Goal: Task Accomplishment & Management: Manage account settings

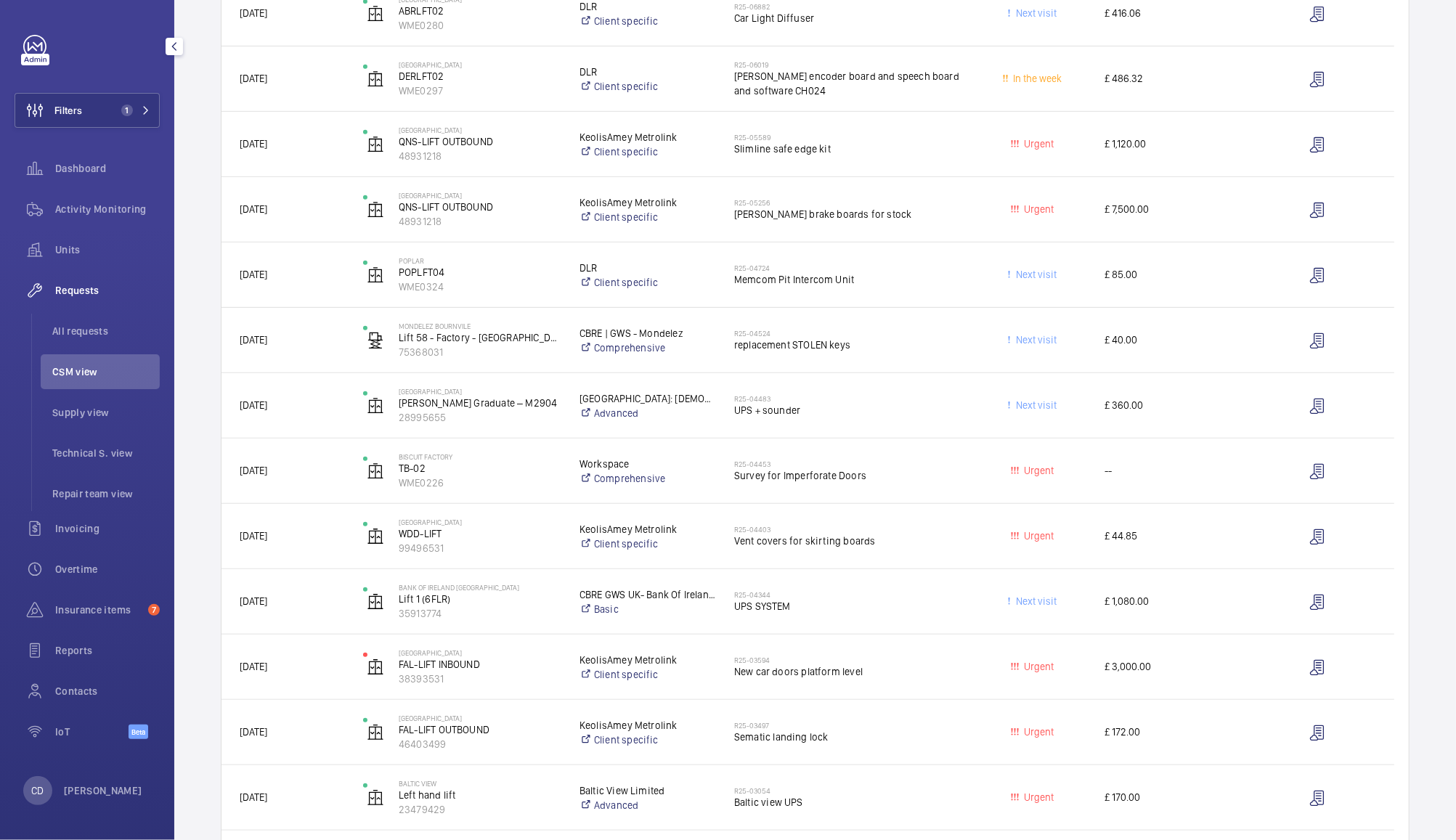
scroll to position [500, 0]
click at [918, 472] on span "Survey for Imperforate Doors" at bounding box center [848, 473] width 228 height 15
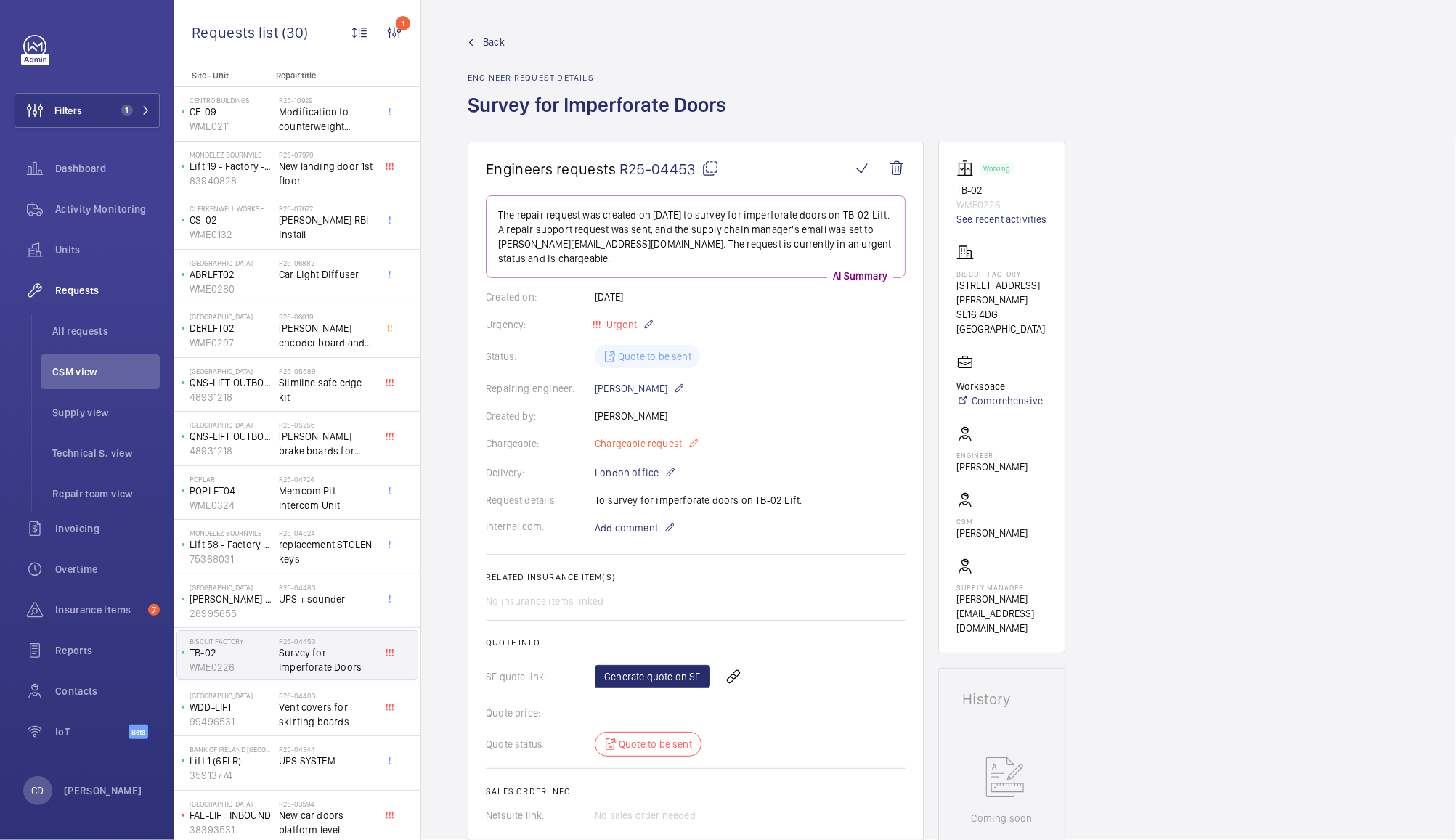
click at [639, 436] on span "Chargeable request" at bounding box center [639, 443] width 87 height 15
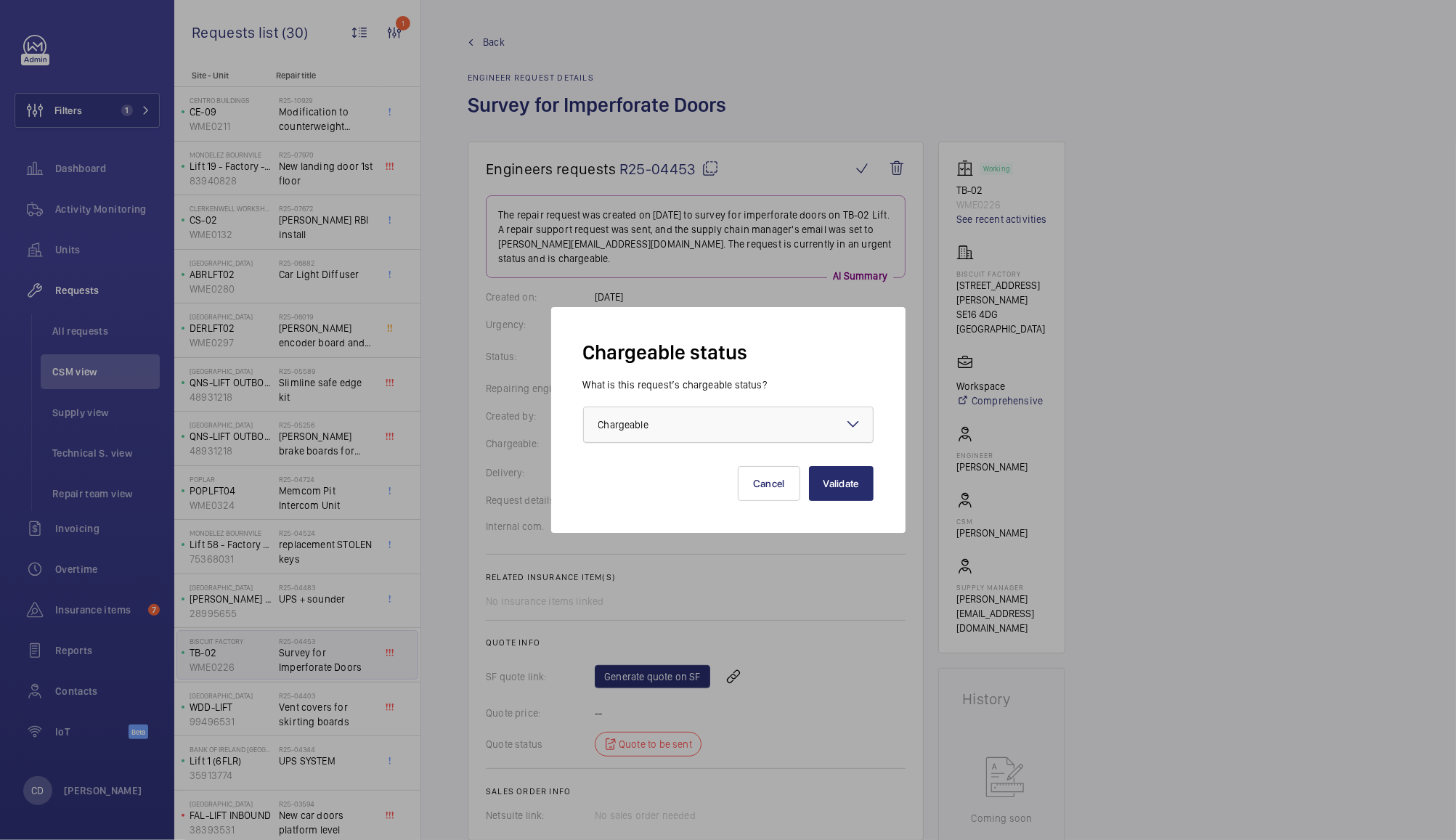
click at [705, 436] on div at bounding box center [728, 424] width 289 height 35
click at [673, 517] on div "Non chargeable" at bounding box center [728, 505] width 289 height 35
click at [851, 480] on button "Validate" at bounding box center [842, 483] width 64 height 35
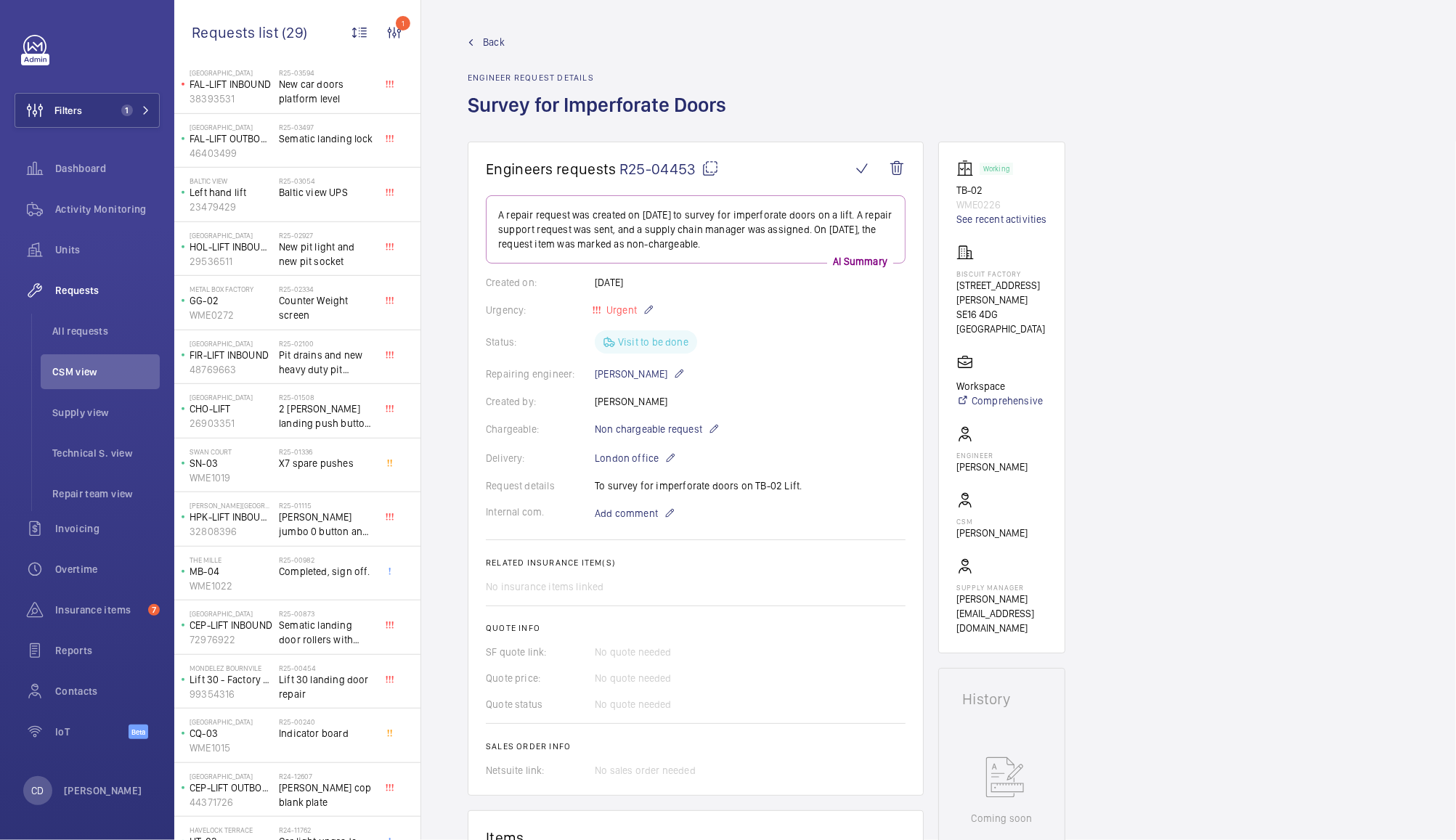
scroll to position [677, 0]
click at [327, 581] on div "R25-00982 Completed, sign off." at bounding box center [327, 576] width 96 height 42
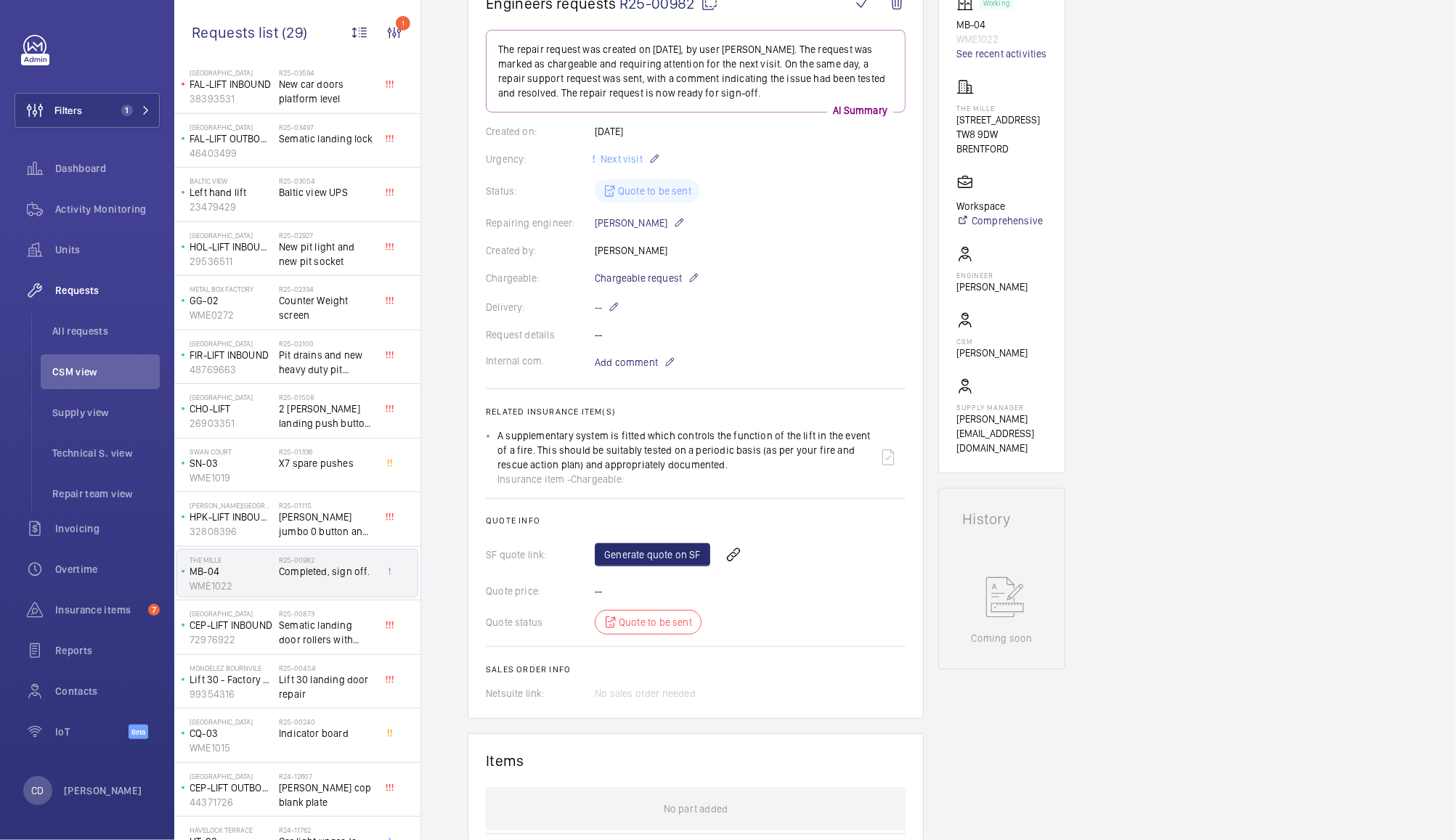
scroll to position [165, 0]
click at [653, 283] on span "Chargeable request" at bounding box center [639, 279] width 87 height 15
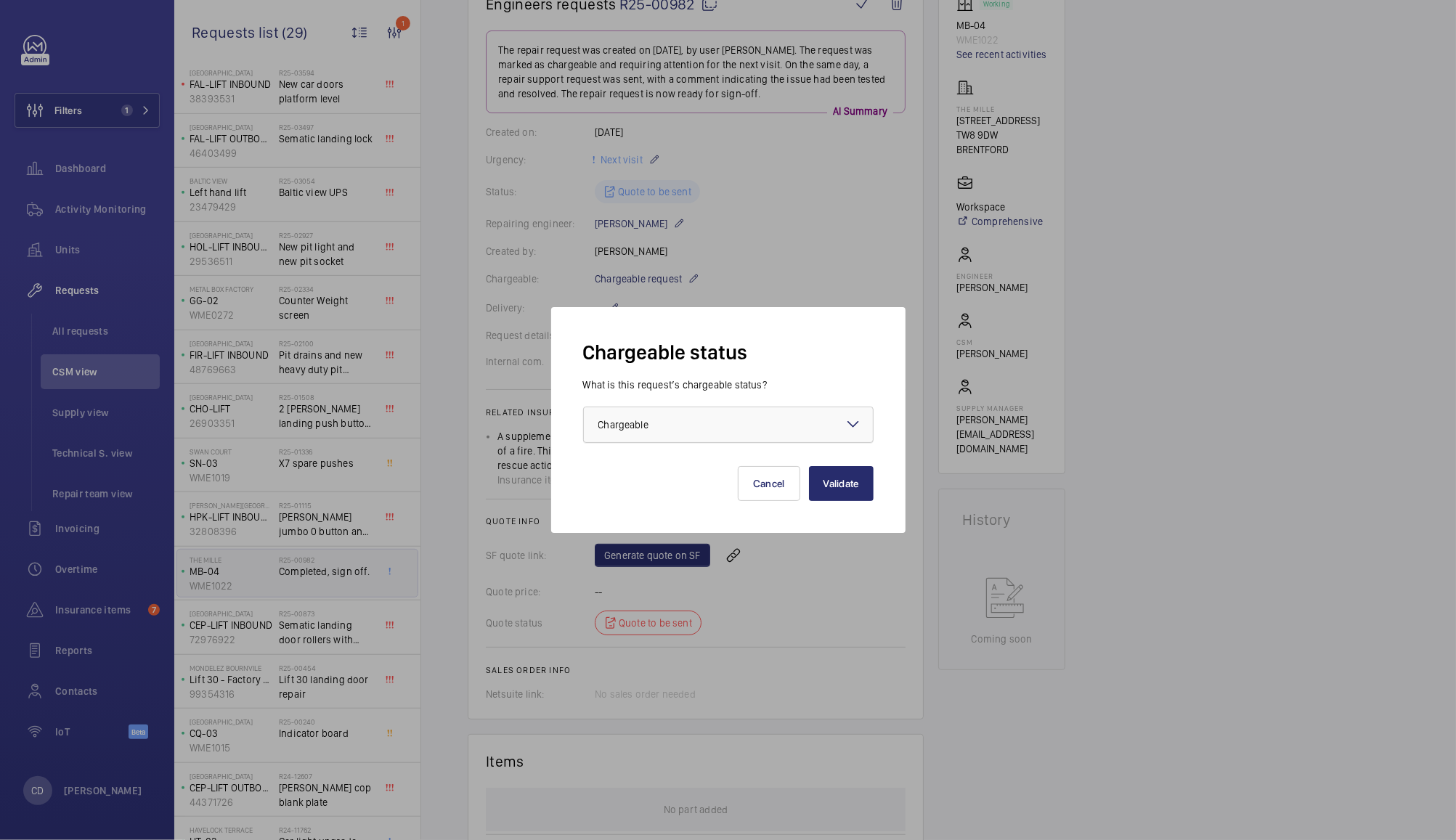
click at [815, 422] on div at bounding box center [728, 424] width 289 height 35
click at [685, 508] on span "Non chargeable" at bounding box center [728, 505] width 260 height 15
click at [858, 477] on button "Validate" at bounding box center [842, 483] width 64 height 35
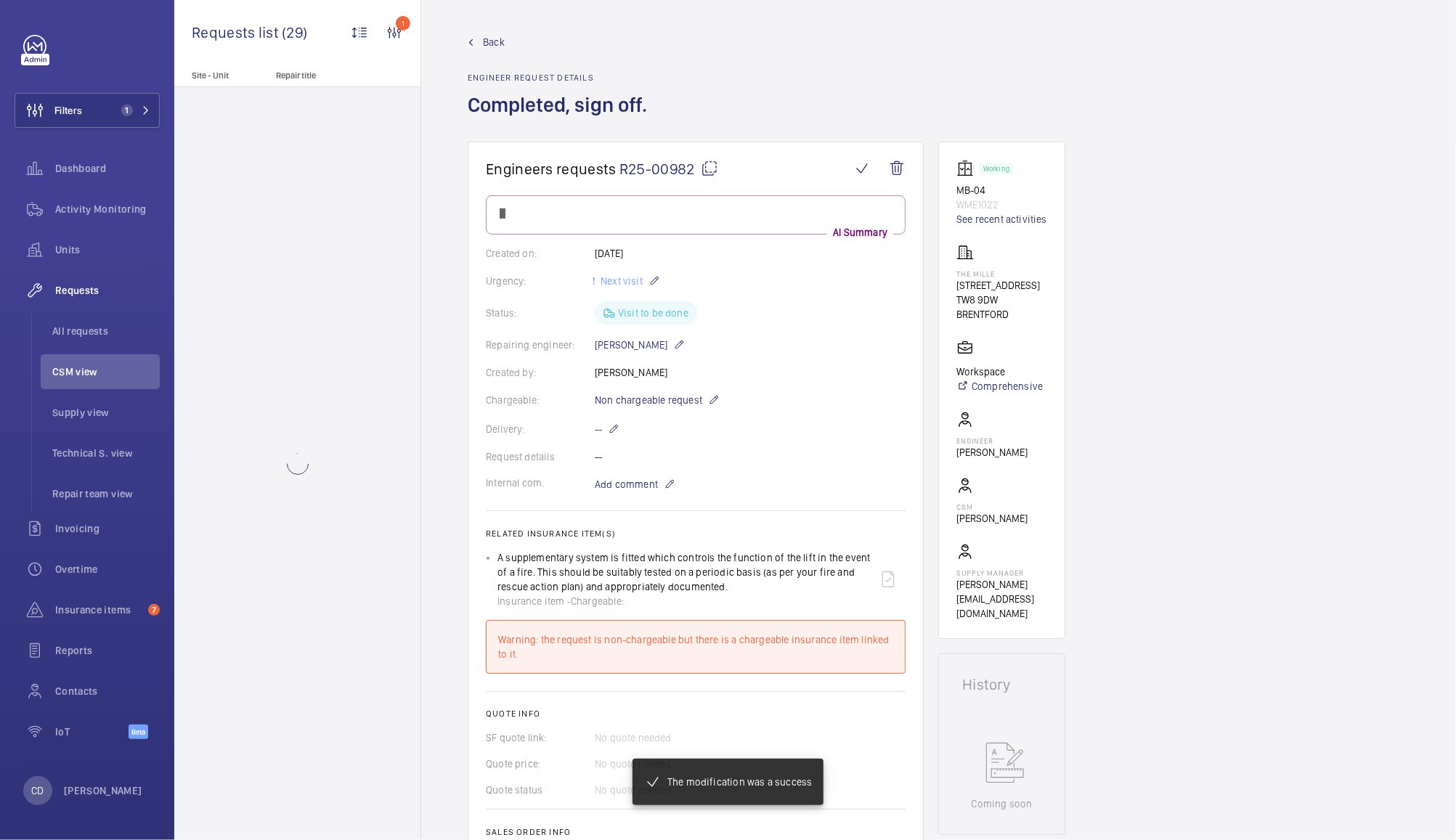
scroll to position [0, 0]
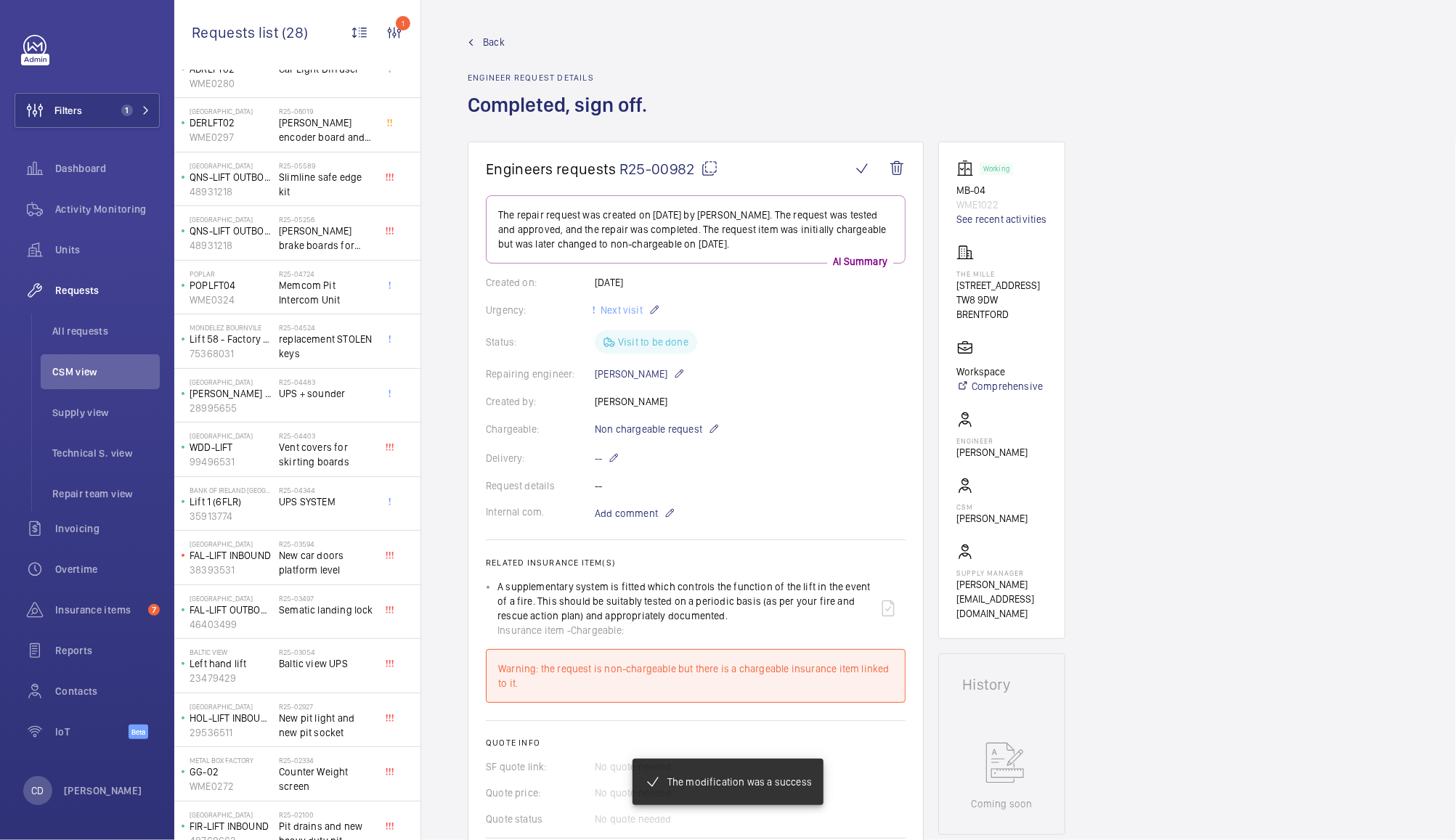
scroll to position [208, 0]
click at [659, 612] on div "A supplementary system is fitted which controls the function of the lift in the…" at bounding box center [684, 609] width 373 height 58
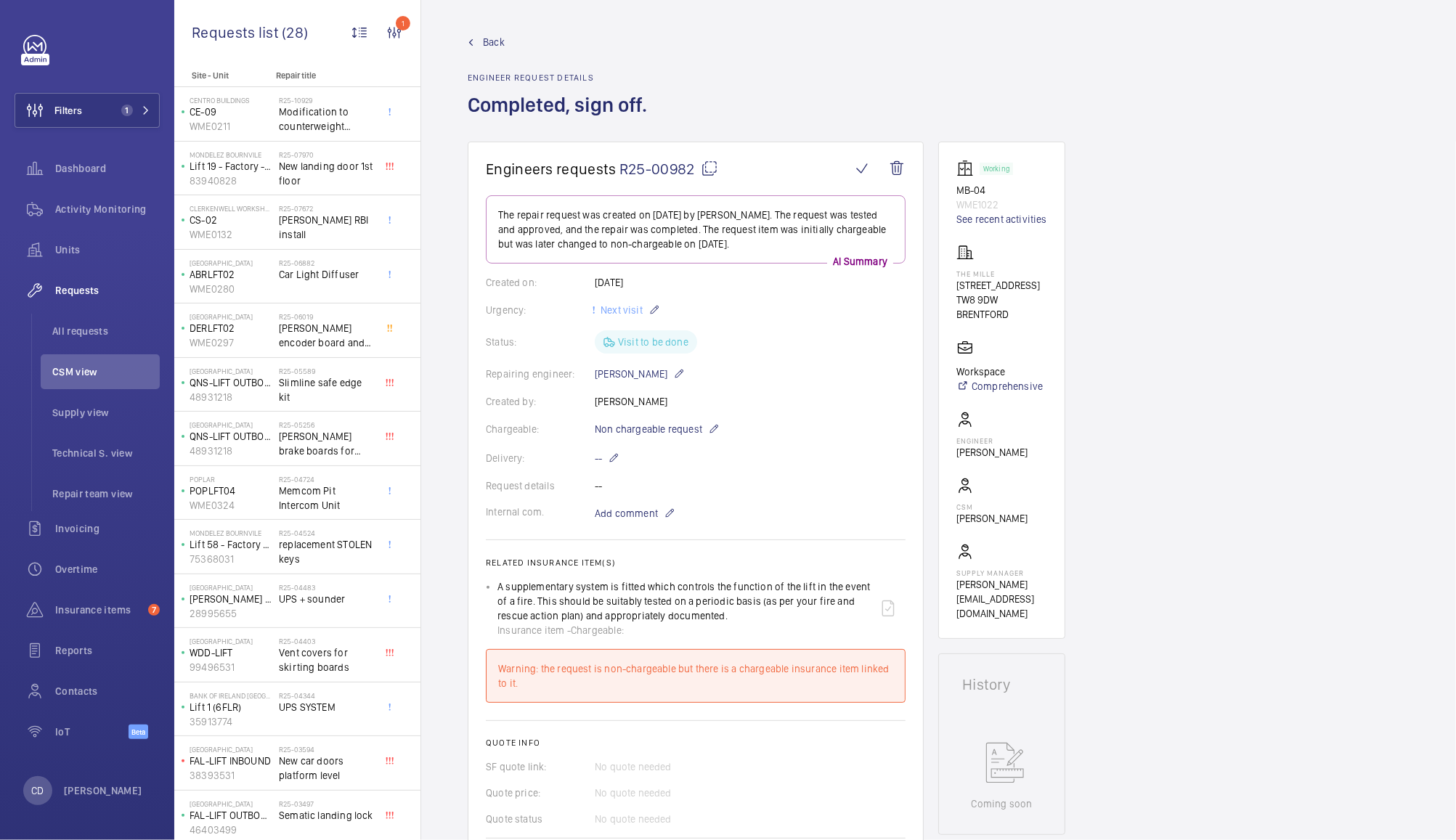
click at [76, 361] on li "CSM view" at bounding box center [100, 372] width 119 height 35
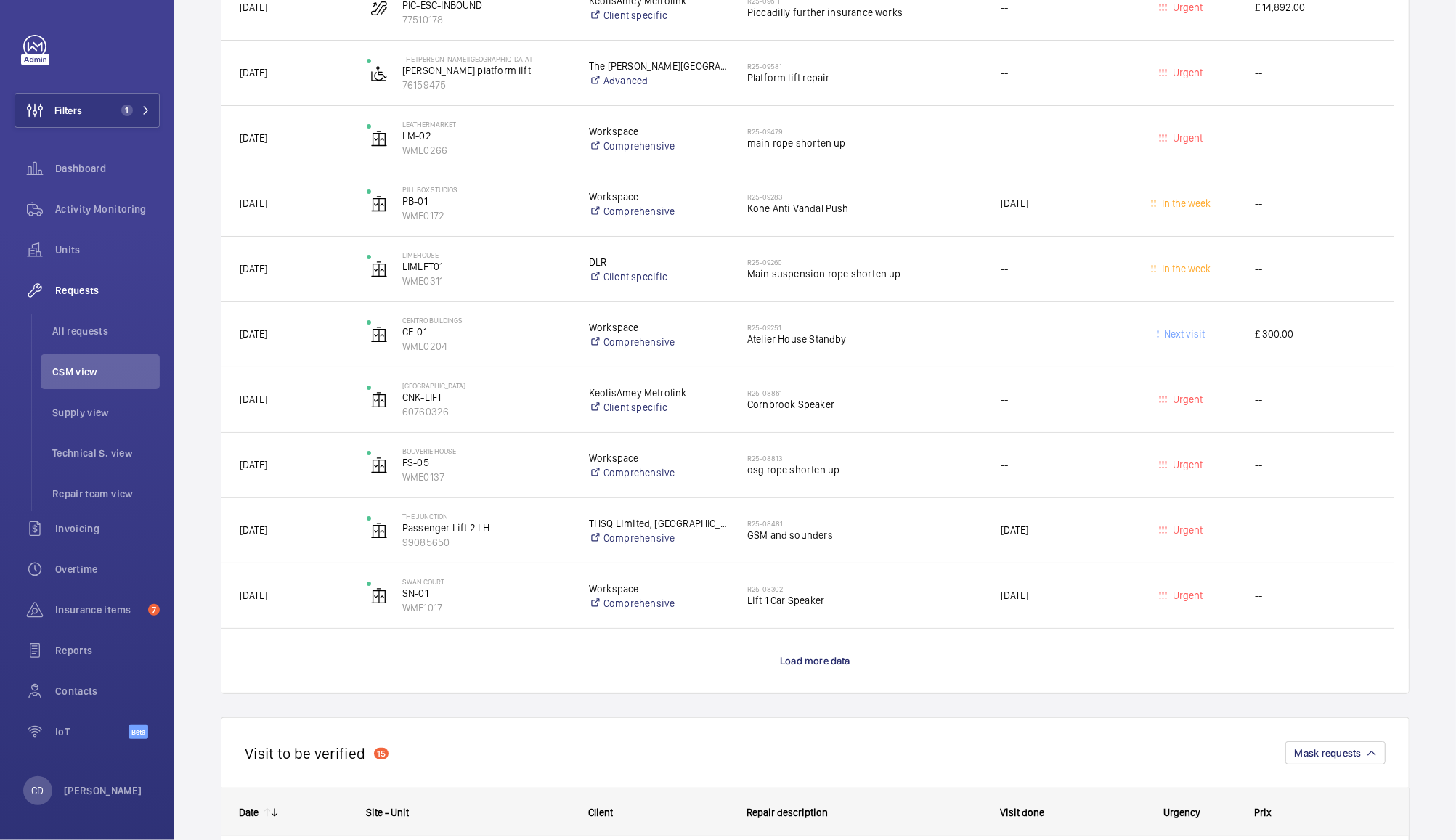
scroll to position [4264, 0]
click at [914, 592] on h2 "R25-08302" at bounding box center [864, 589] width 235 height 9
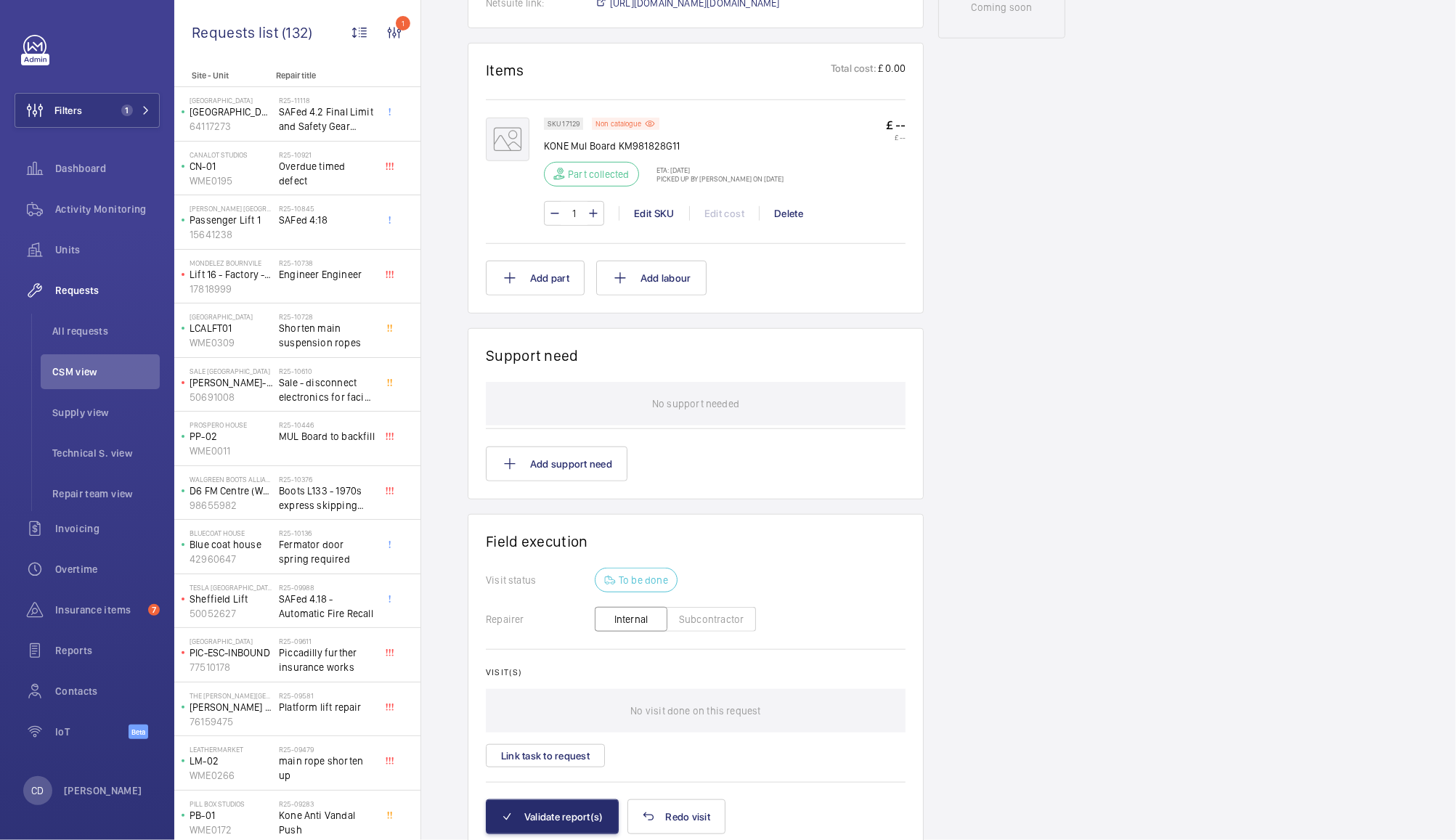
scroll to position [855, 0]
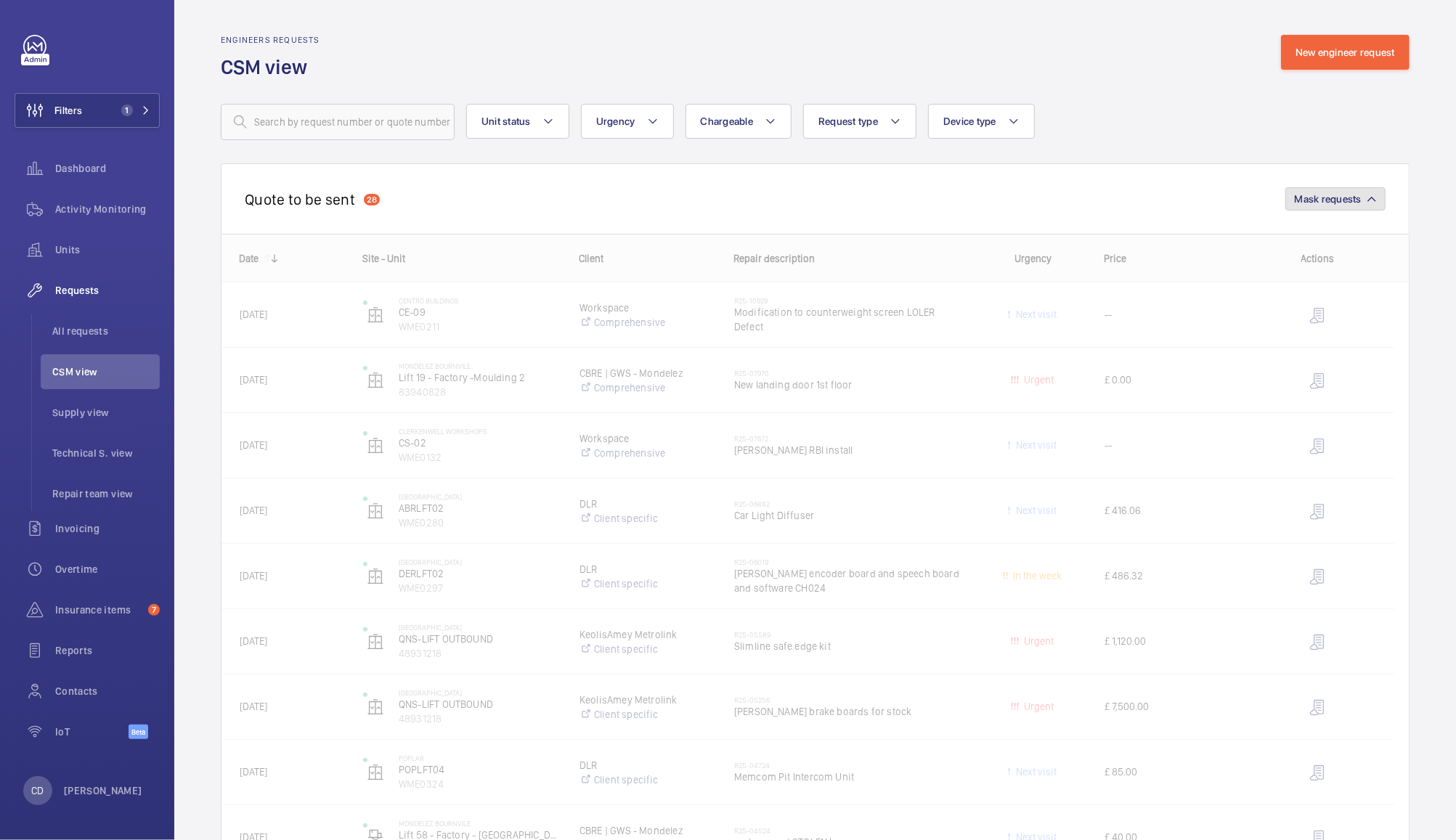
click at [1323, 199] on span "Mask requests" at bounding box center [1328, 199] width 67 height 11
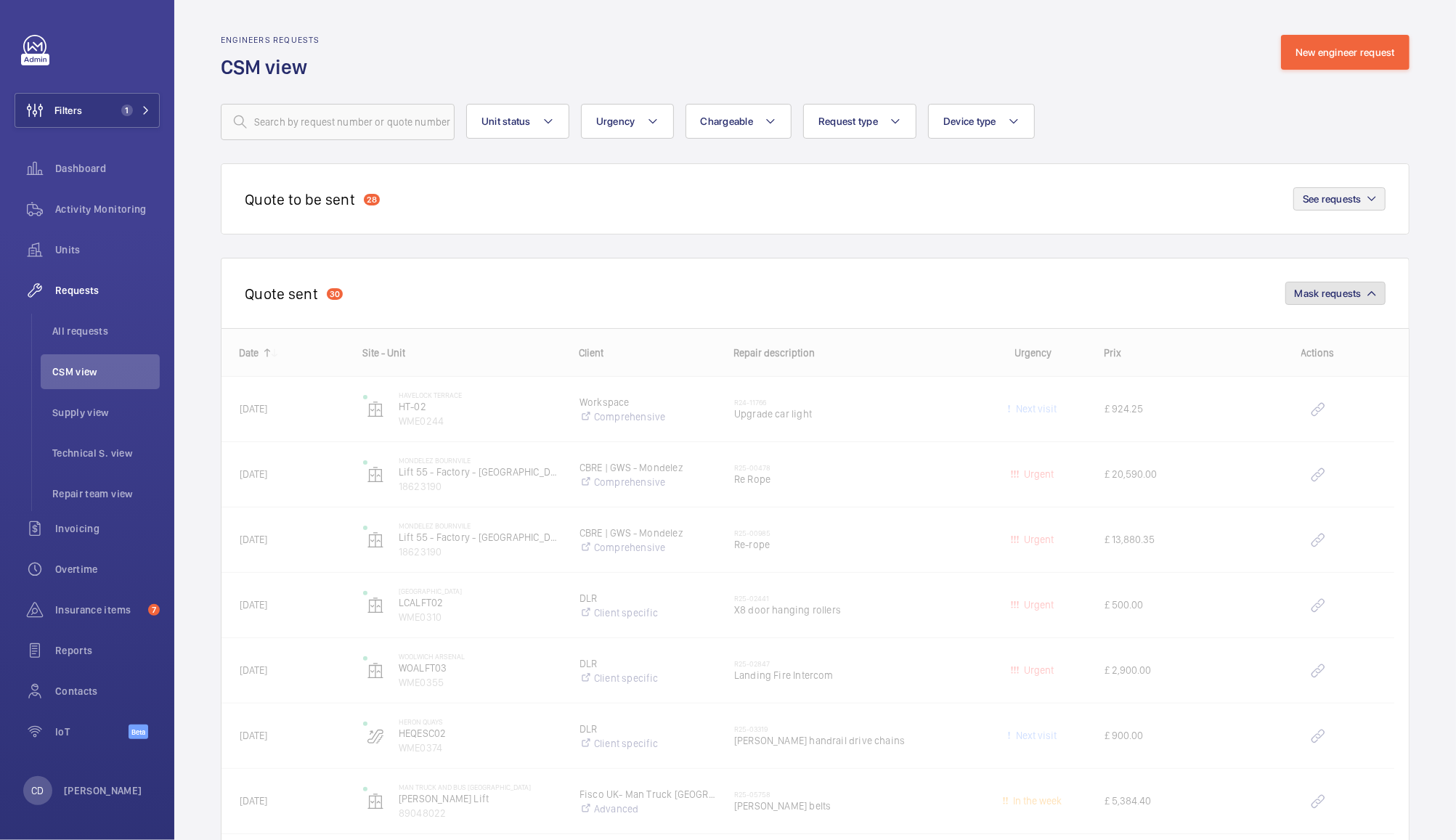
click at [1323, 294] on span "Mask requests" at bounding box center [1328, 293] width 67 height 11
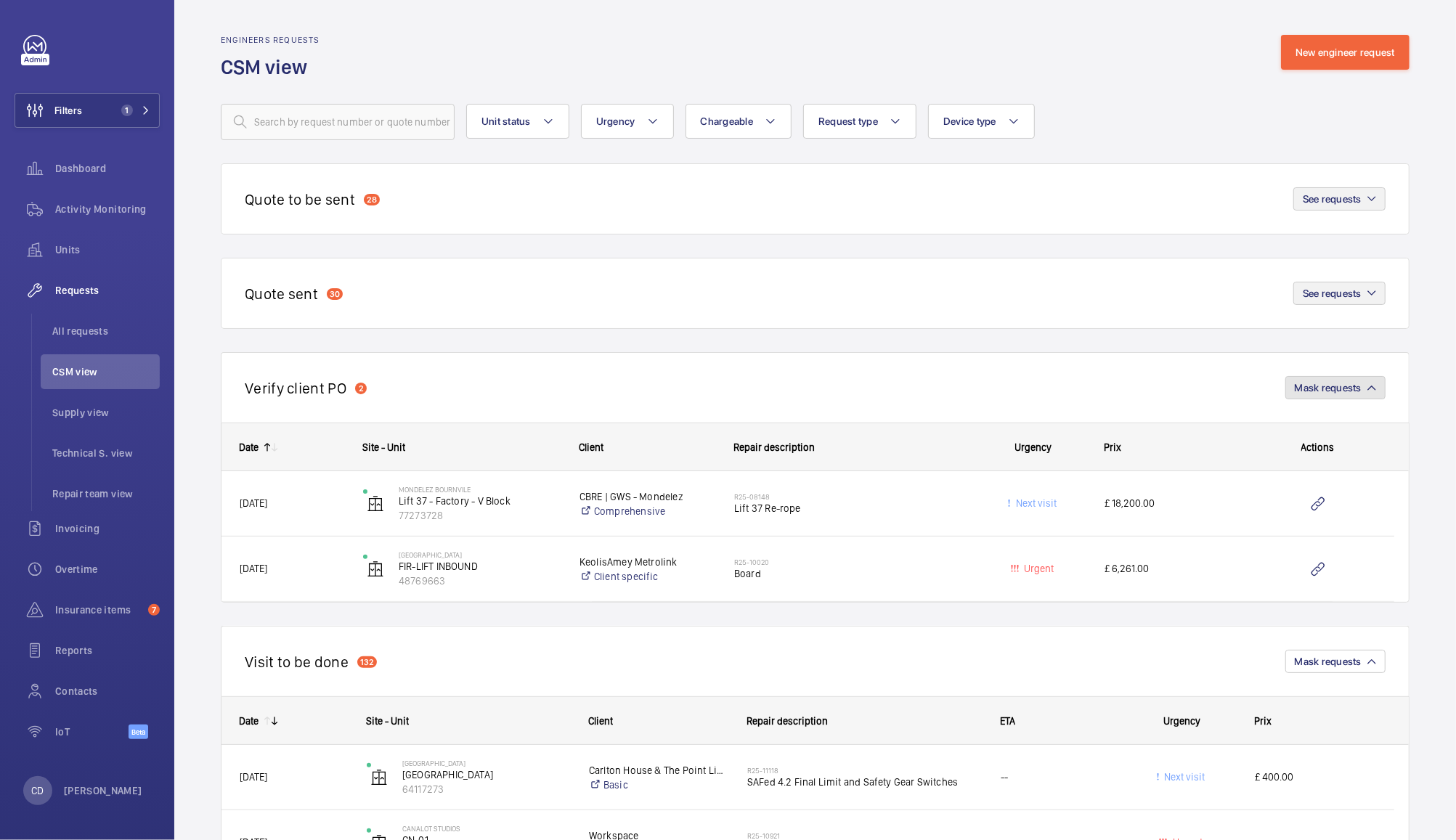
click at [1337, 384] on span "Mask requests" at bounding box center [1328, 388] width 67 height 11
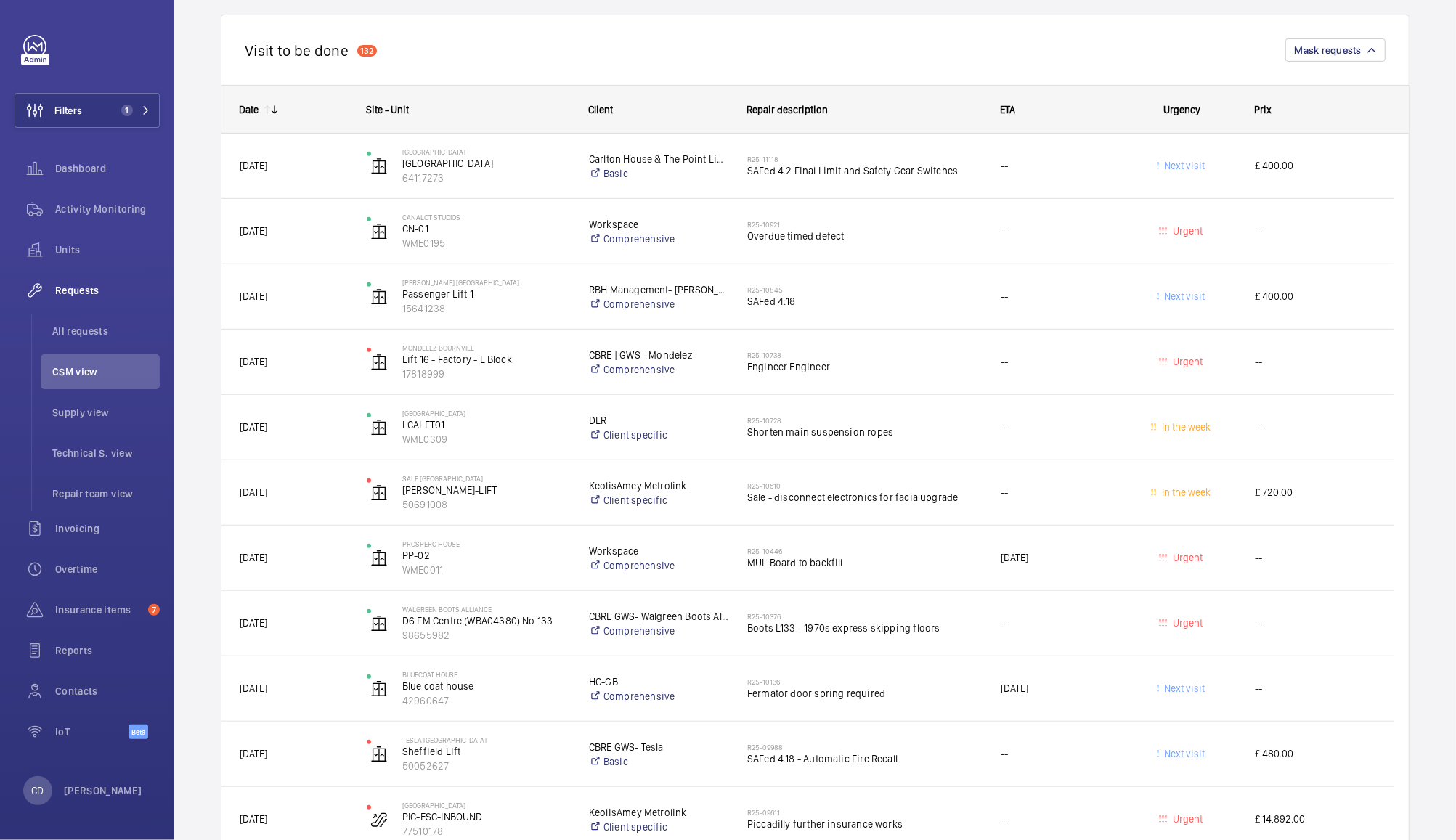
scroll to position [434, 0]
click at [860, 364] on span "Engineer Engineer" at bounding box center [864, 365] width 235 height 15
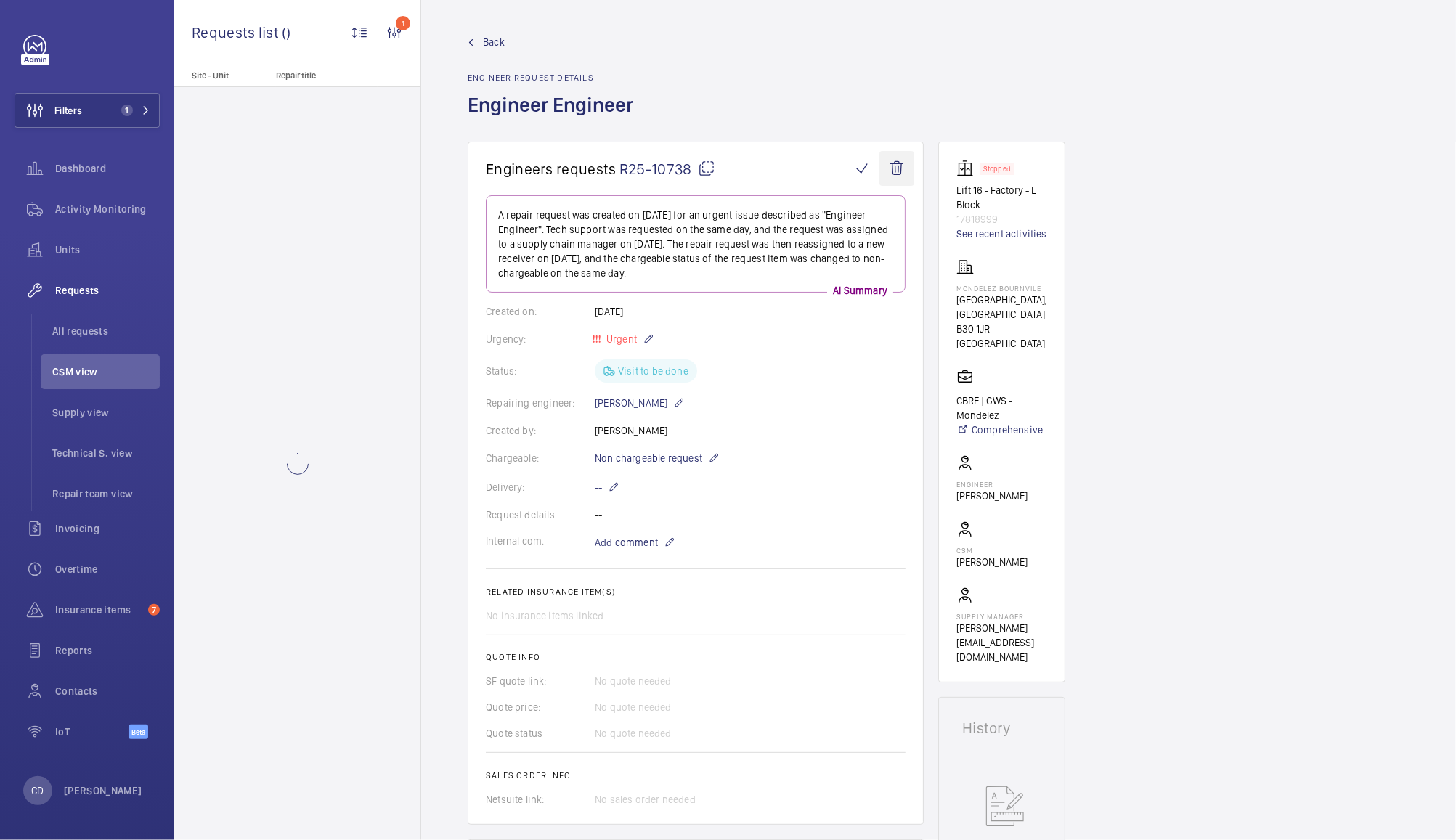
click at [892, 166] on wm-front-icon-button at bounding box center [896, 168] width 35 height 35
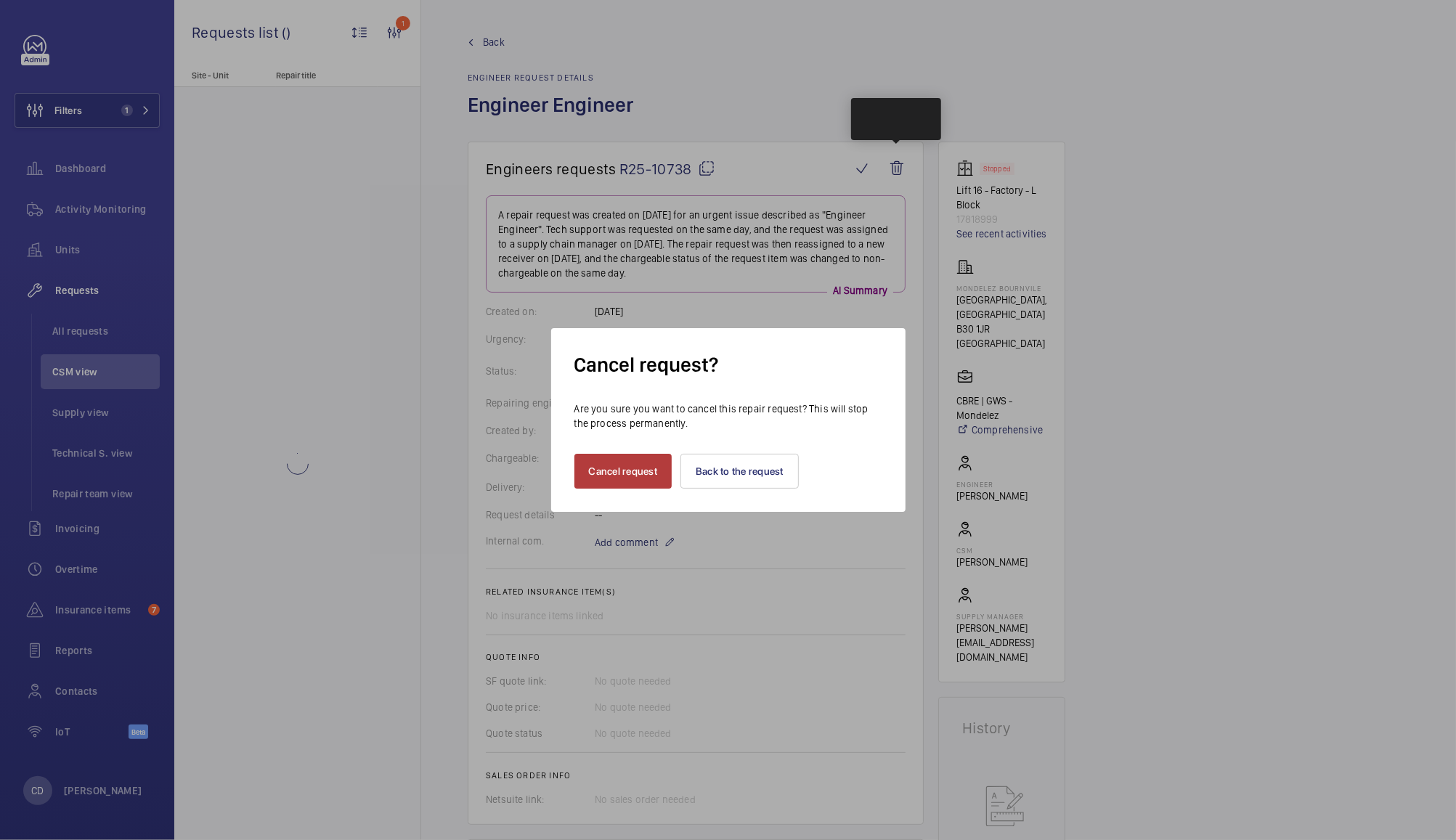
click at [624, 475] on button "Cancel request" at bounding box center [624, 471] width 98 height 35
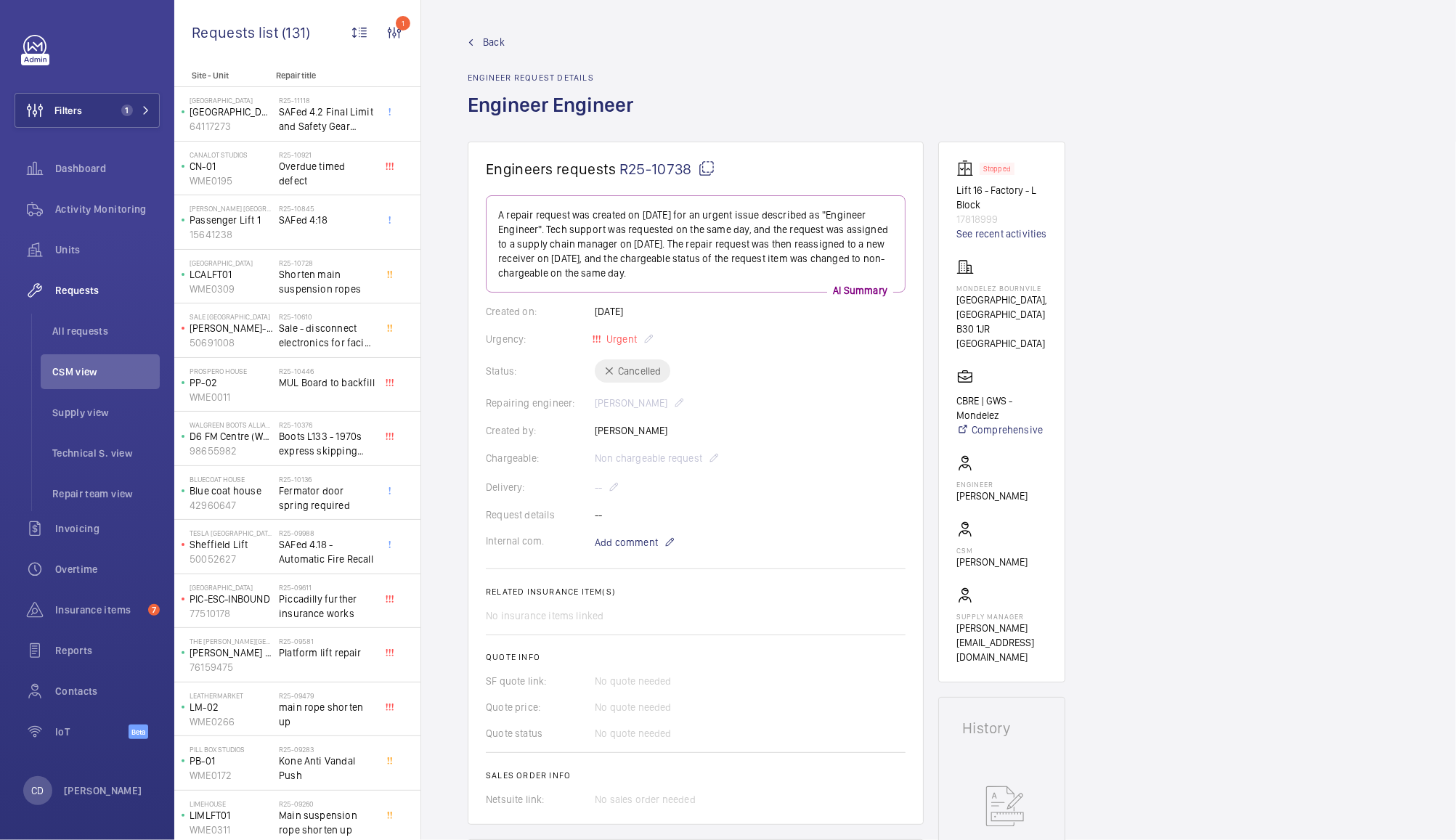
click at [81, 372] on span "CSM view" at bounding box center [106, 372] width 107 height 15
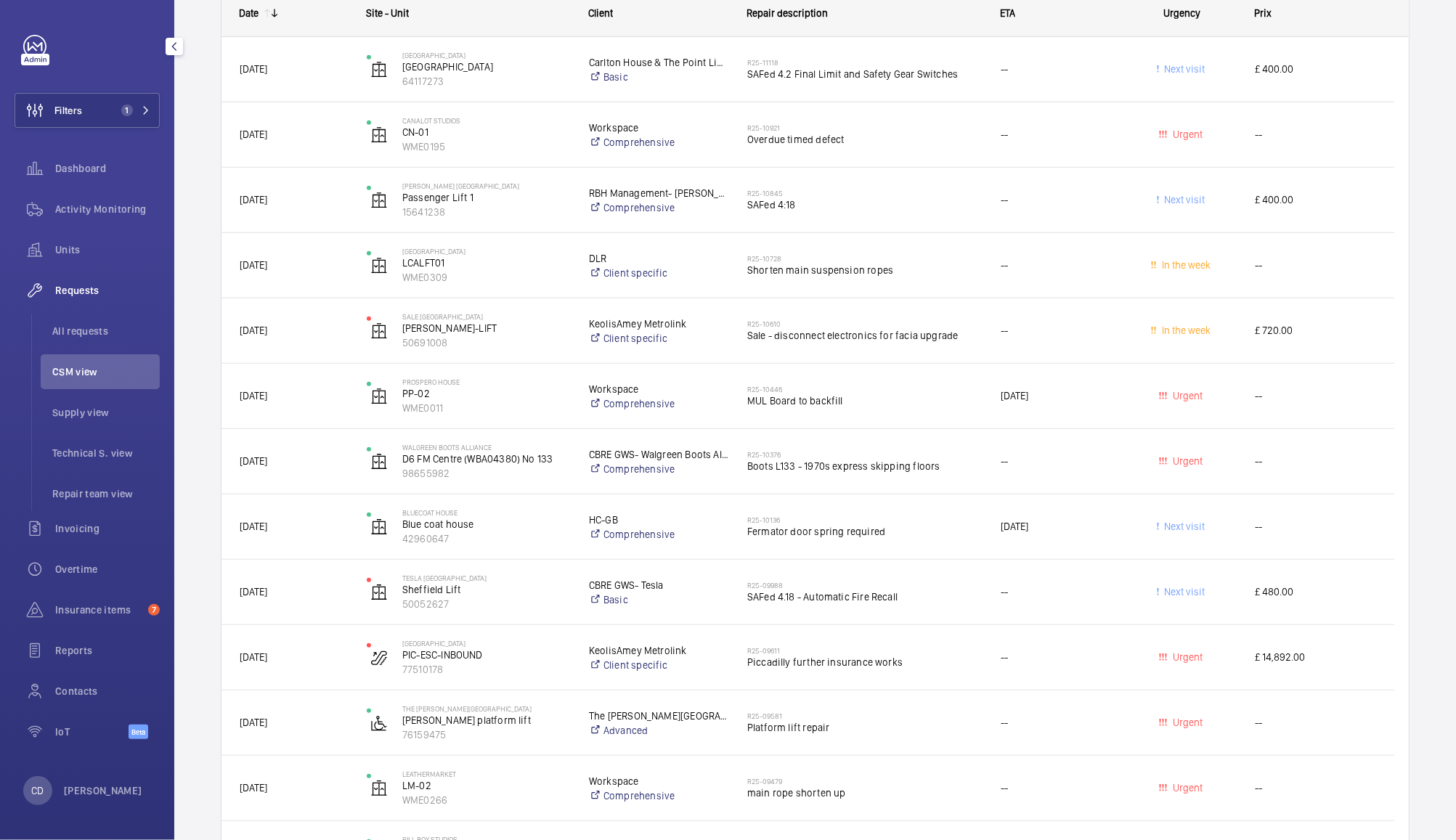
scroll to position [526, 0]
click at [853, 667] on span "Piccadilly further insurance works" at bounding box center [864, 665] width 235 height 15
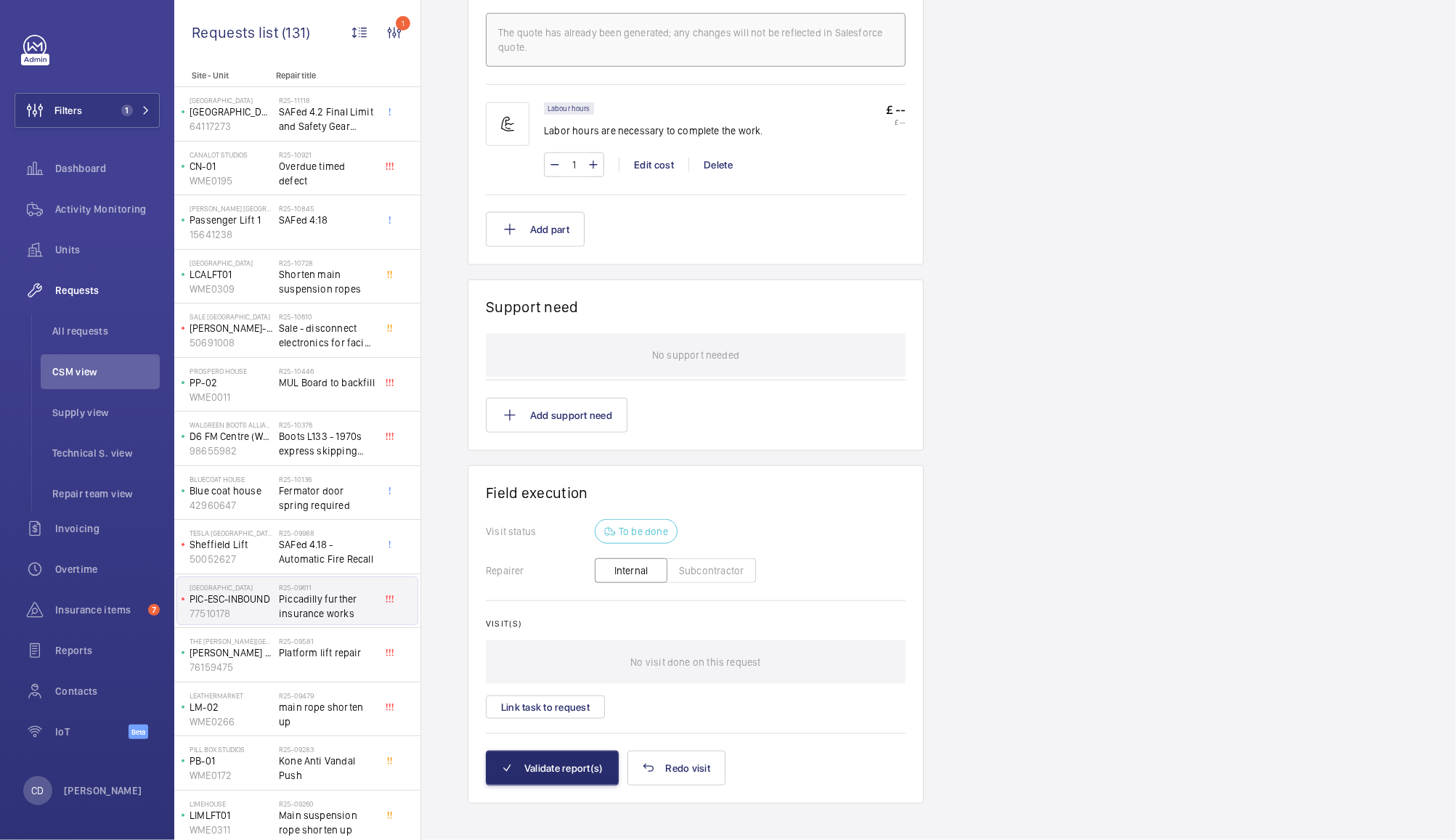
scroll to position [905, 0]
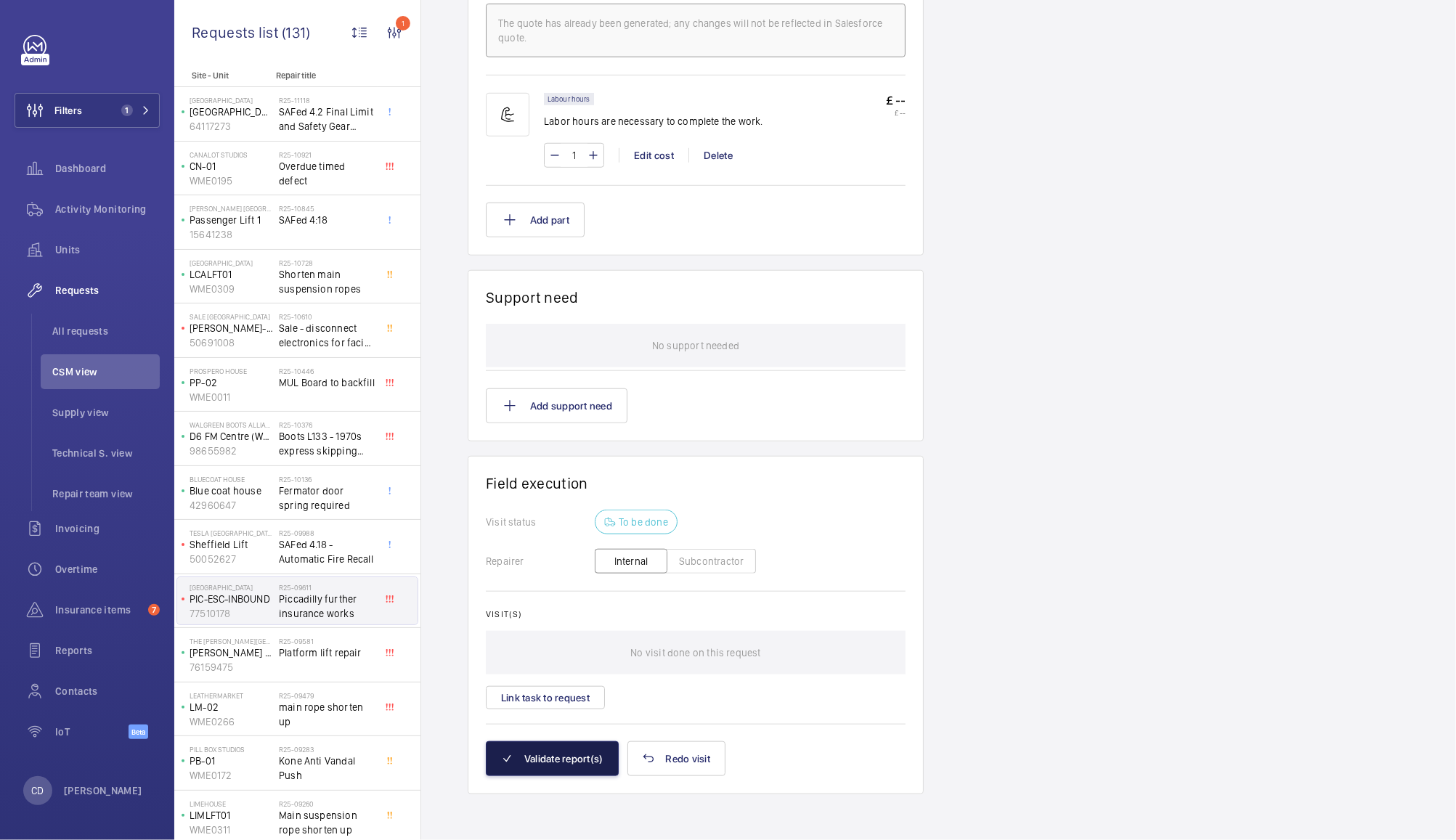
click at [572, 755] on button "Validate report(s)" at bounding box center [552, 759] width 133 height 35
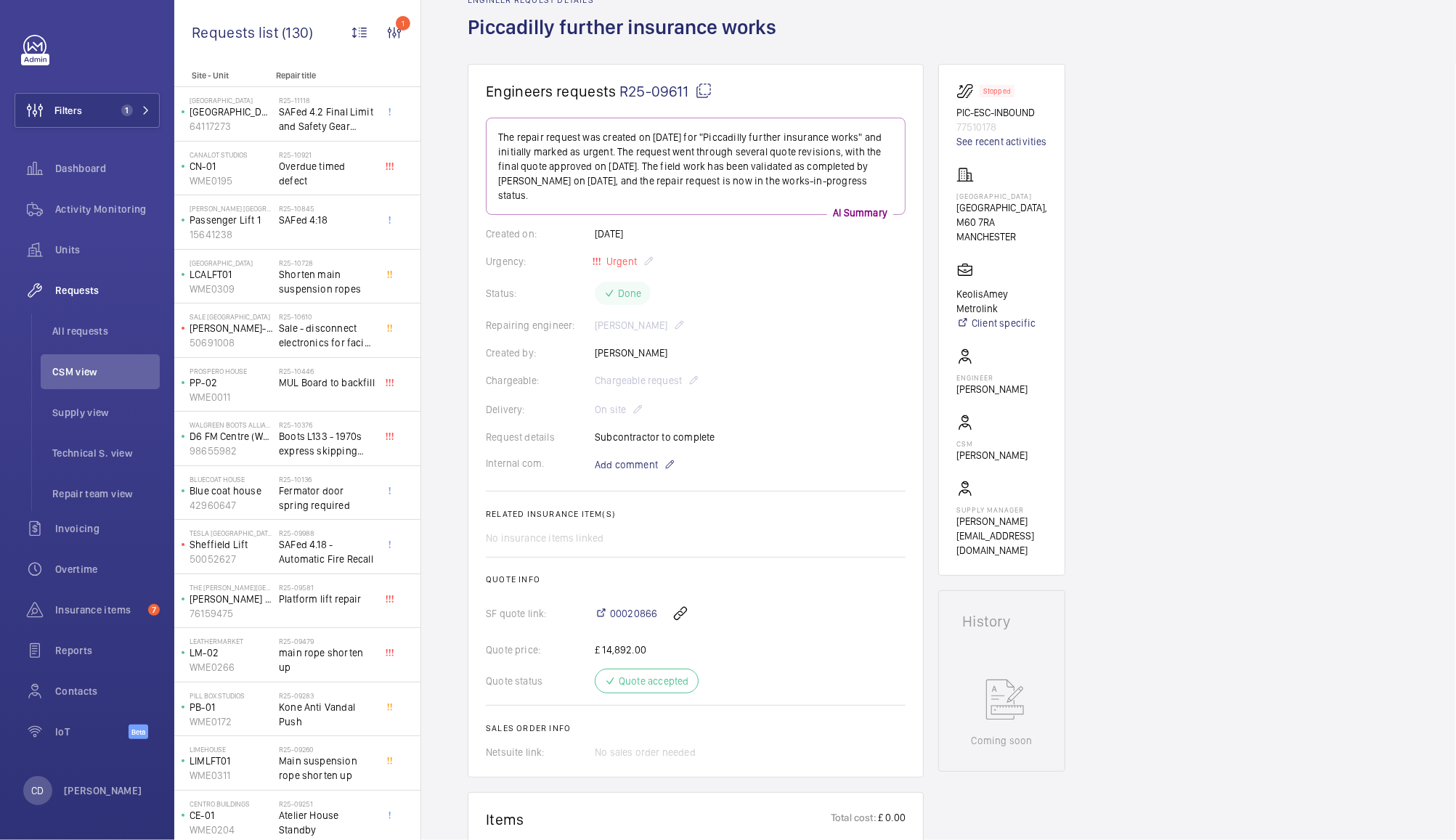
scroll to position [0, 0]
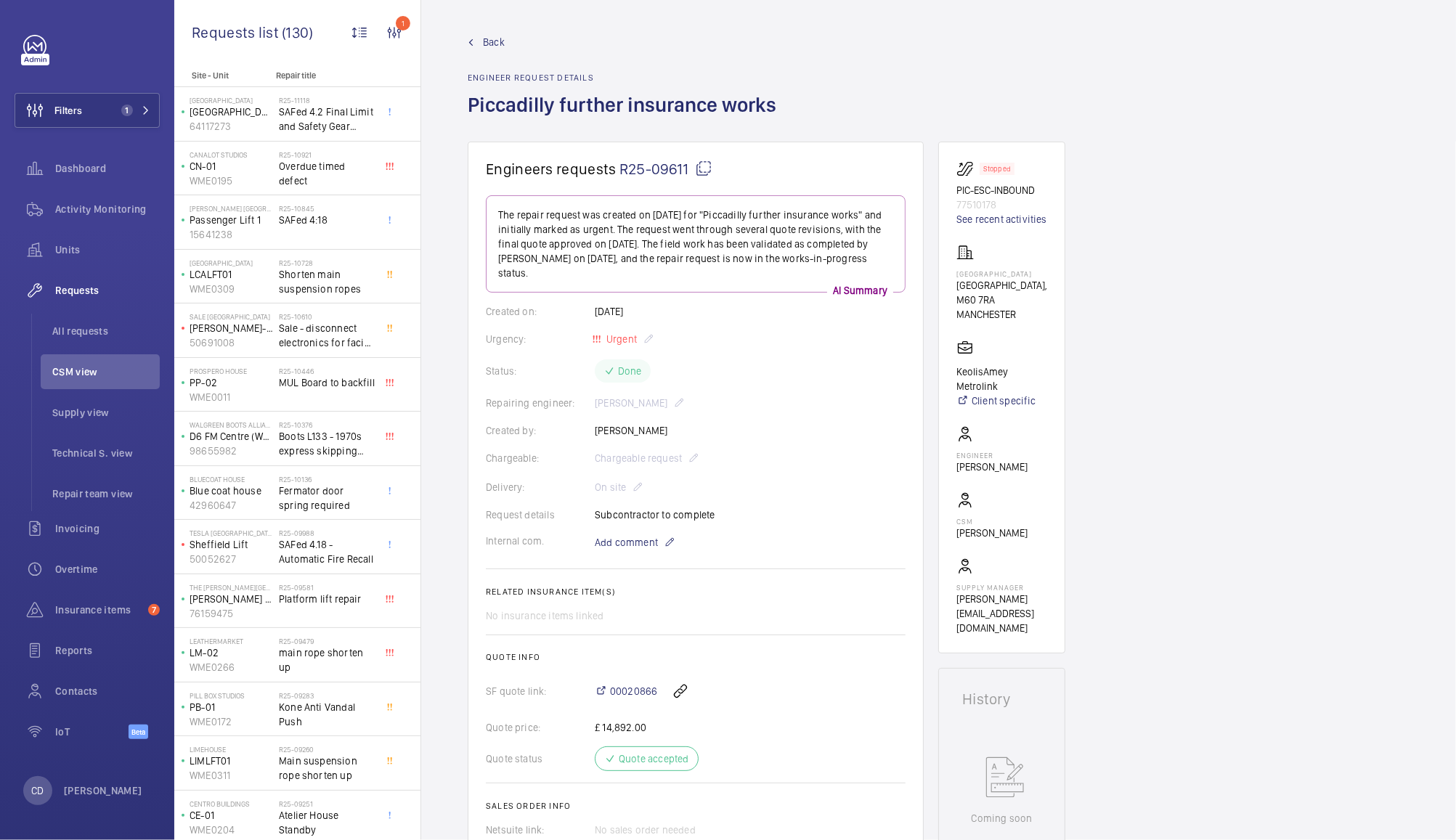
click at [89, 373] on span "CSM view" at bounding box center [106, 372] width 107 height 15
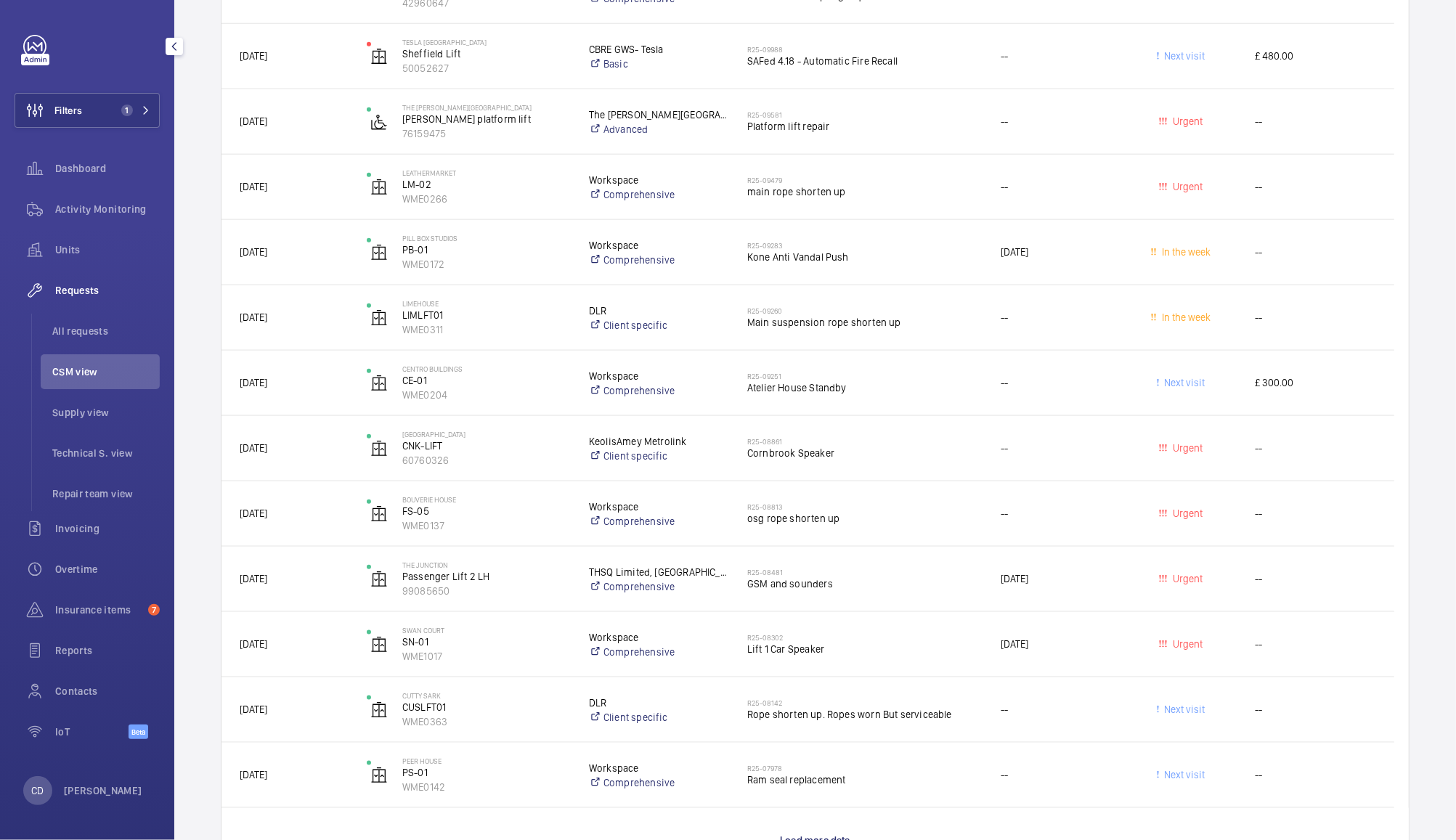
scroll to position [1062, 0]
click at [850, 653] on span "Lift 1 Car Speaker" at bounding box center [864, 651] width 235 height 15
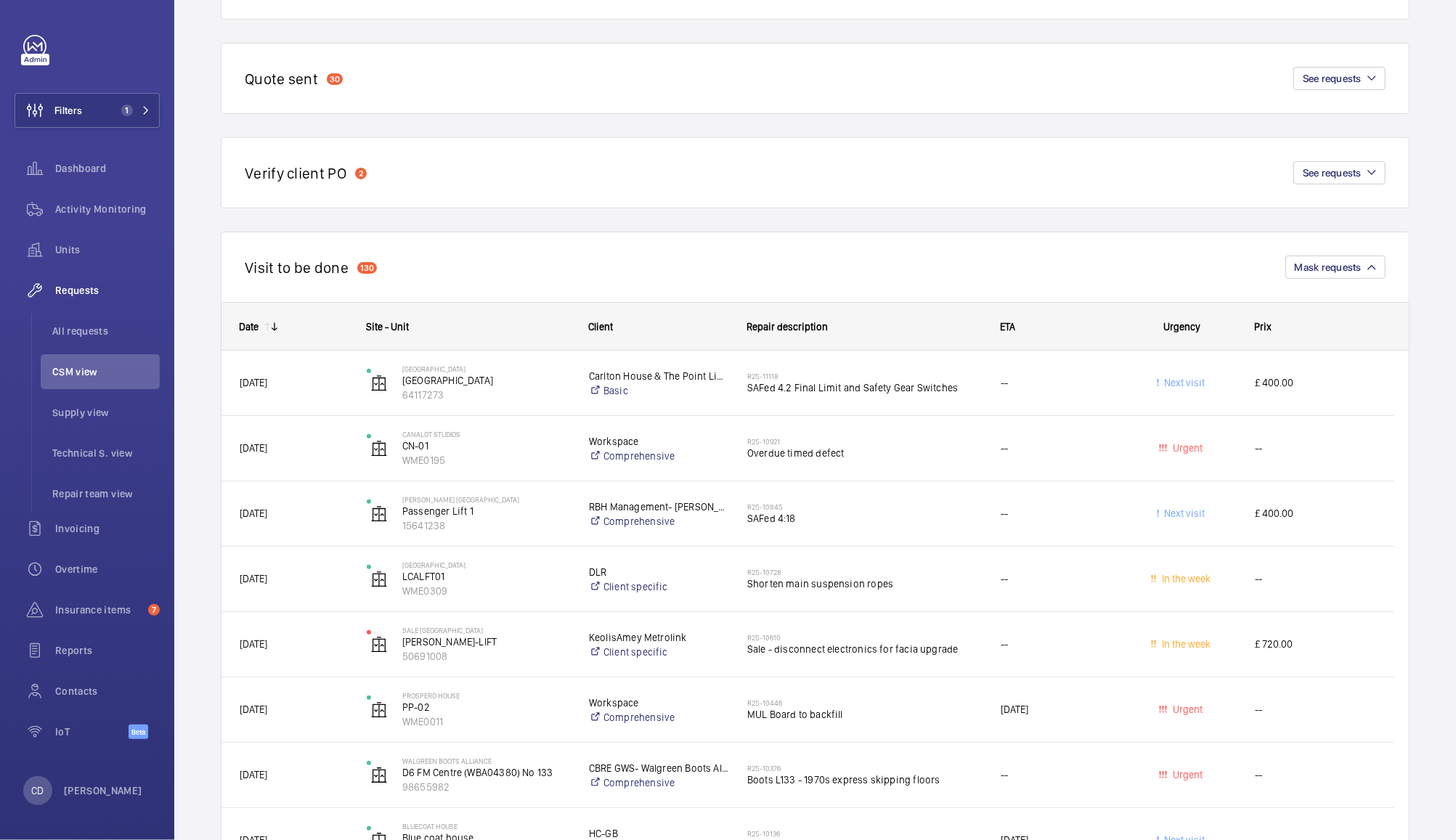
scroll to position [218, 0]
click at [1029, 711] on span "[DATE]" at bounding box center [1015, 706] width 27 height 11
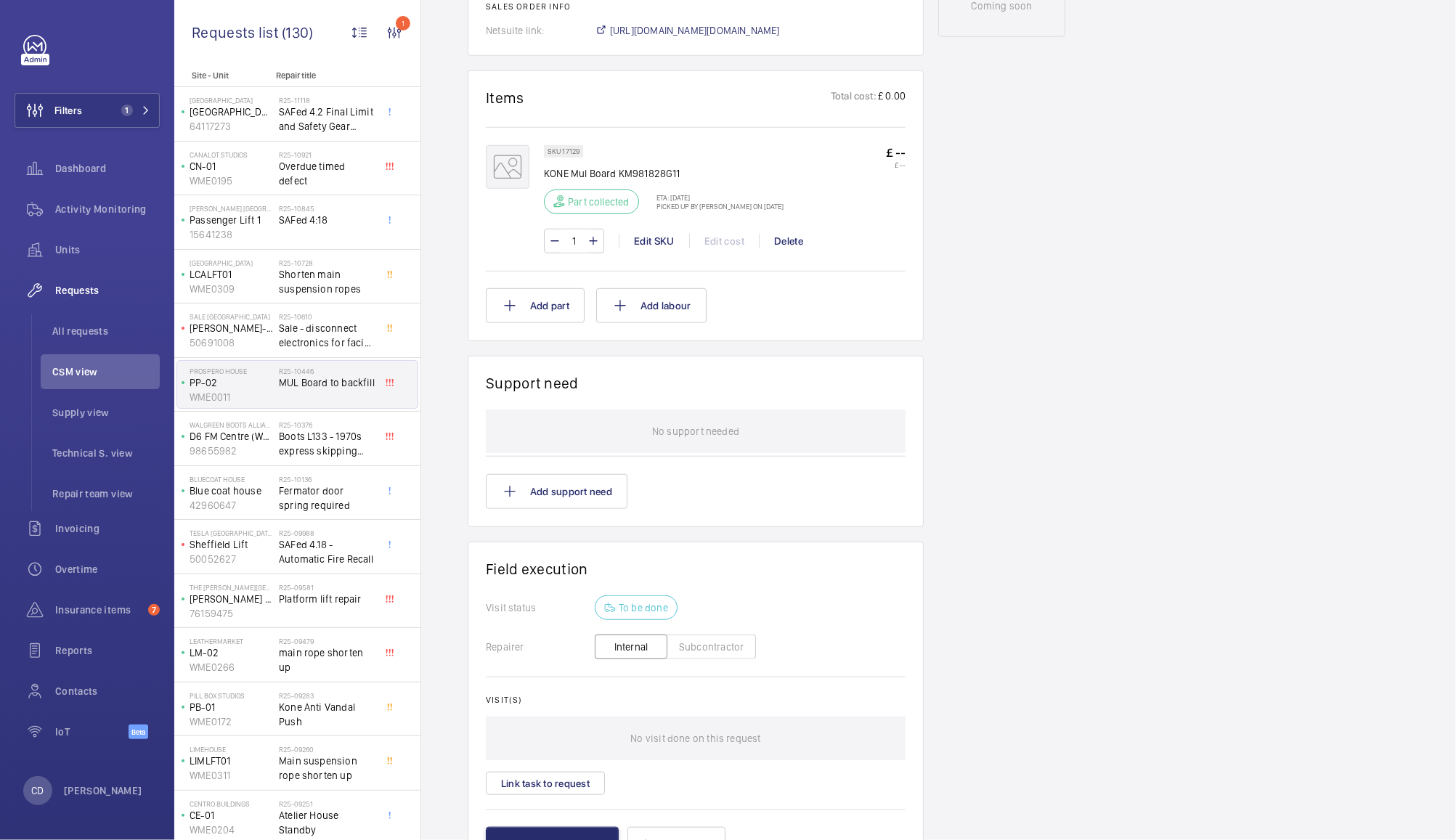
scroll to position [855, 0]
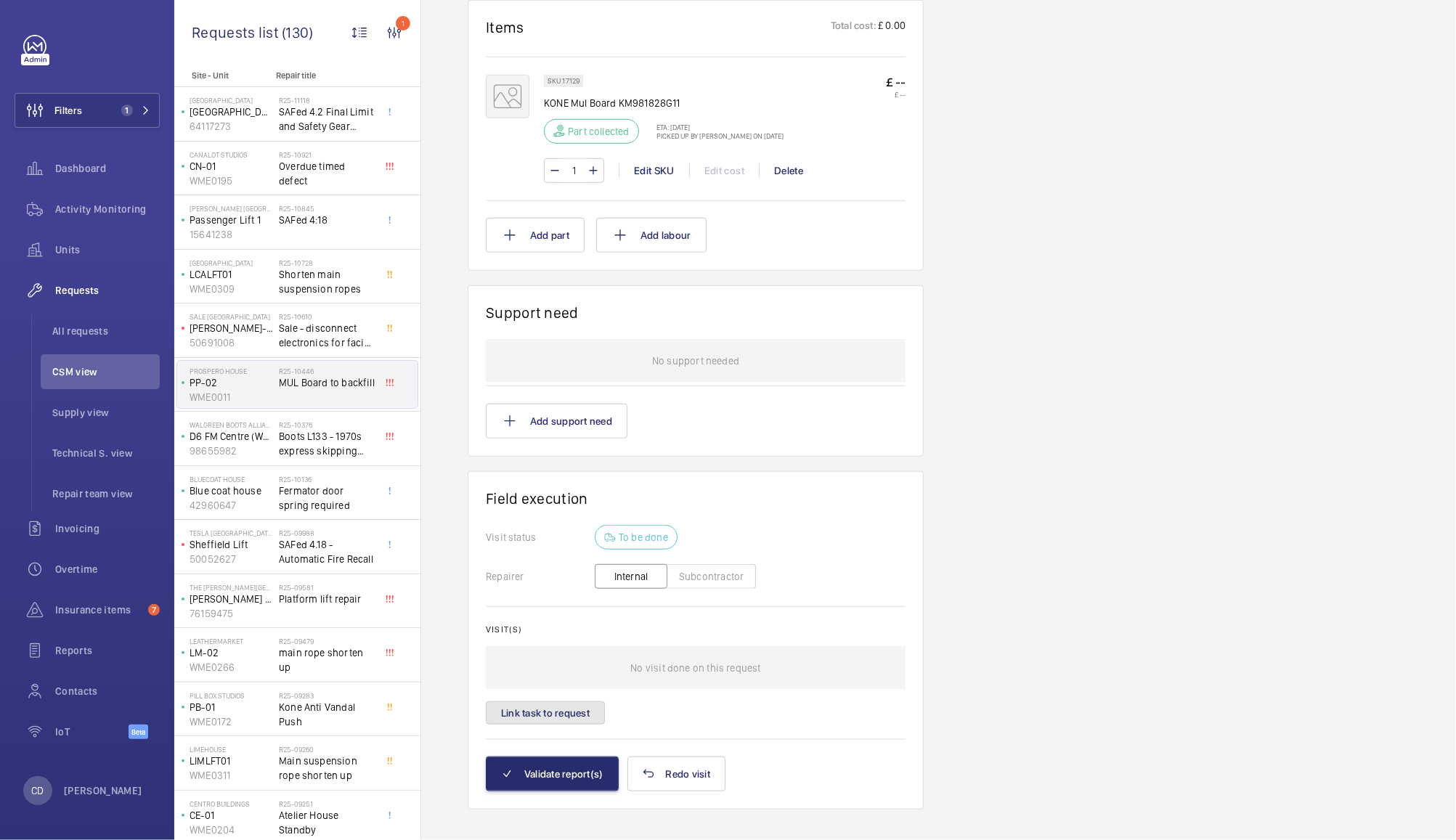
click at [584, 704] on button "Link task to request" at bounding box center [546, 713] width 119 height 23
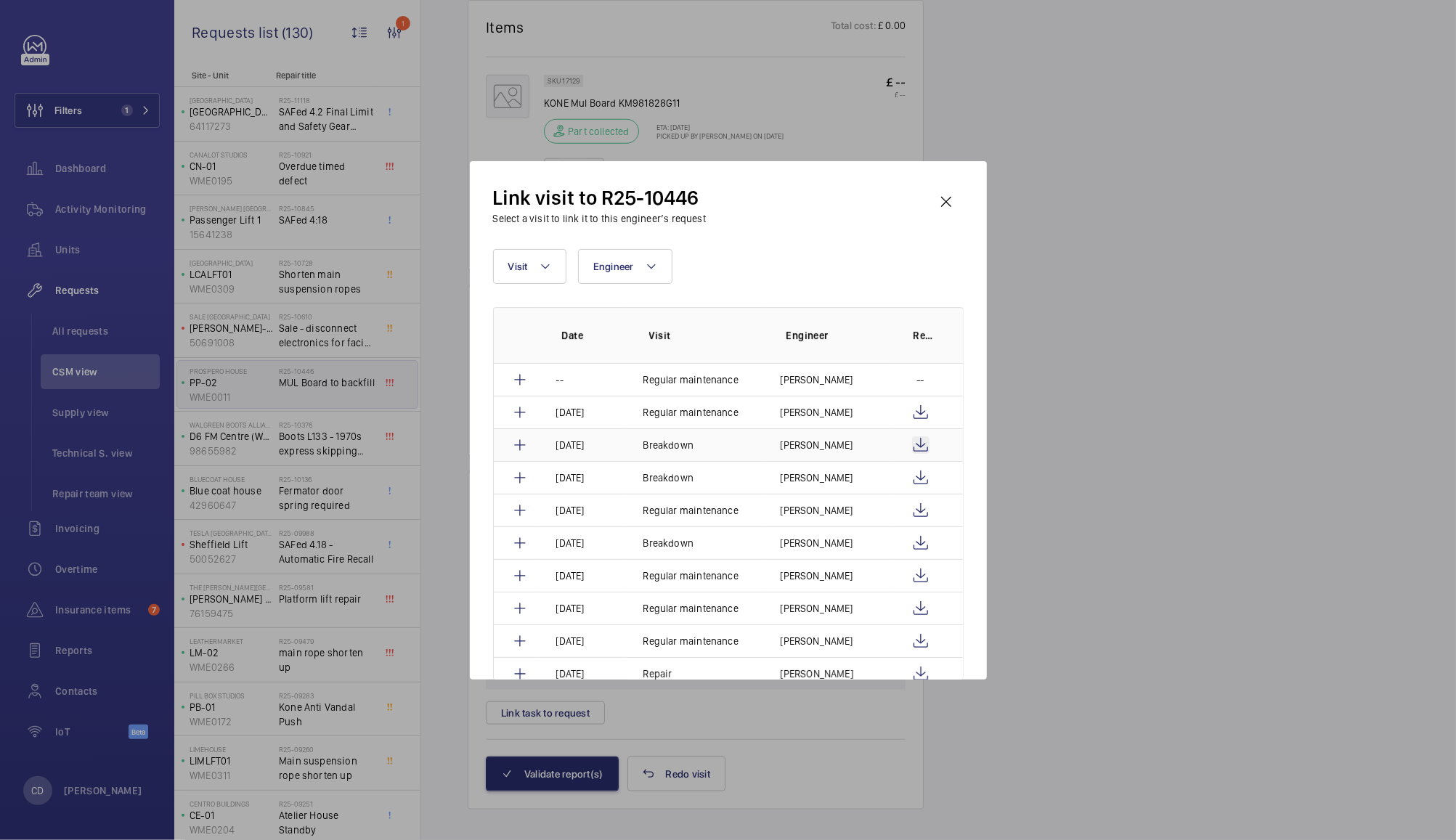
click at [916, 443] on wm-front-icon-button at bounding box center [921, 445] width 18 height 18
click at [917, 481] on wm-front-icon-button at bounding box center [921, 478] width 18 height 18
click at [517, 473] on mat-icon at bounding box center [520, 478] width 18 height 18
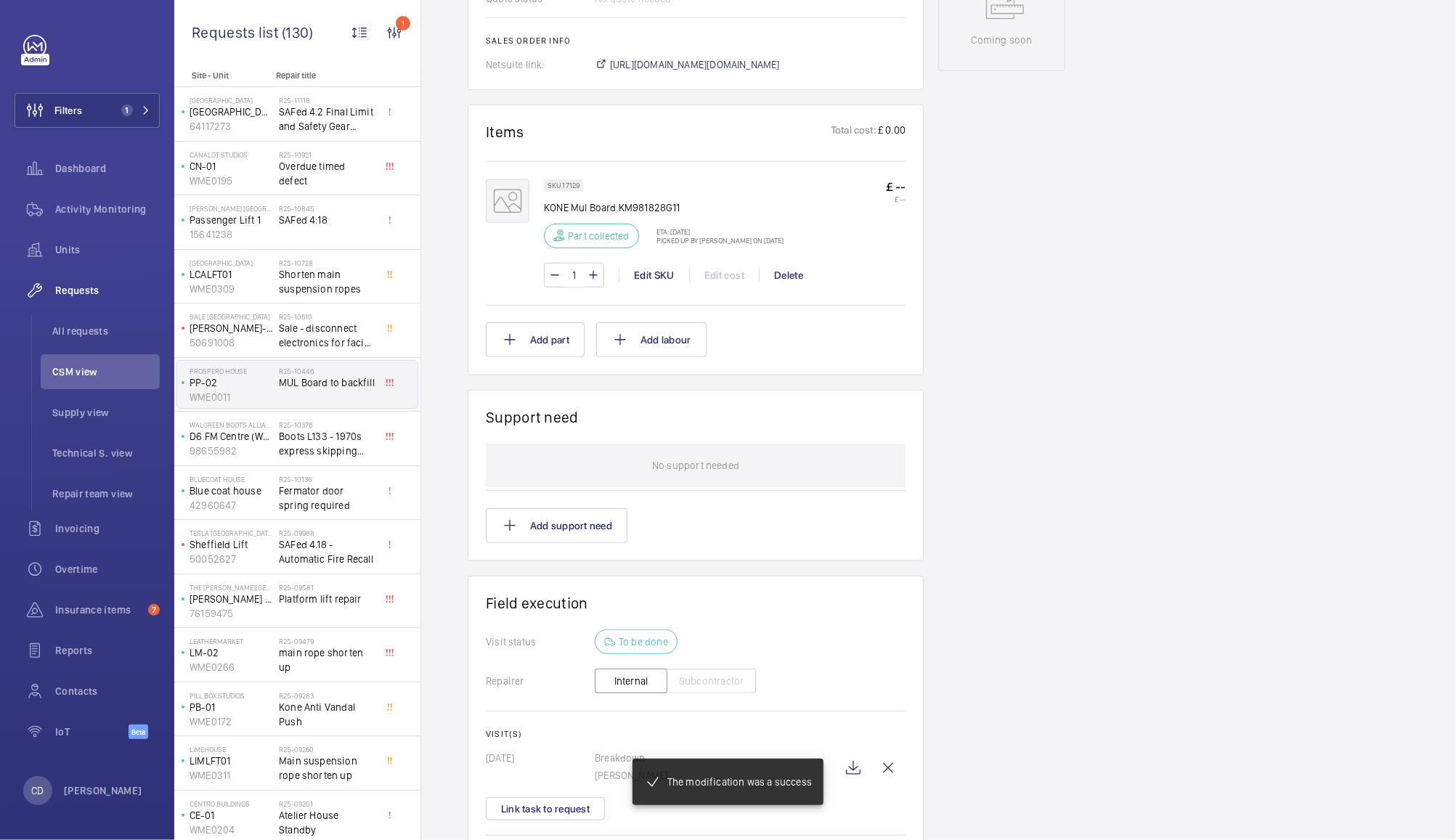
scroll to position [846, 0]
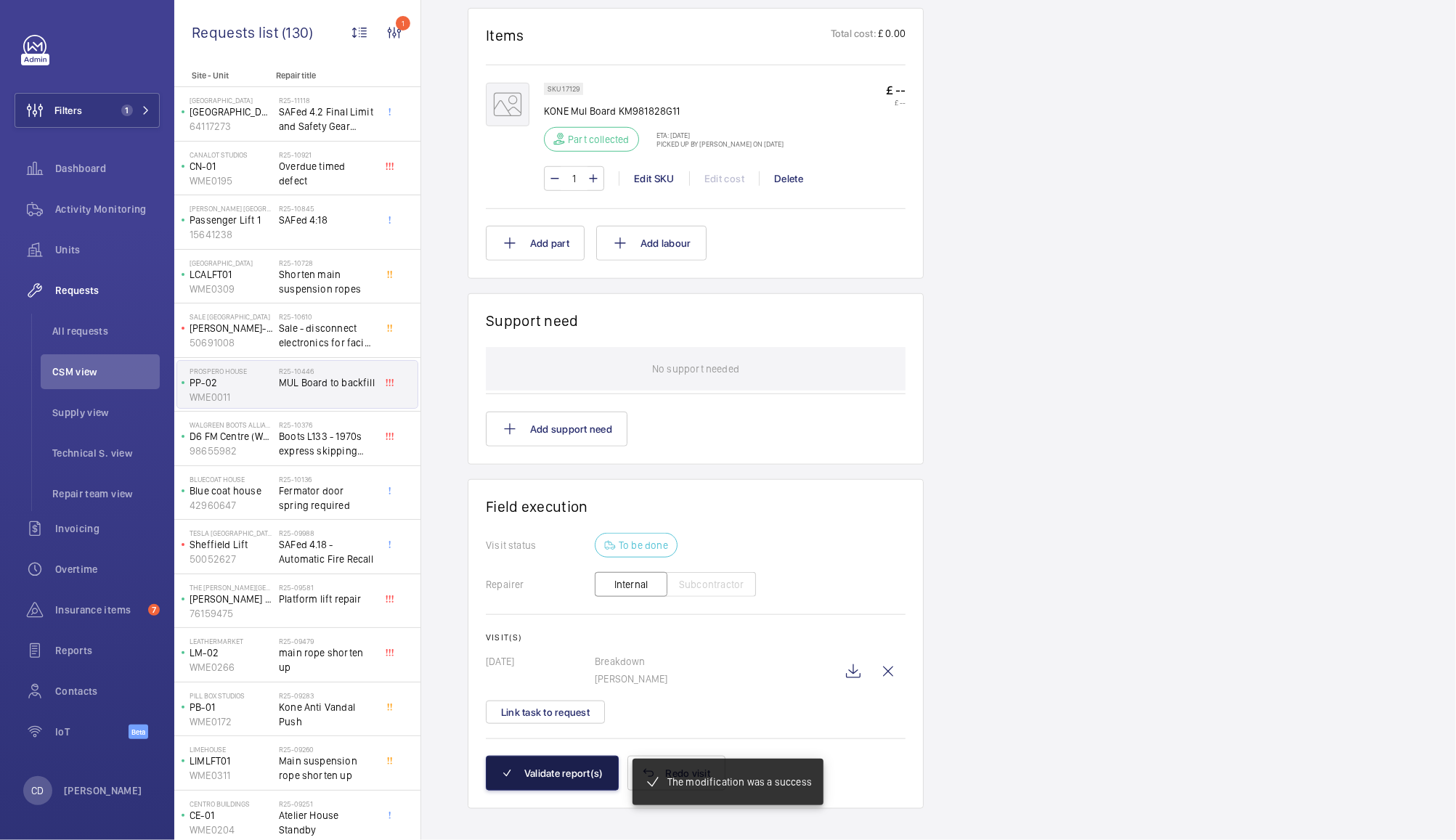
click at [581, 758] on button "Validate report(s)" at bounding box center [552, 773] width 133 height 35
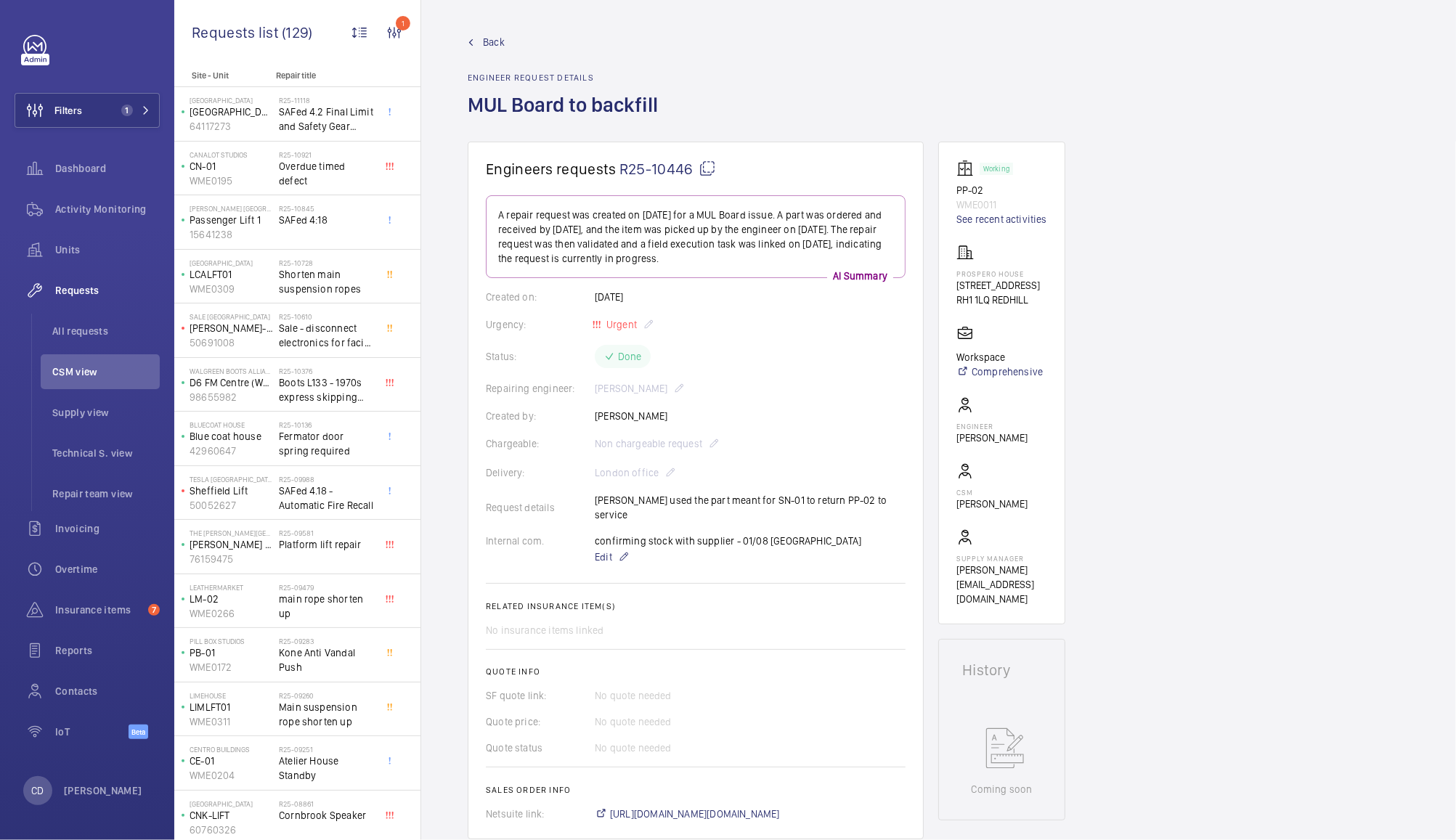
click at [85, 361] on li "CSM view" at bounding box center [100, 372] width 119 height 35
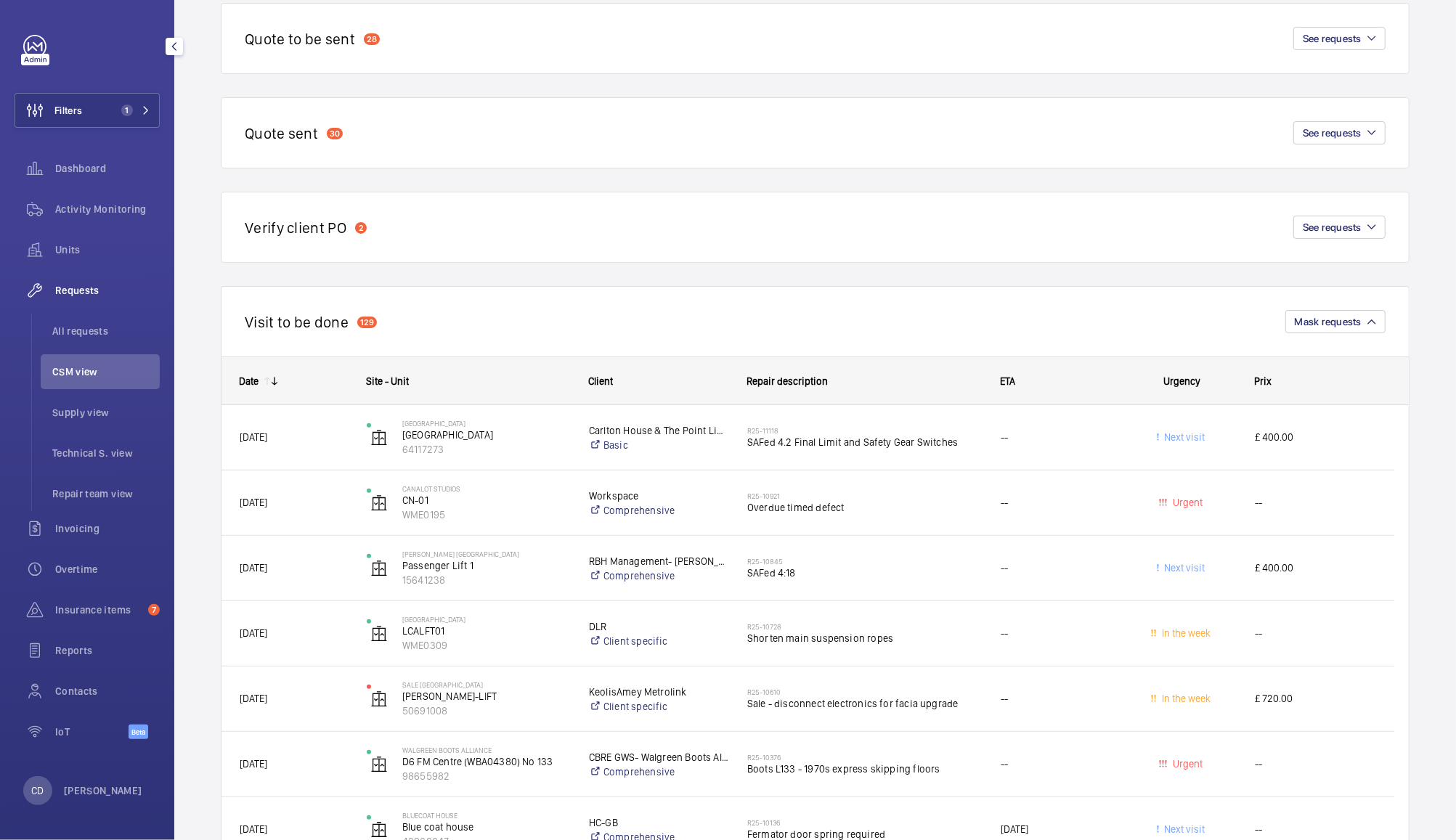
scroll to position [161, 0]
click at [109, 490] on span "Repair team view" at bounding box center [106, 494] width 107 height 15
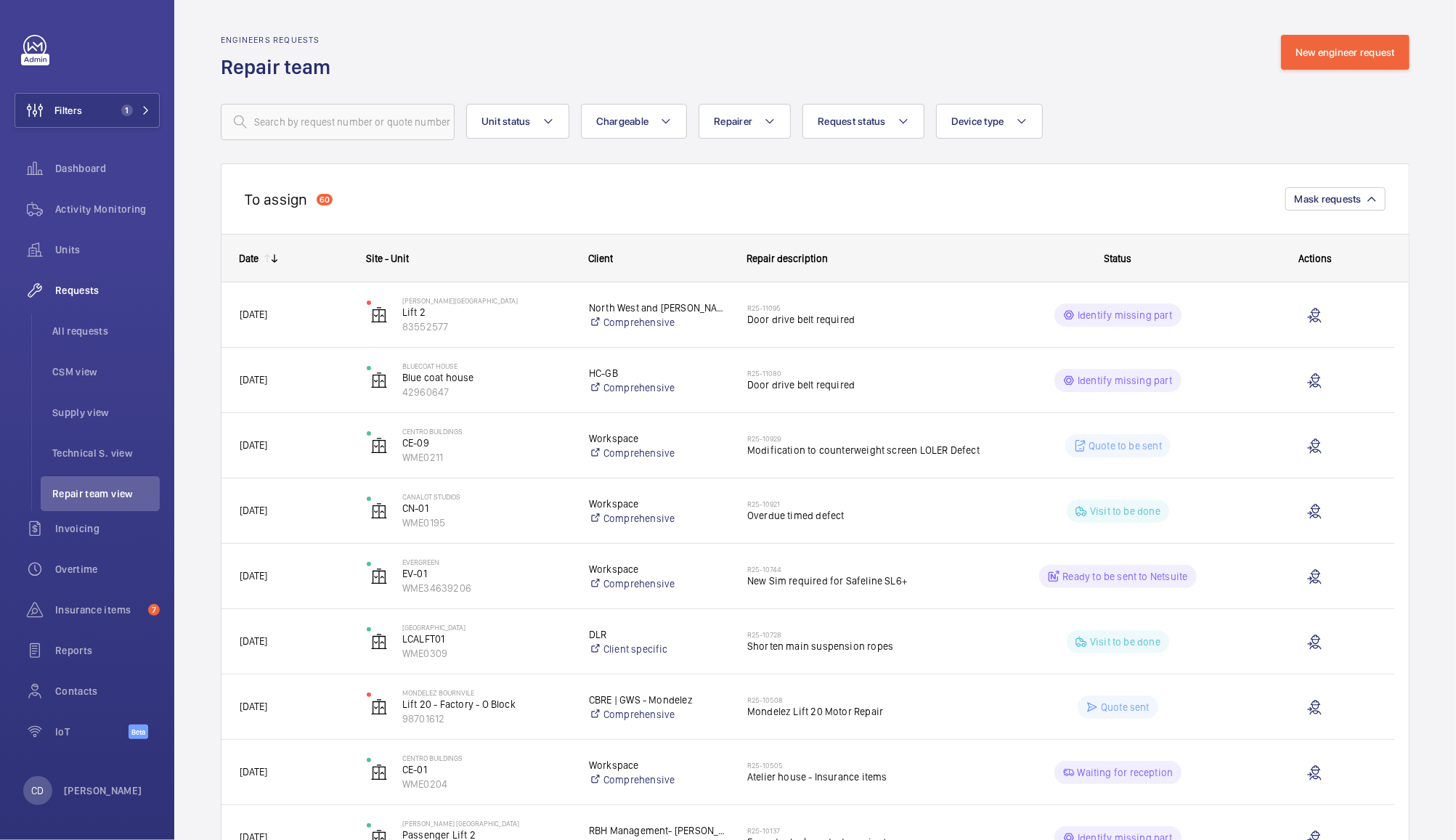
click at [1130, 714] on p "Quote sent" at bounding box center [1125, 708] width 48 height 15
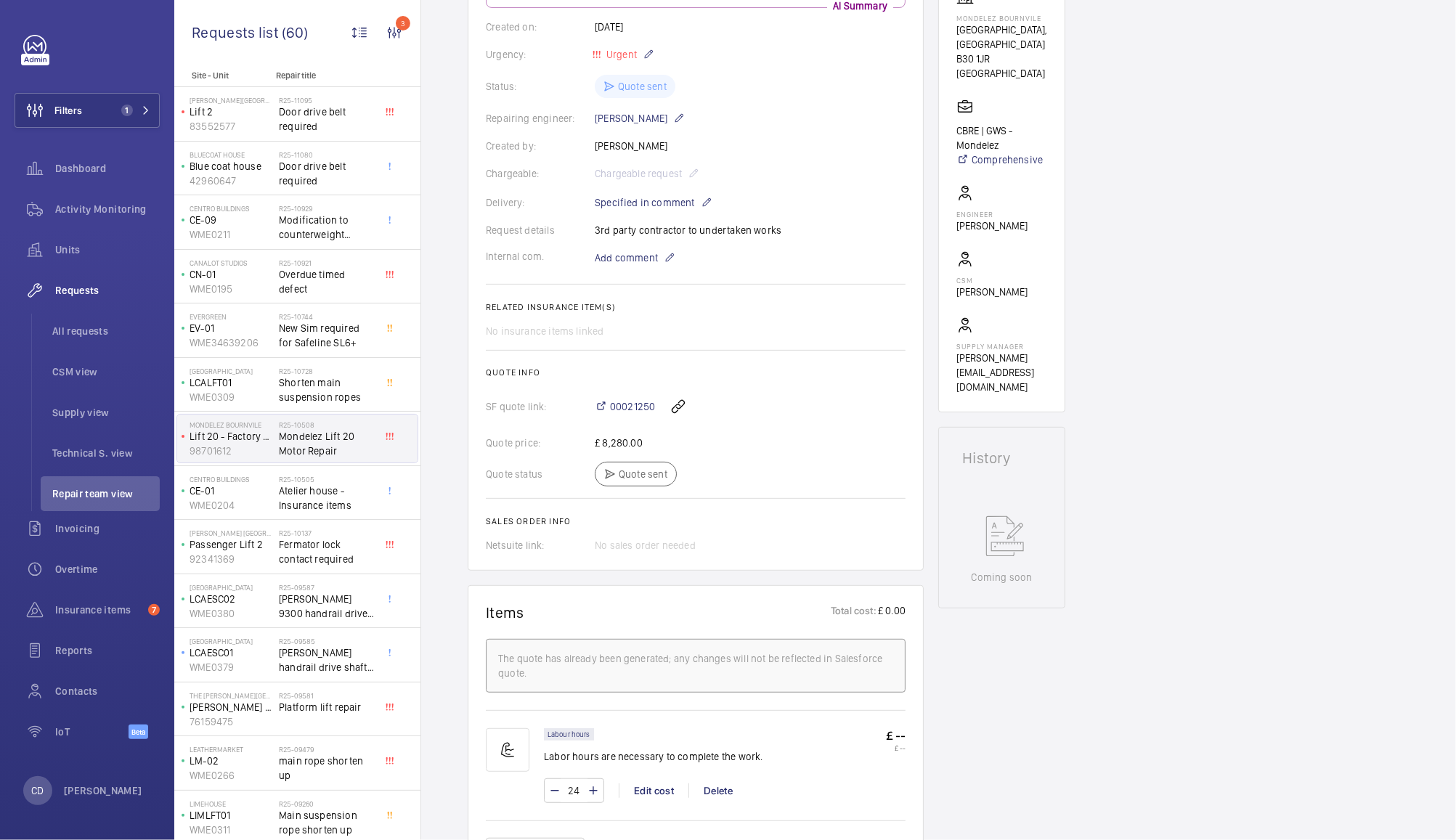
scroll to position [270, 0]
click at [622, 410] on span "00021250" at bounding box center [633, 407] width 45 height 15
click at [98, 209] on span "Activity Monitoring" at bounding box center [107, 209] width 105 height 15
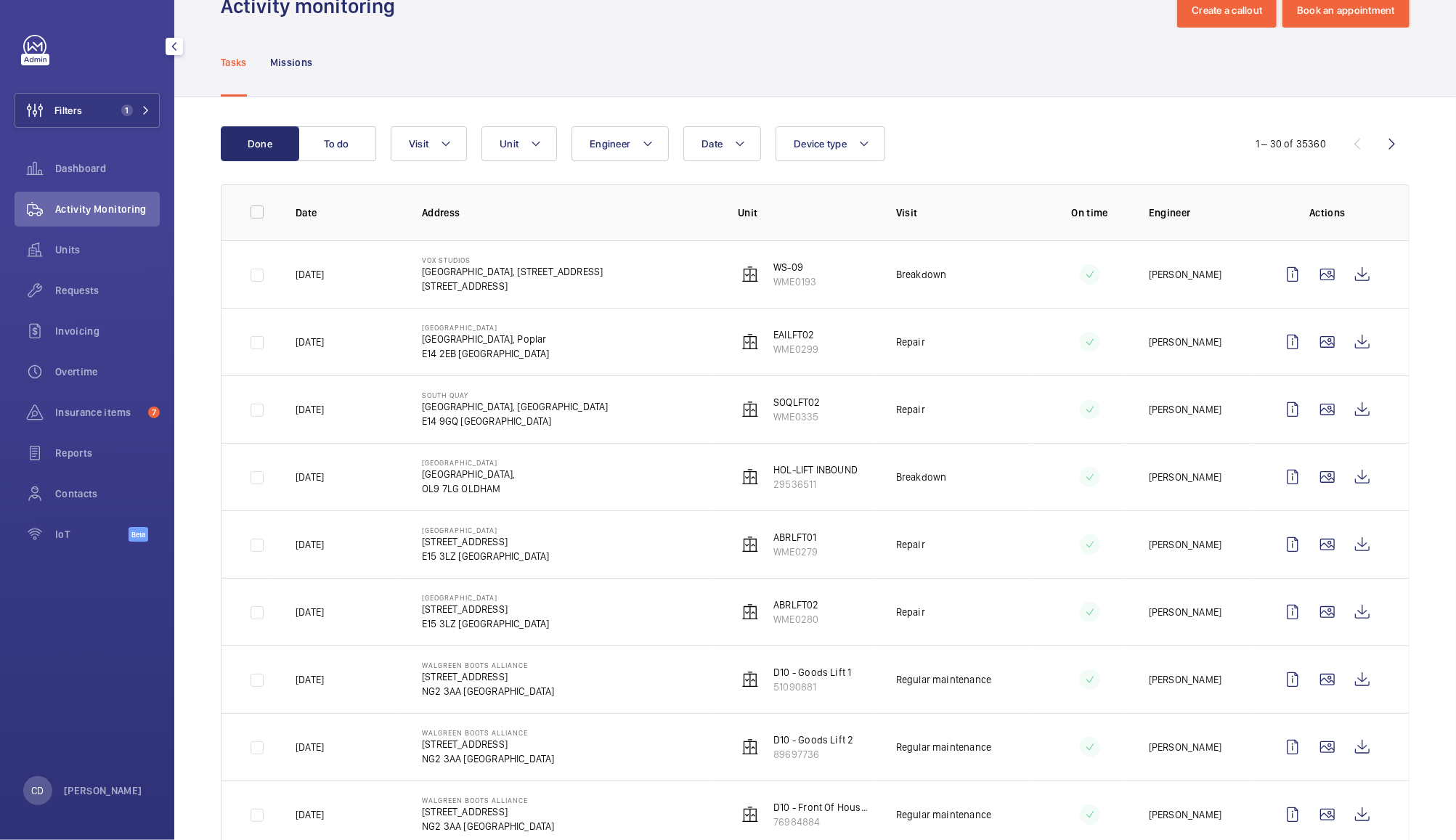
scroll to position [33, 0]
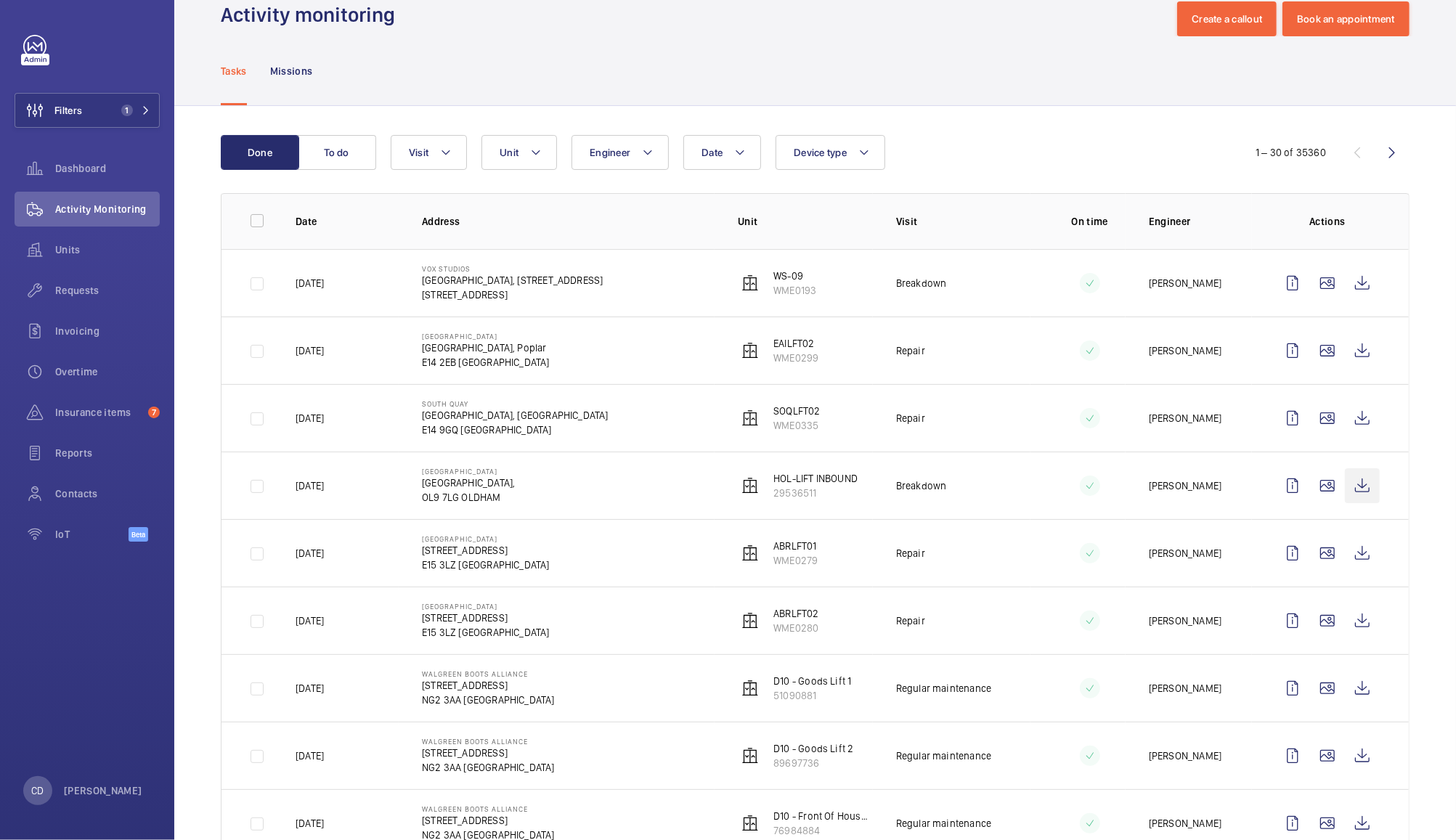
click at [1346, 499] on wm-front-icon-button at bounding box center [1362, 485] width 35 height 35
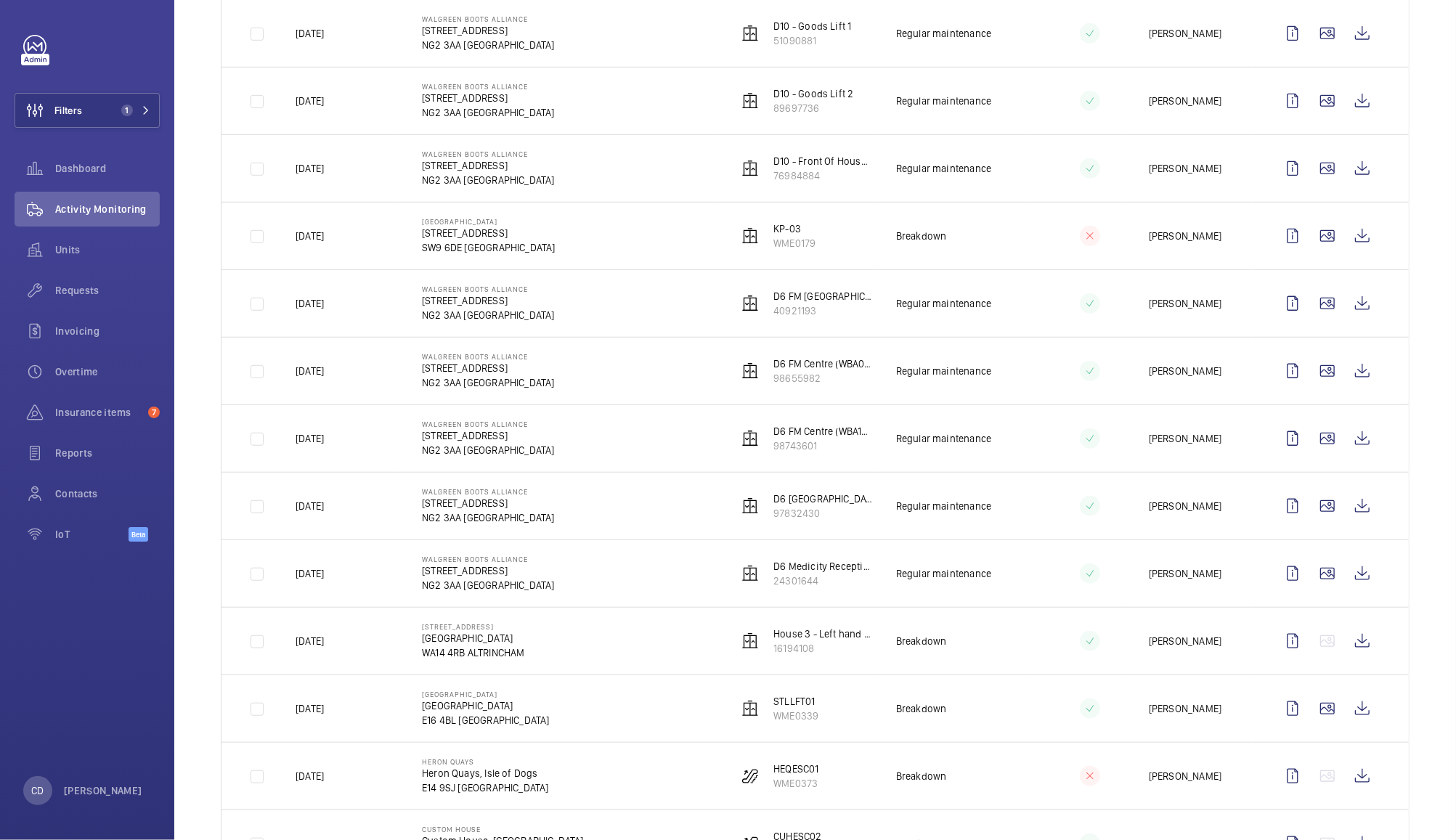
scroll to position [0, 0]
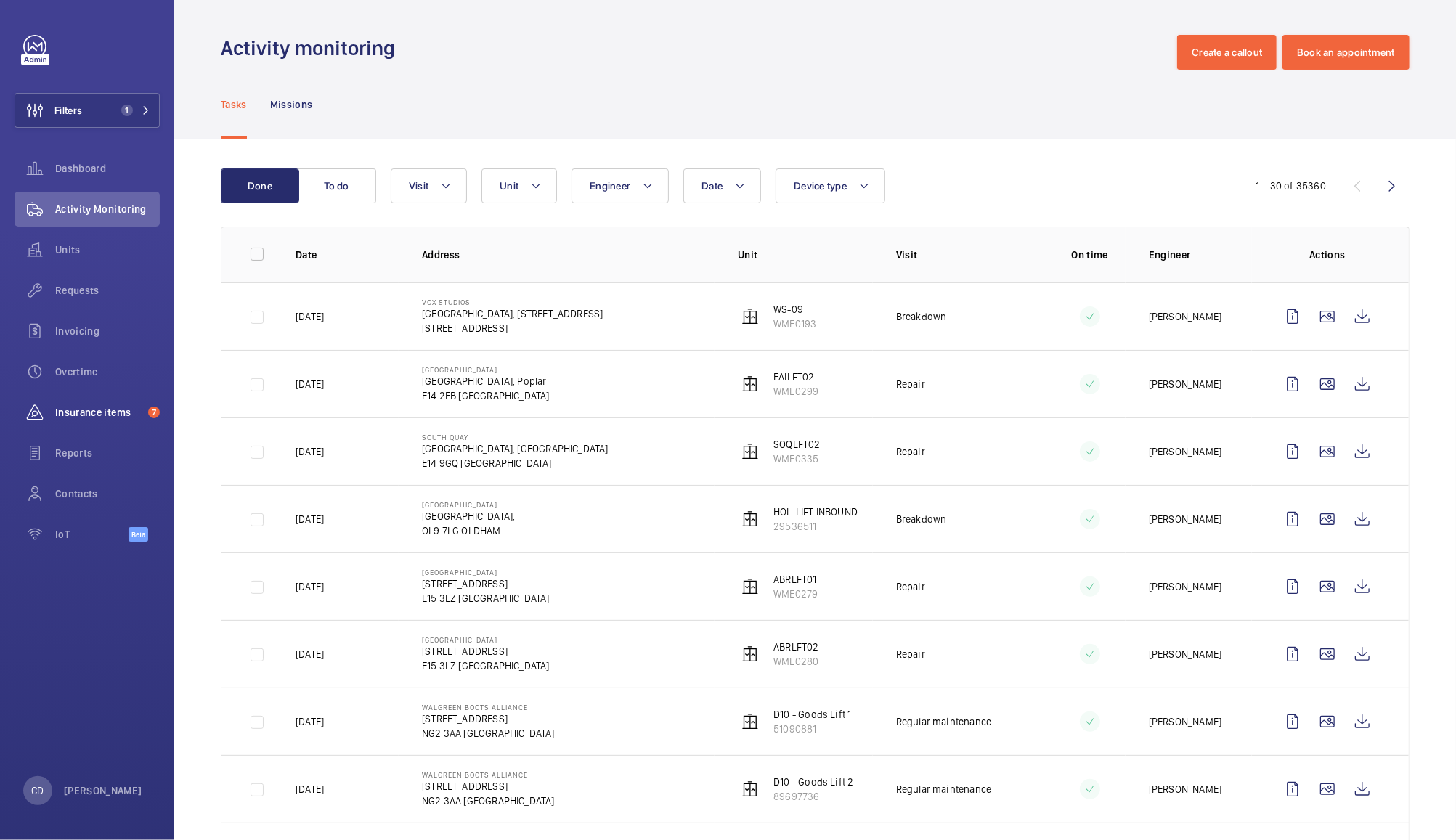
click at [110, 408] on span "Insurance items" at bounding box center [98, 413] width 87 height 15
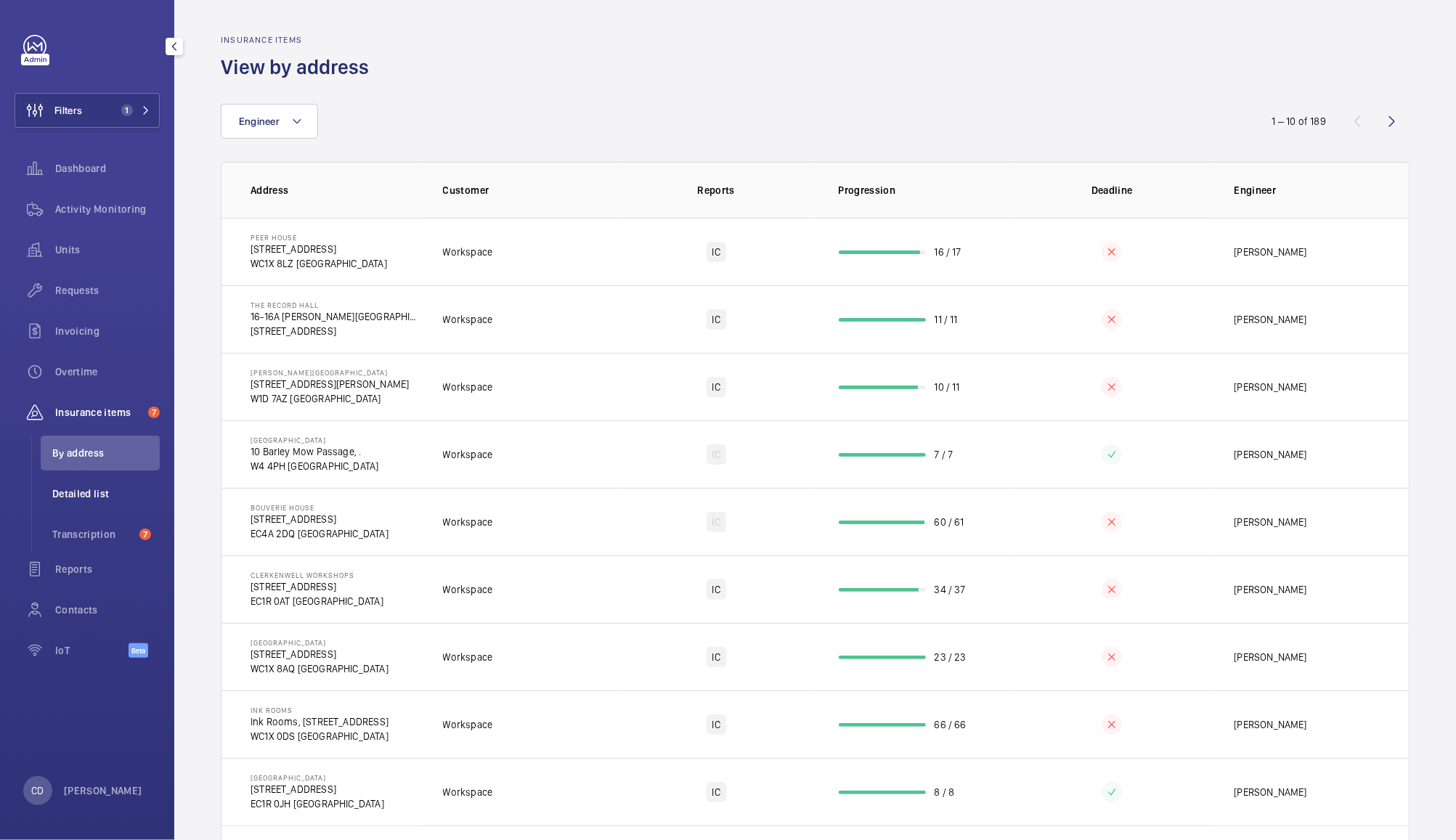
click at [94, 494] on span "Detailed list" at bounding box center [106, 494] width 107 height 15
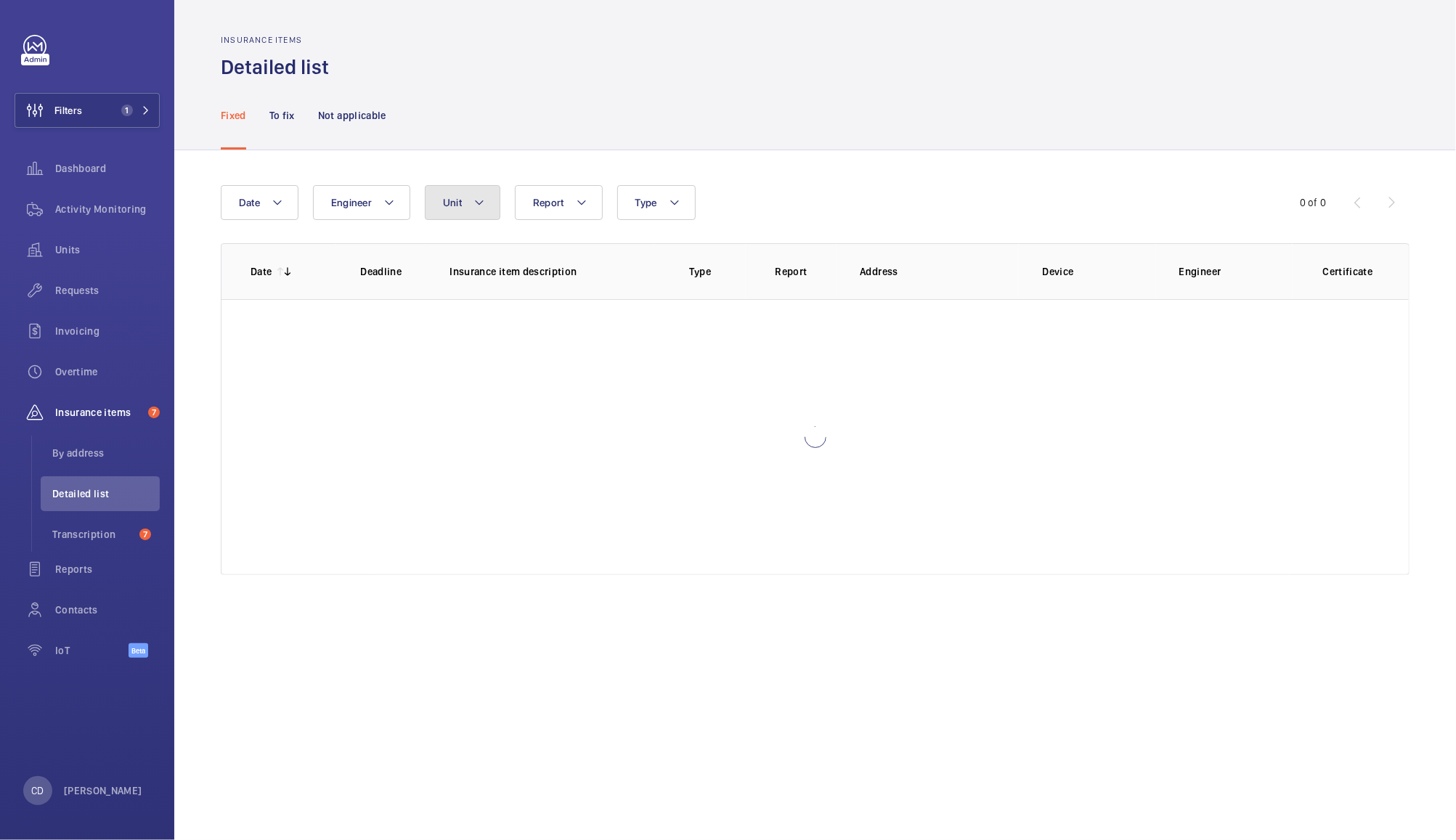
click at [462, 203] on button "Unit" at bounding box center [463, 202] width 76 height 35
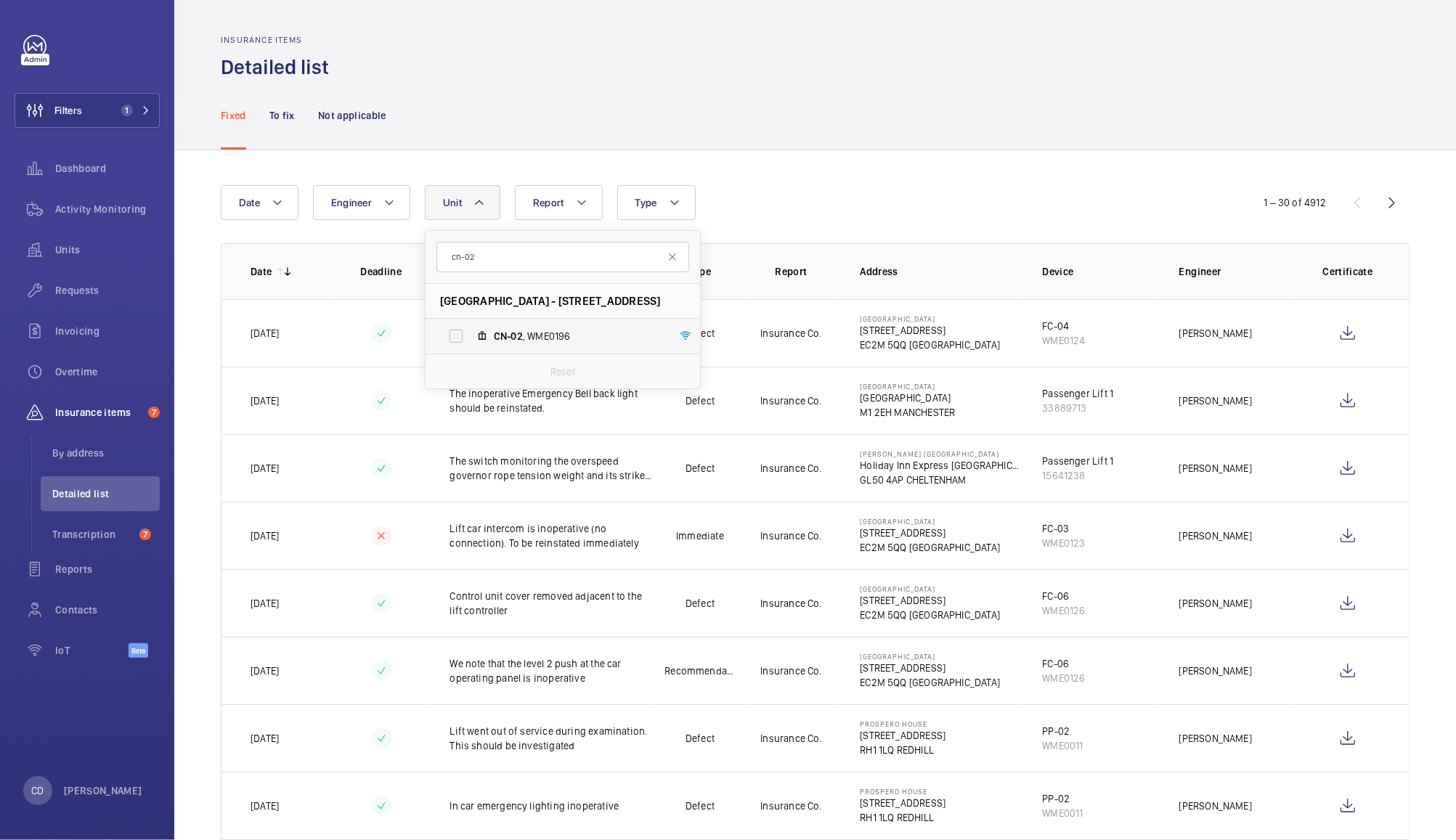
type input "cn-02"
click at [545, 333] on span "CN-02 , WME0196" at bounding box center [578, 336] width 168 height 15
click at [471, 333] on input "CN-02 , WME0196" at bounding box center [456, 336] width 29 height 29
checkbox input "true"
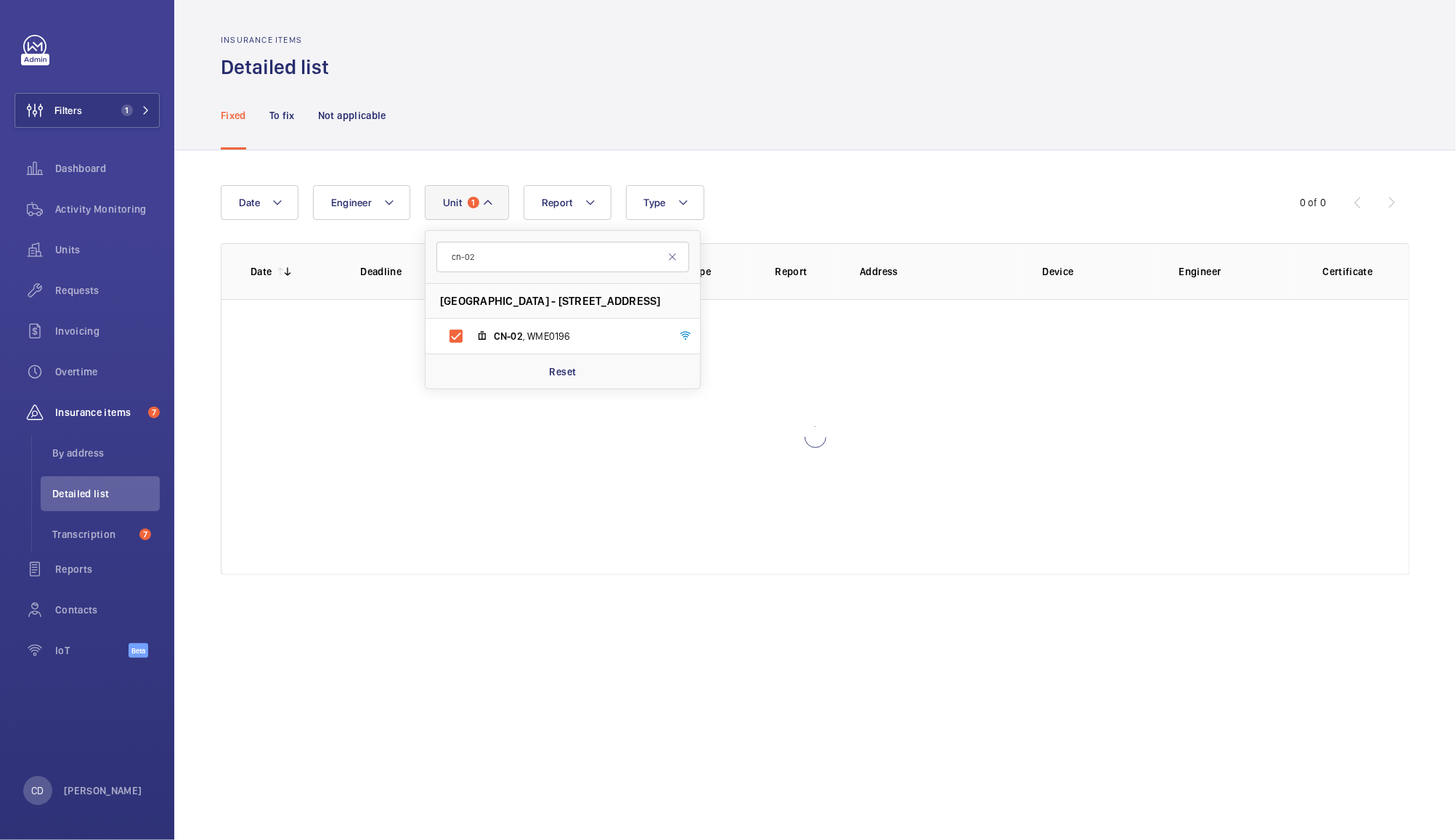
click at [877, 99] on div "Fixed To fix Not applicable" at bounding box center [815, 115] width 1189 height 69
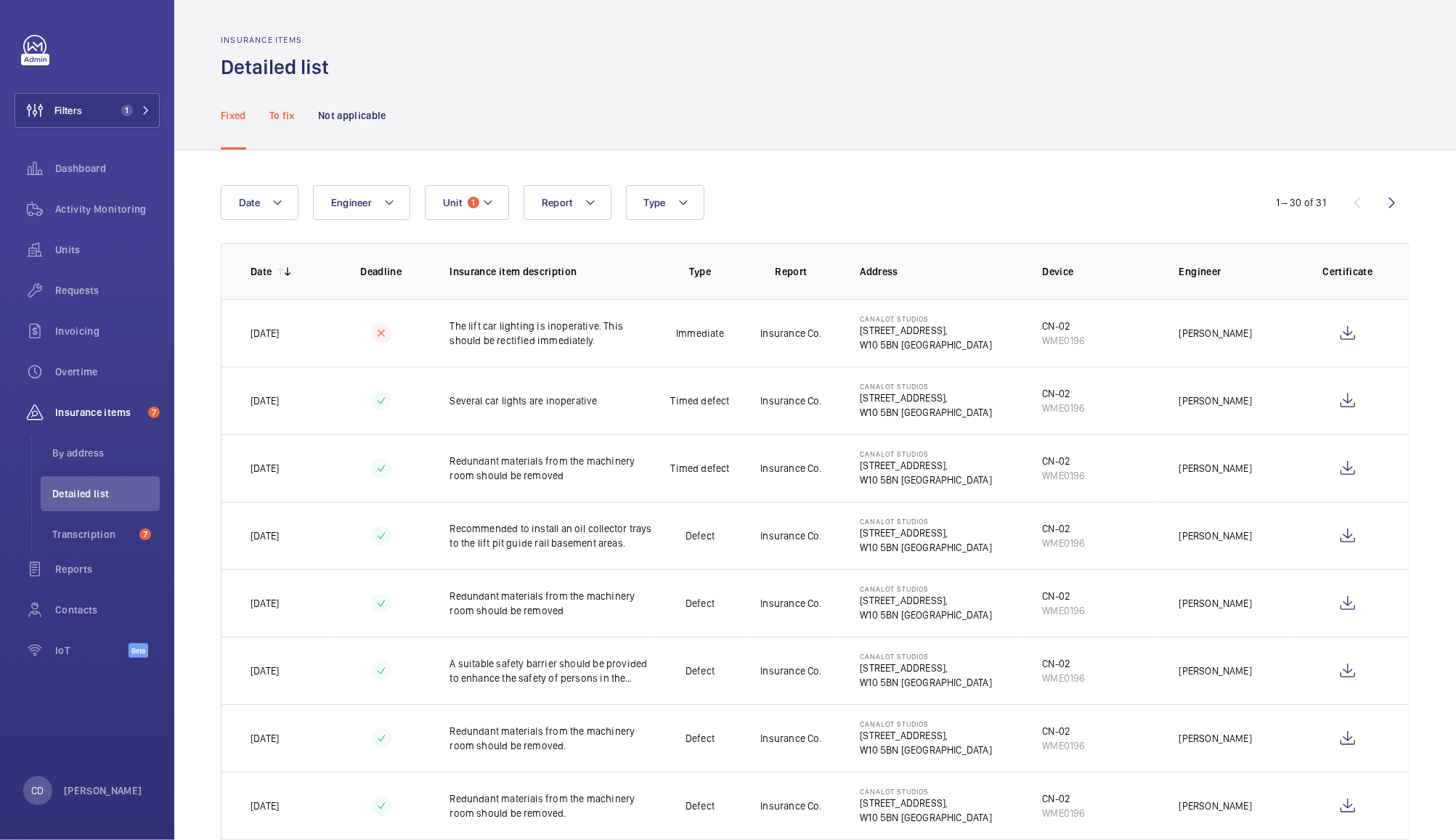
click at [277, 111] on p "To fix" at bounding box center [282, 115] width 26 height 15
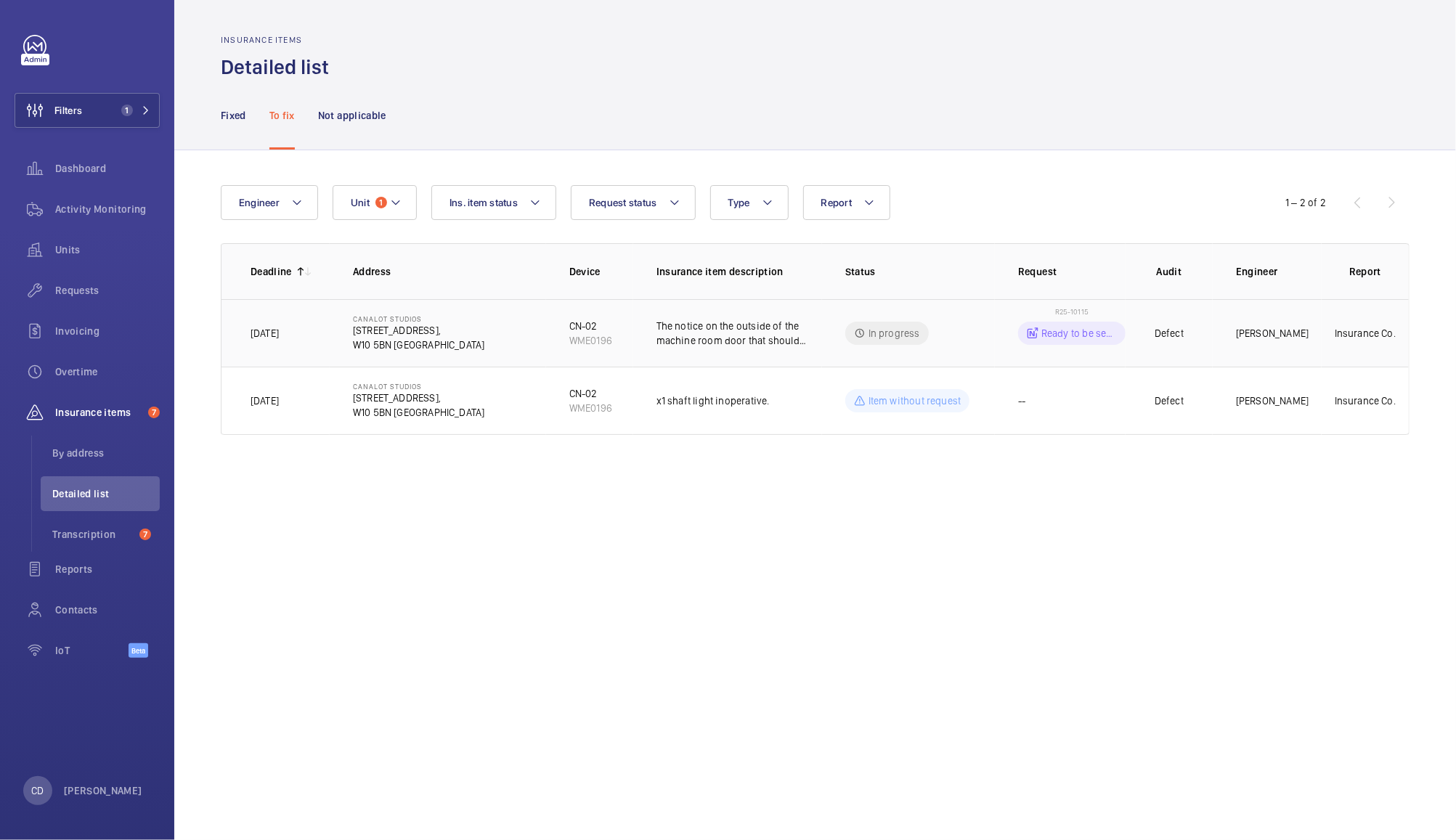
click at [1080, 326] on div "Ready to be sent to Netsuite" at bounding box center [1071, 333] width 107 height 23
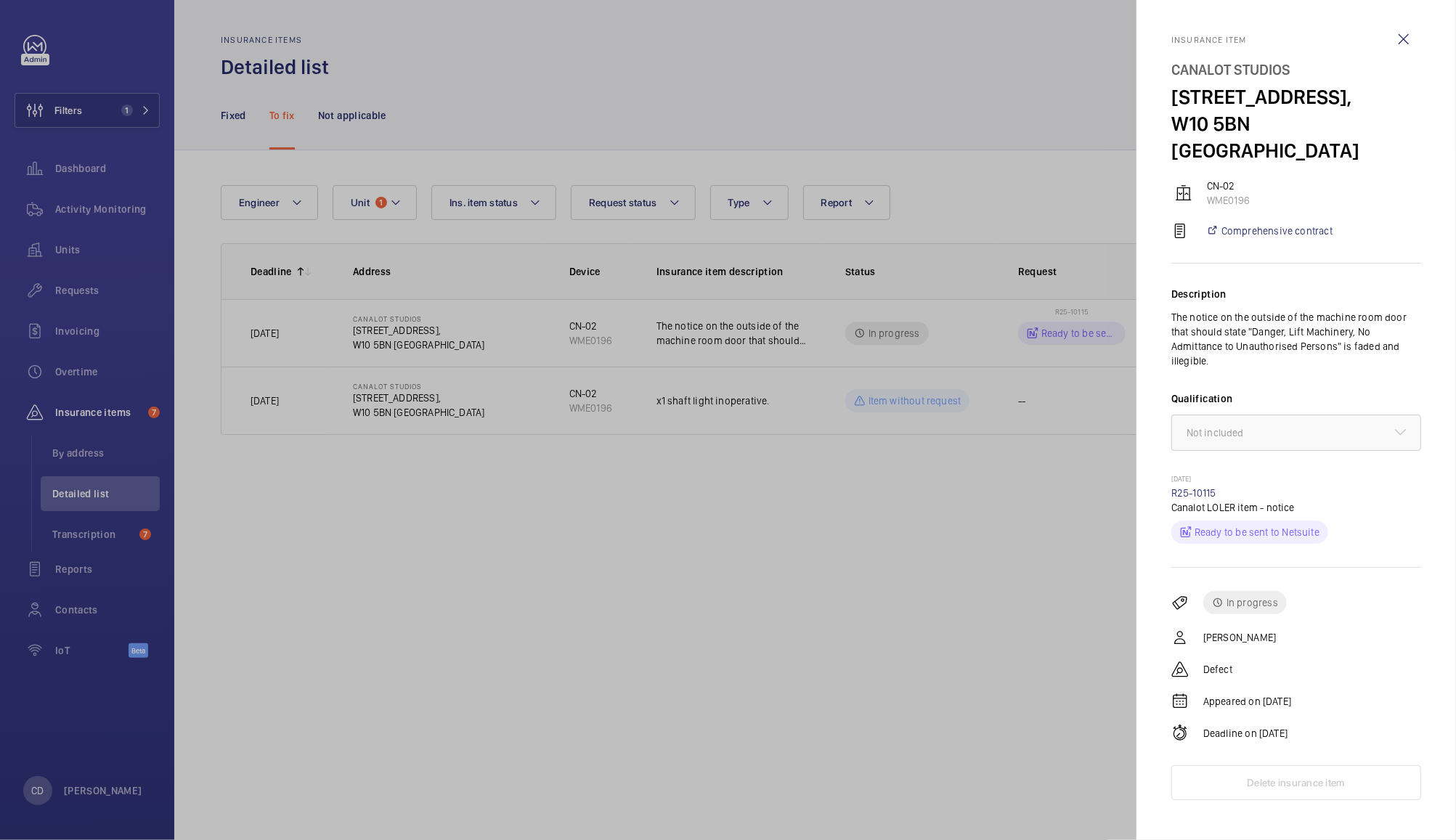
click at [927, 610] on div at bounding box center [728, 420] width 1456 height 840
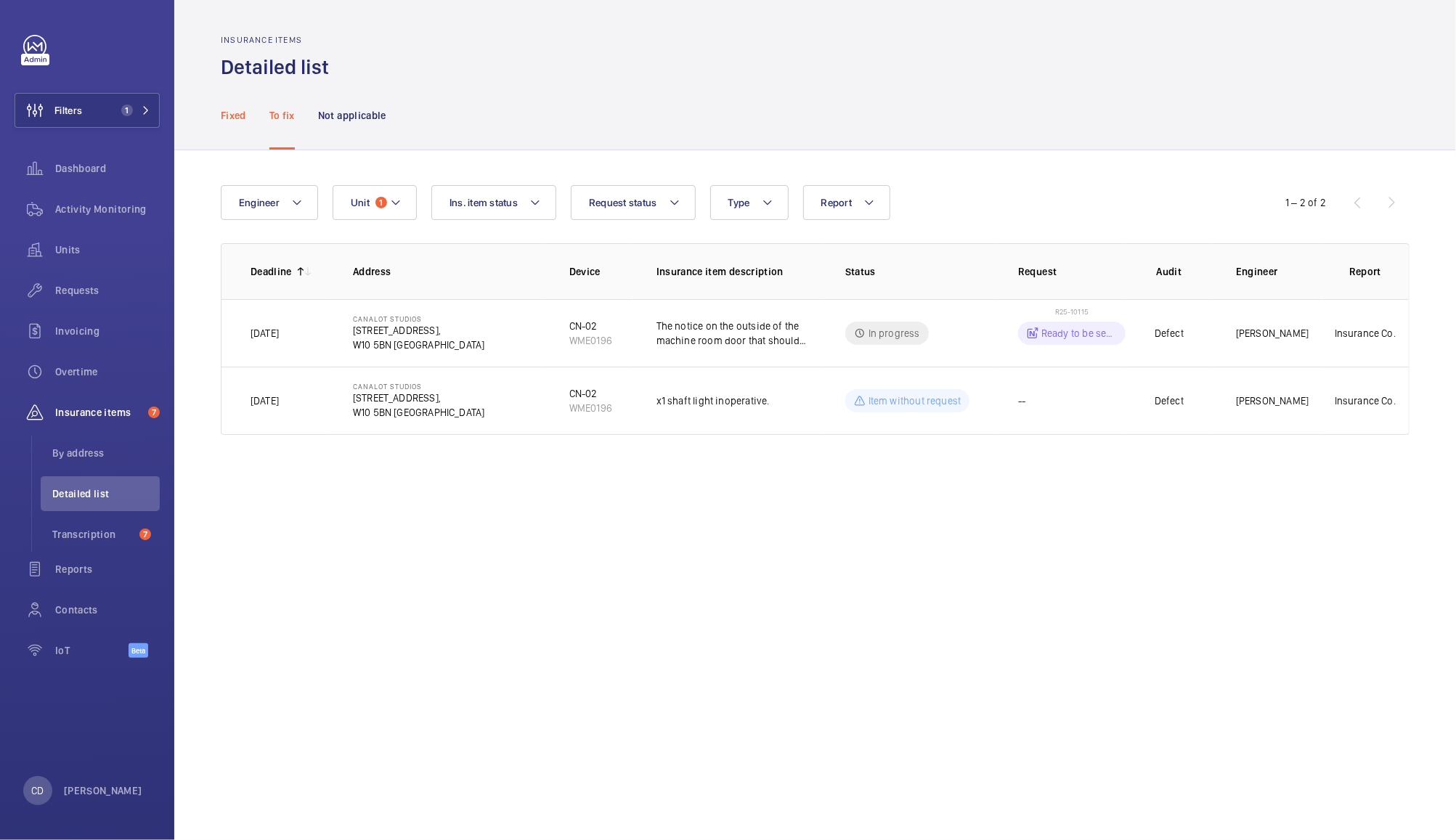
click at [227, 112] on p "Fixed" at bounding box center [234, 115] width 26 height 15
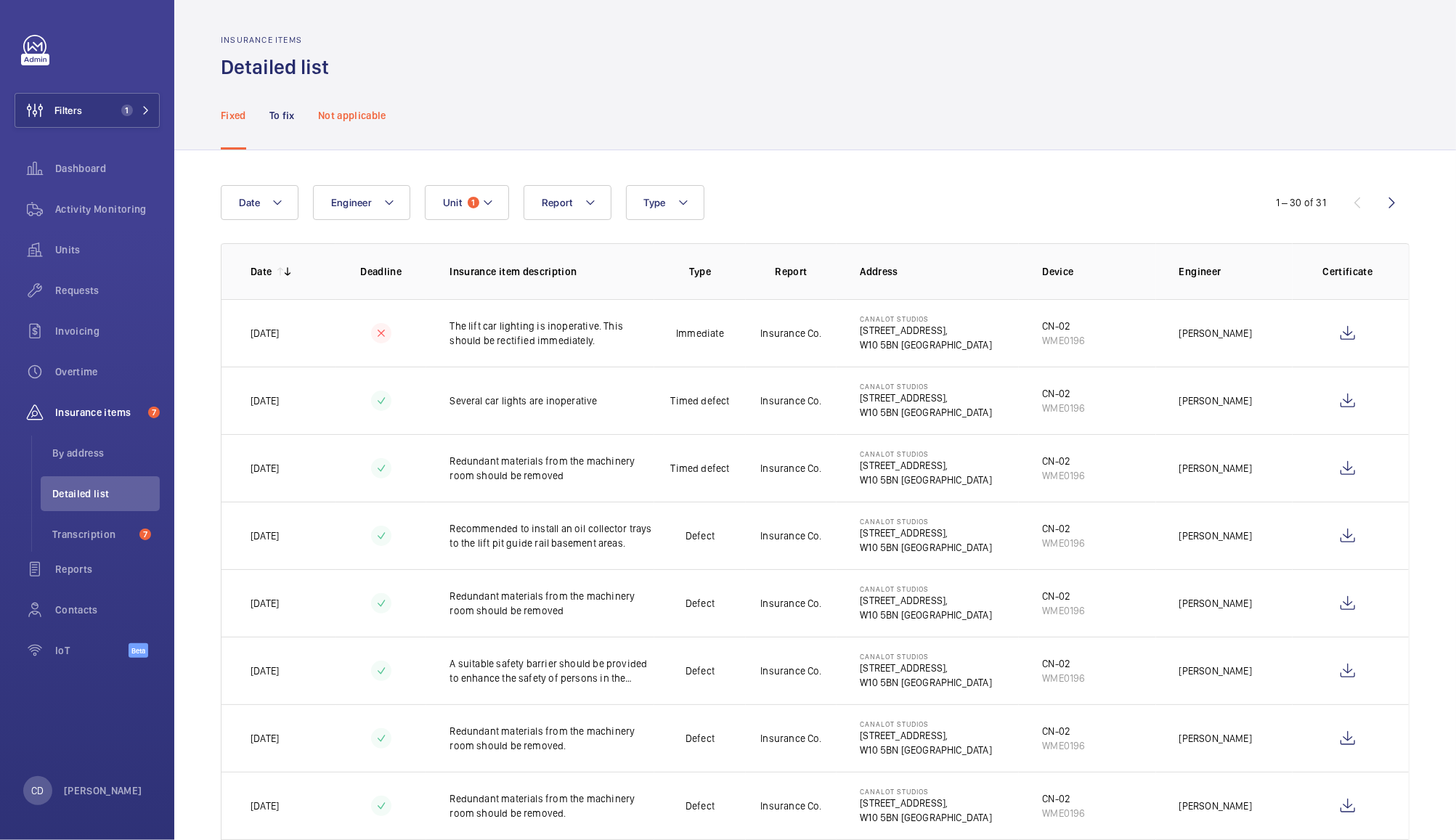
click at [352, 127] on div "Not applicable" at bounding box center [352, 115] width 69 height 69
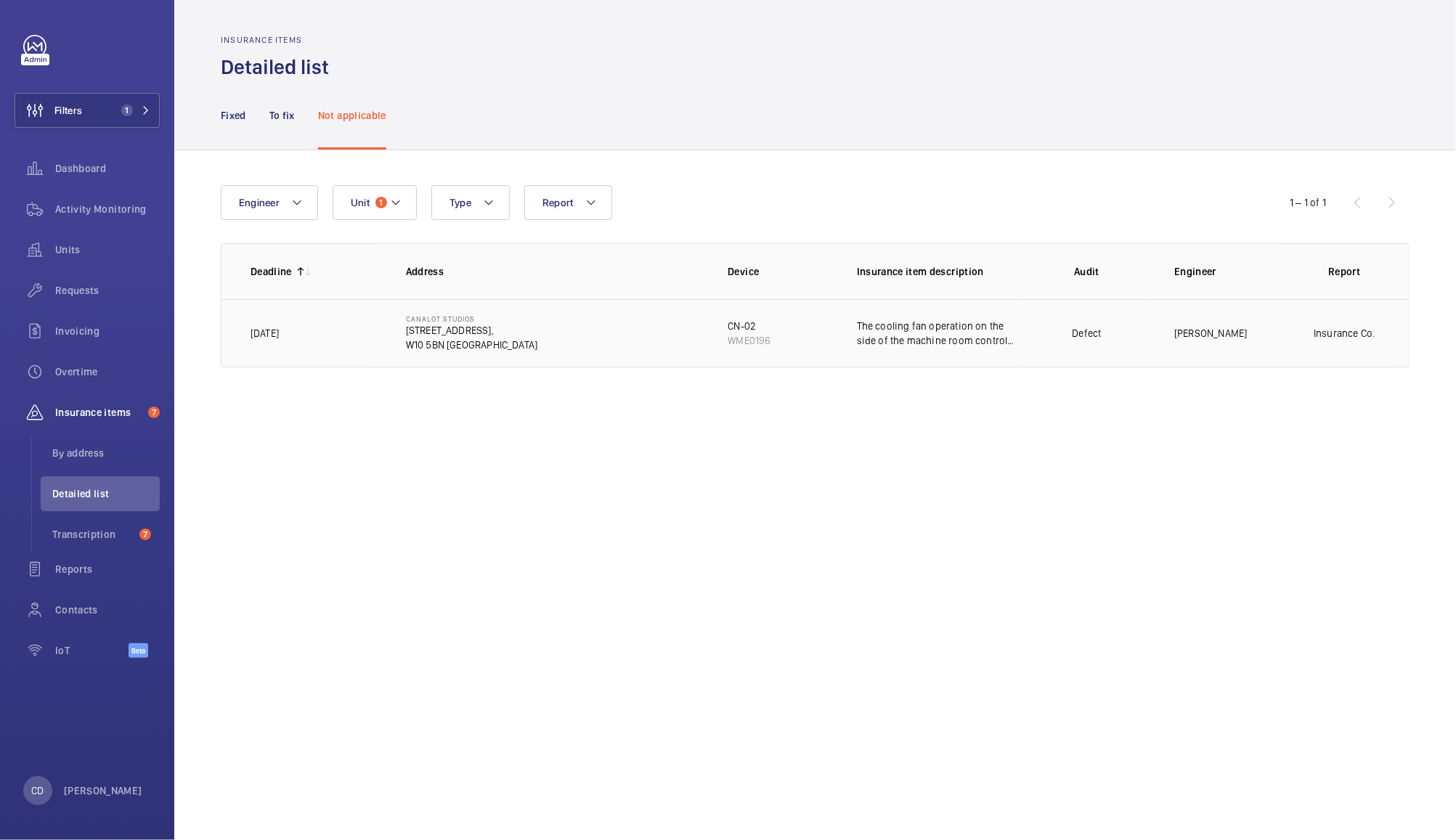
click at [1265, 336] on td "[PERSON_NAME]" at bounding box center [1215, 333] width 128 height 69
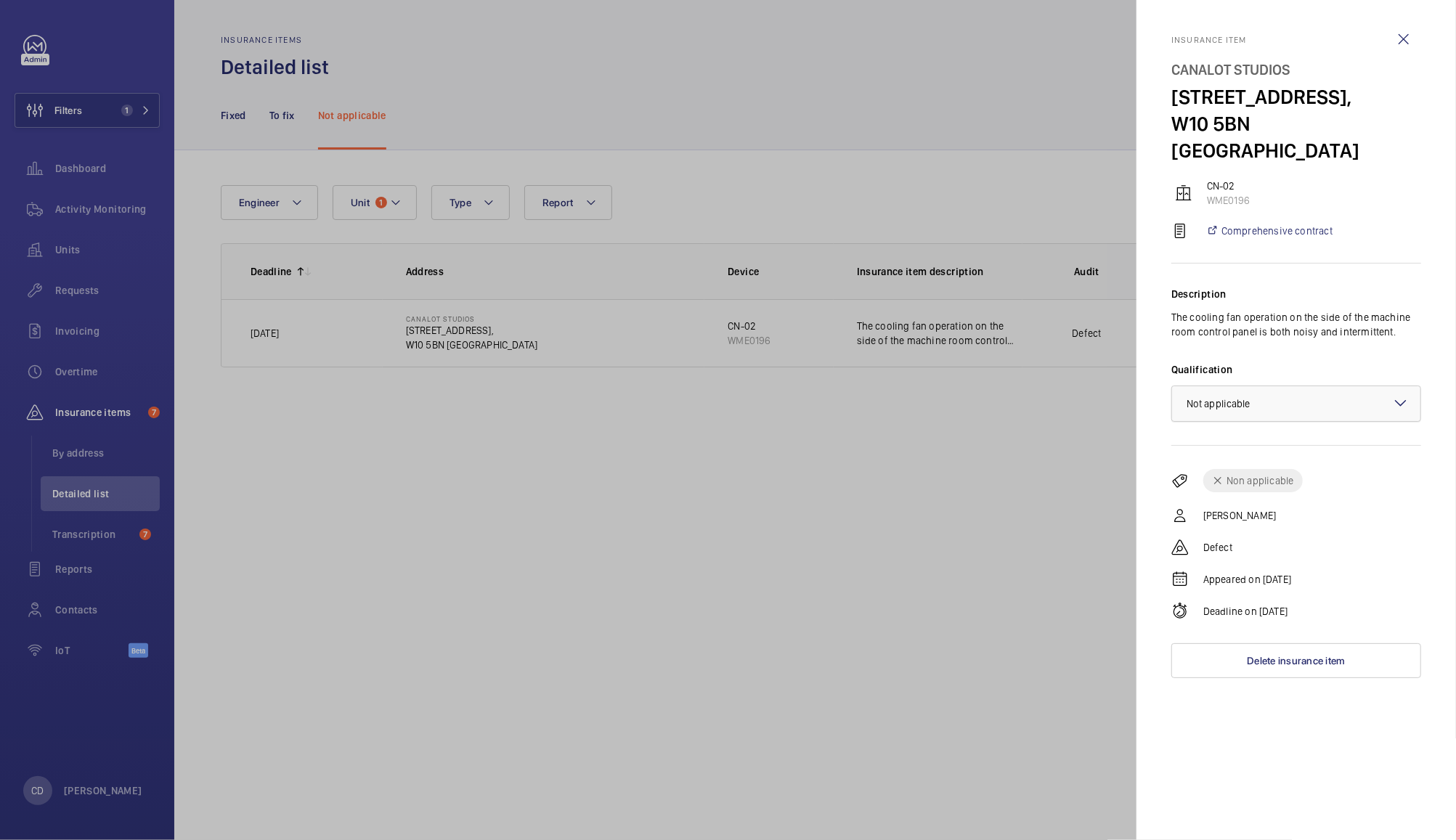
click at [1341, 386] on div at bounding box center [1296, 403] width 248 height 35
click at [1290, 476] on span "Not included" at bounding box center [1296, 484] width 219 height 15
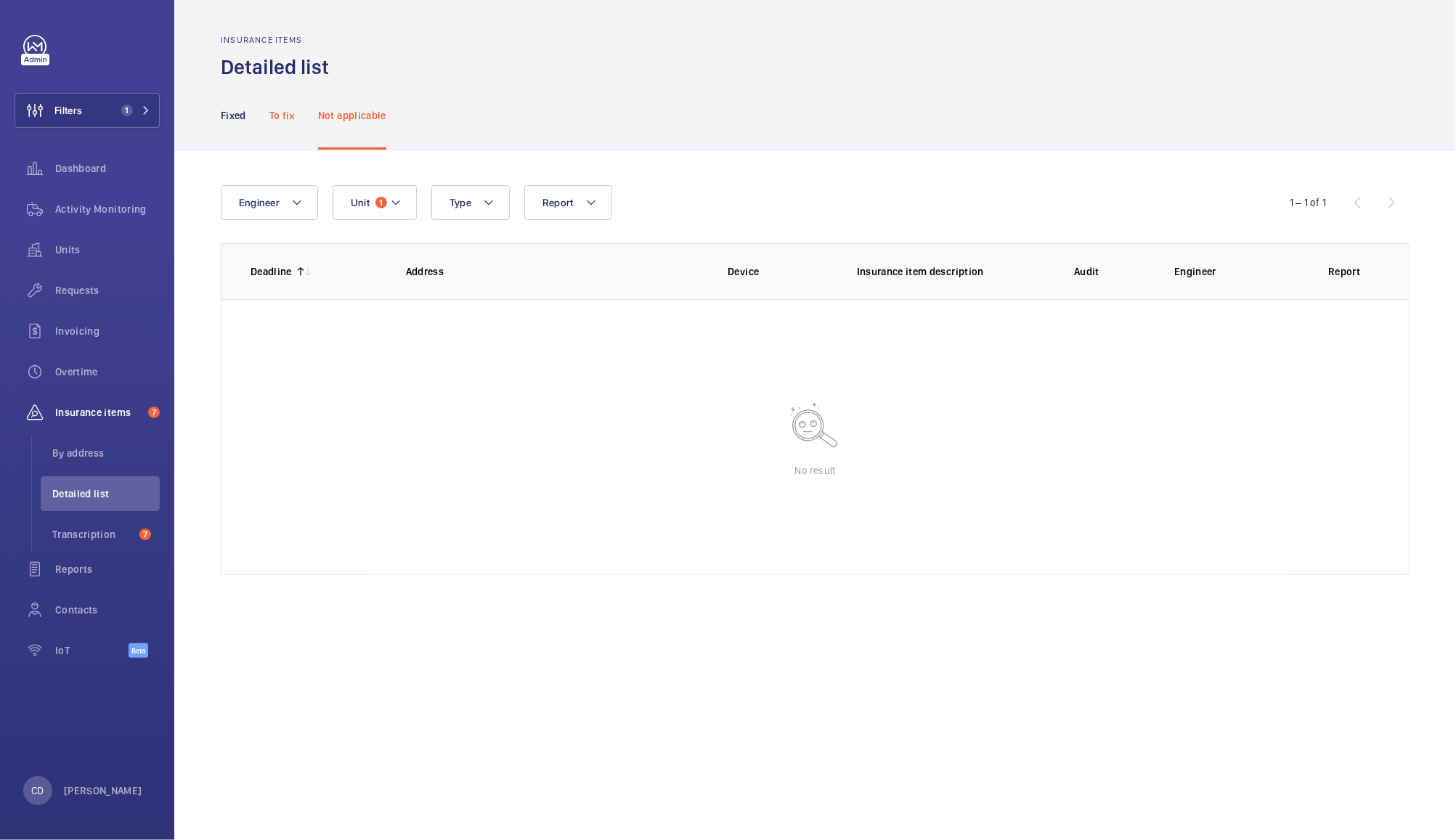
click at [293, 114] on p "To fix" at bounding box center [282, 115] width 26 height 15
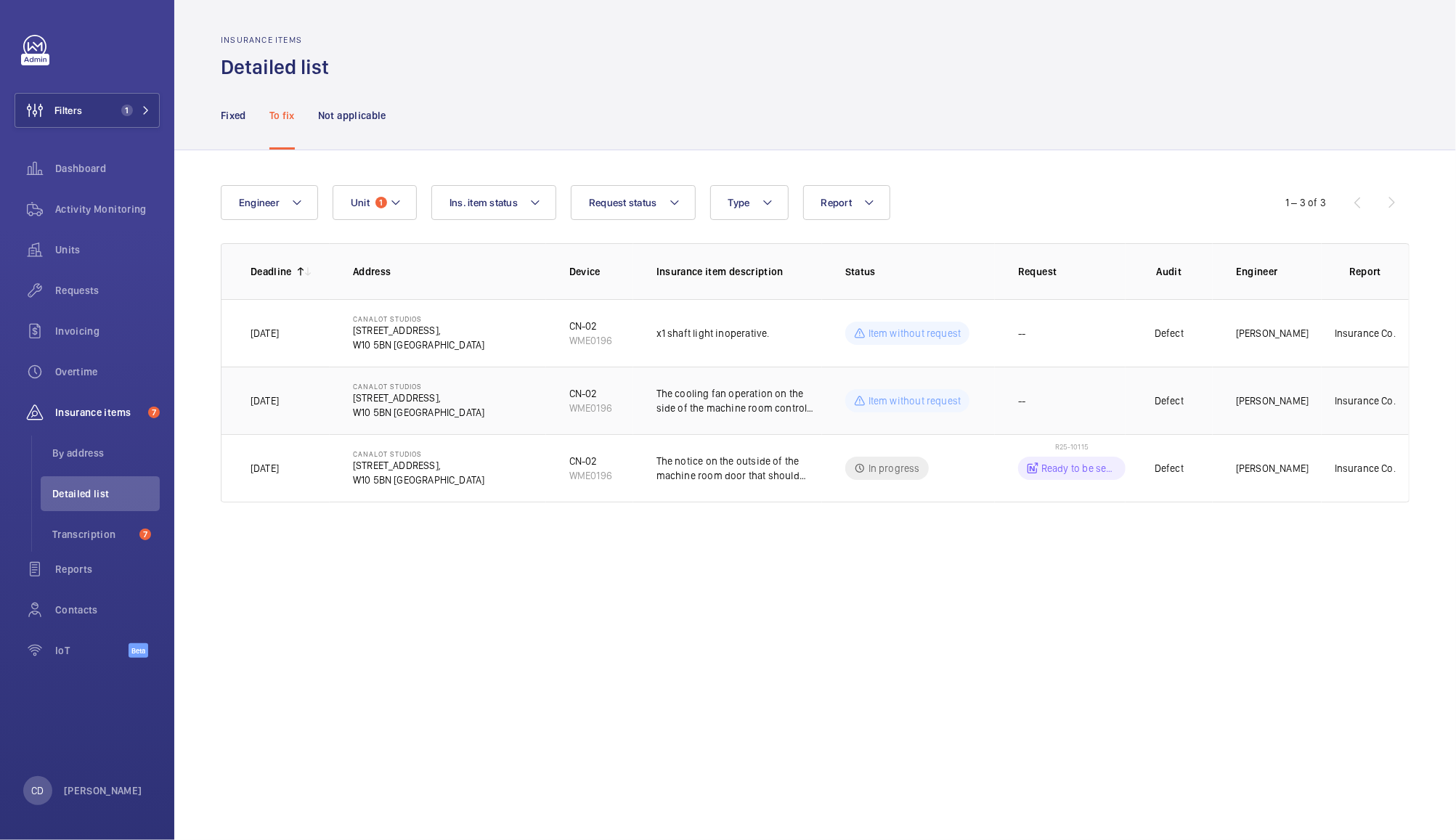
click at [1272, 399] on p "[PERSON_NAME]" at bounding box center [1272, 401] width 73 height 15
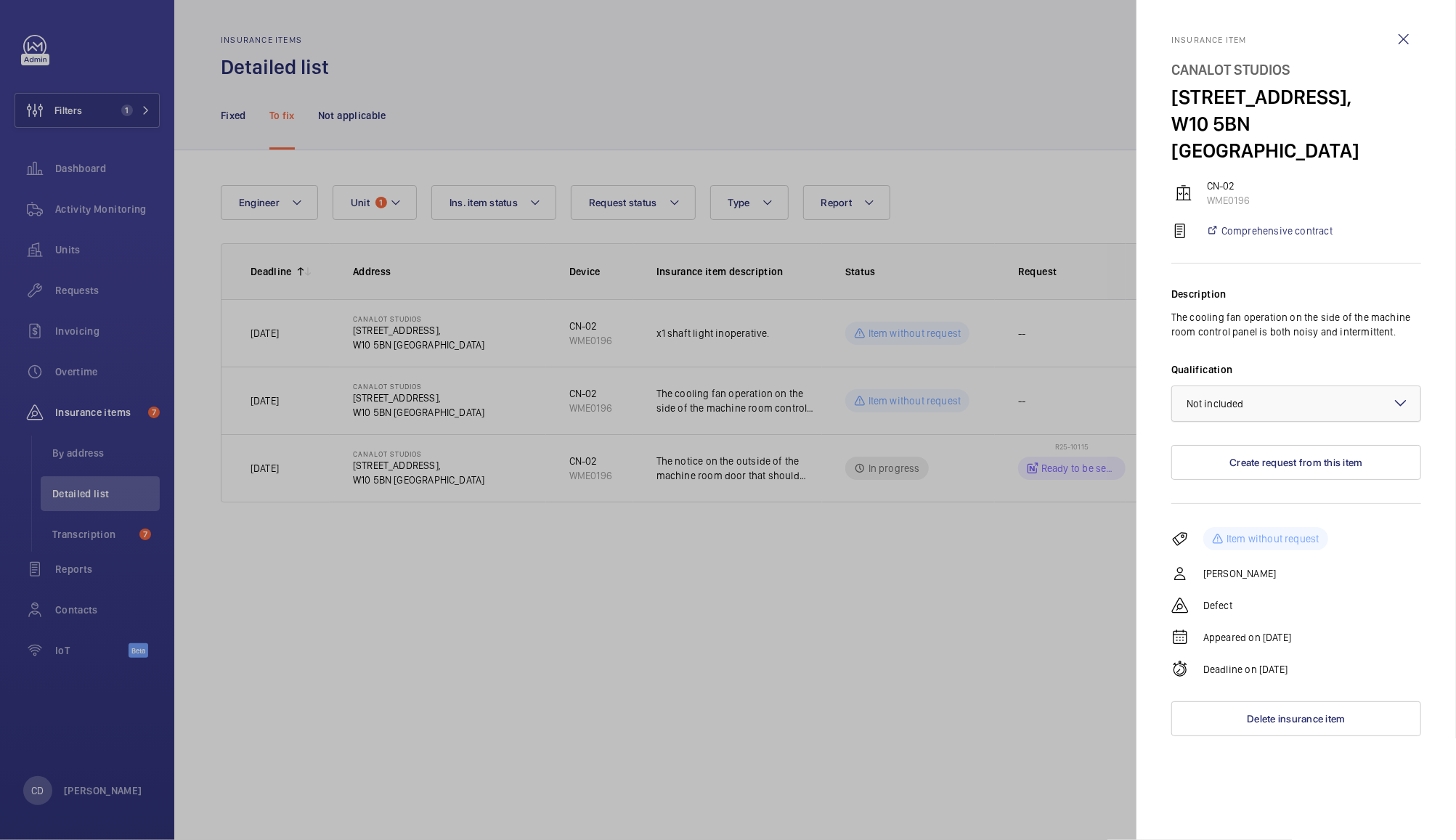
click at [1301, 386] on div at bounding box center [1296, 403] width 248 height 35
click at [1277, 441] on span "Included" at bounding box center [1296, 448] width 219 height 15
click at [976, 622] on div at bounding box center [728, 420] width 1456 height 840
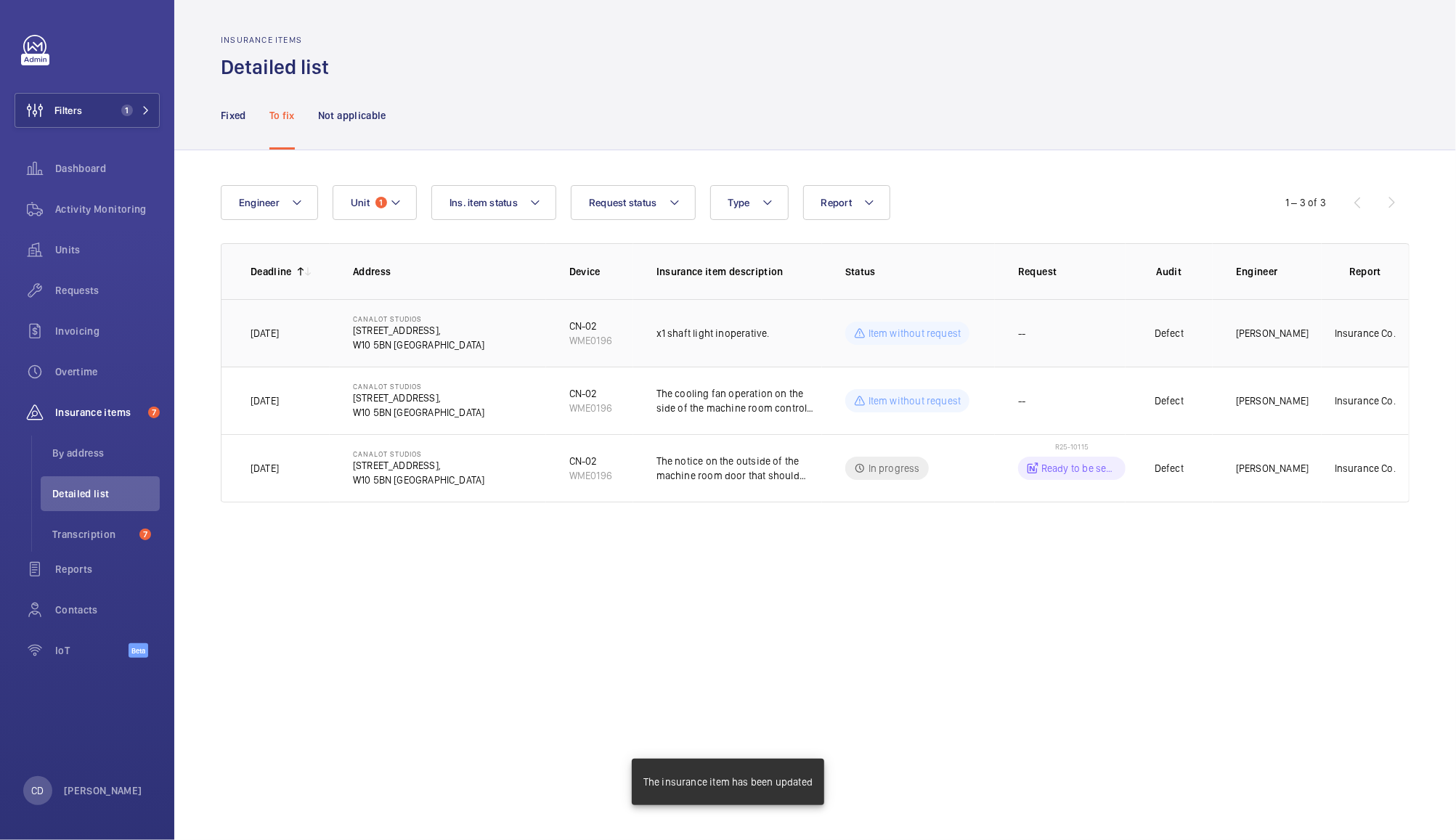
click at [1208, 326] on td "Defect" at bounding box center [1169, 333] width 87 height 68
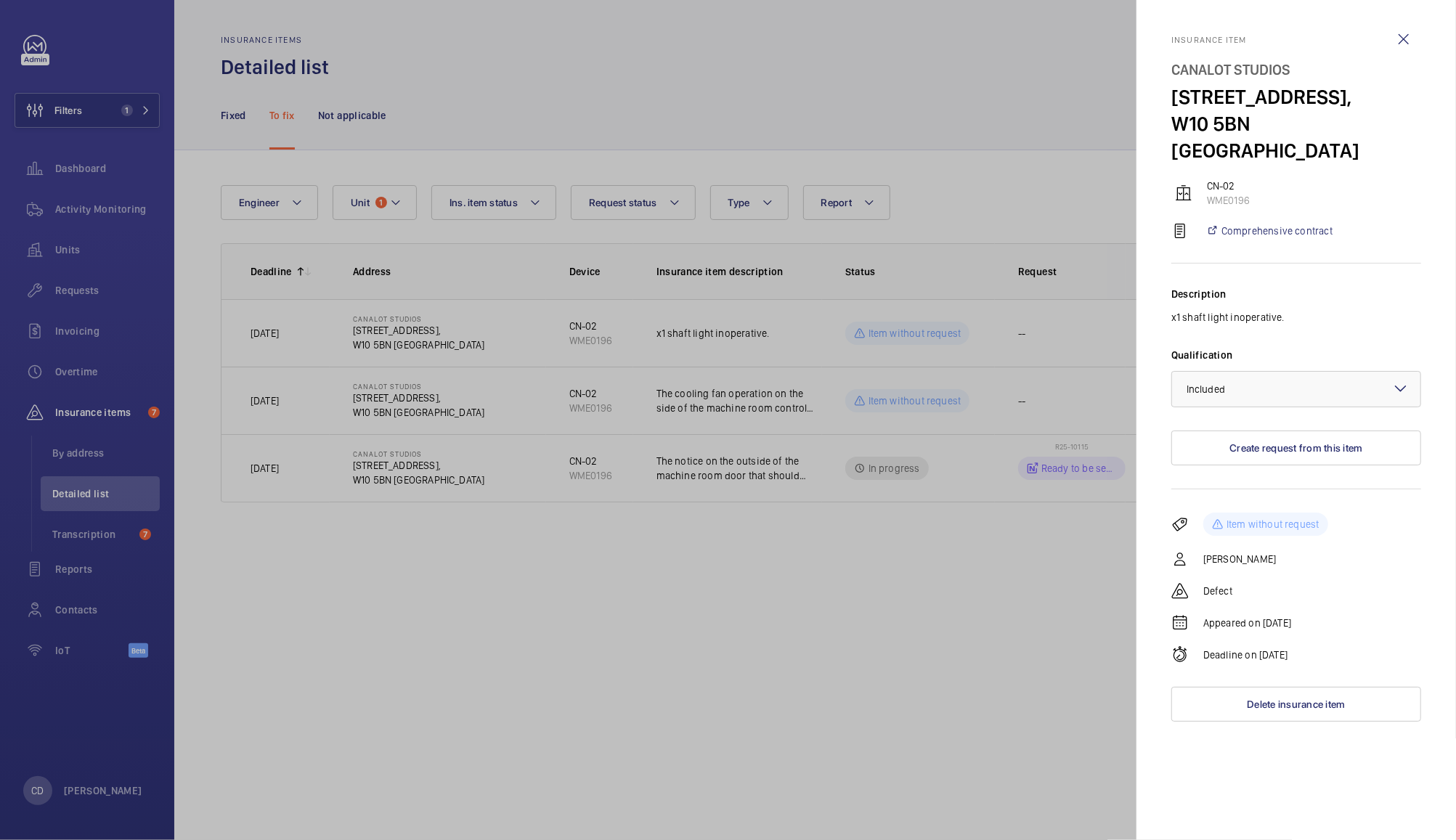
click at [920, 638] on div at bounding box center [728, 420] width 1456 height 840
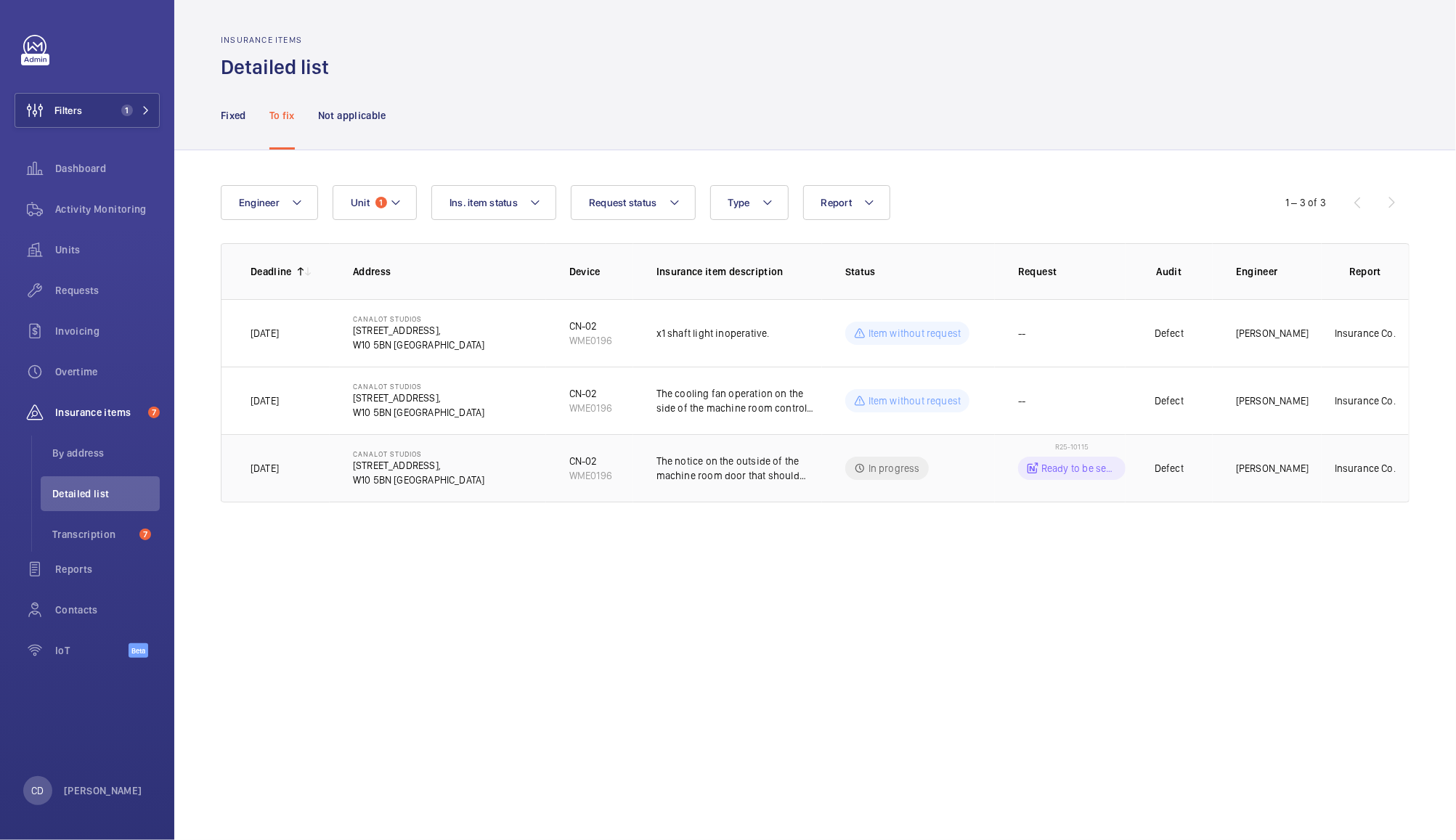
click at [971, 473] on td "In progress" at bounding box center [909, 468] width 173 height 69
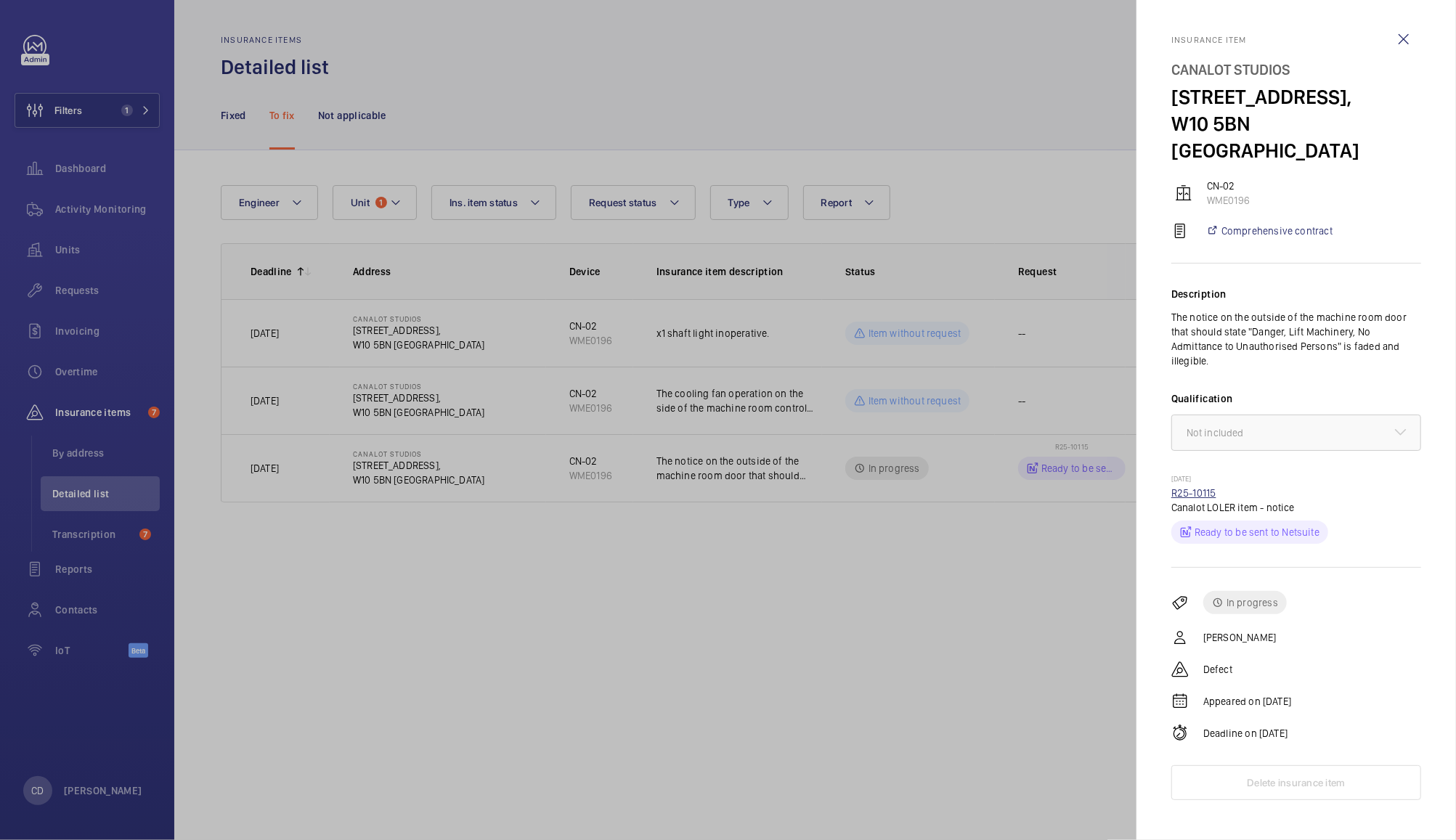
click at [1204, 488] on link "R25-10115" at bounding box center [1194, 493] width 45 height 11
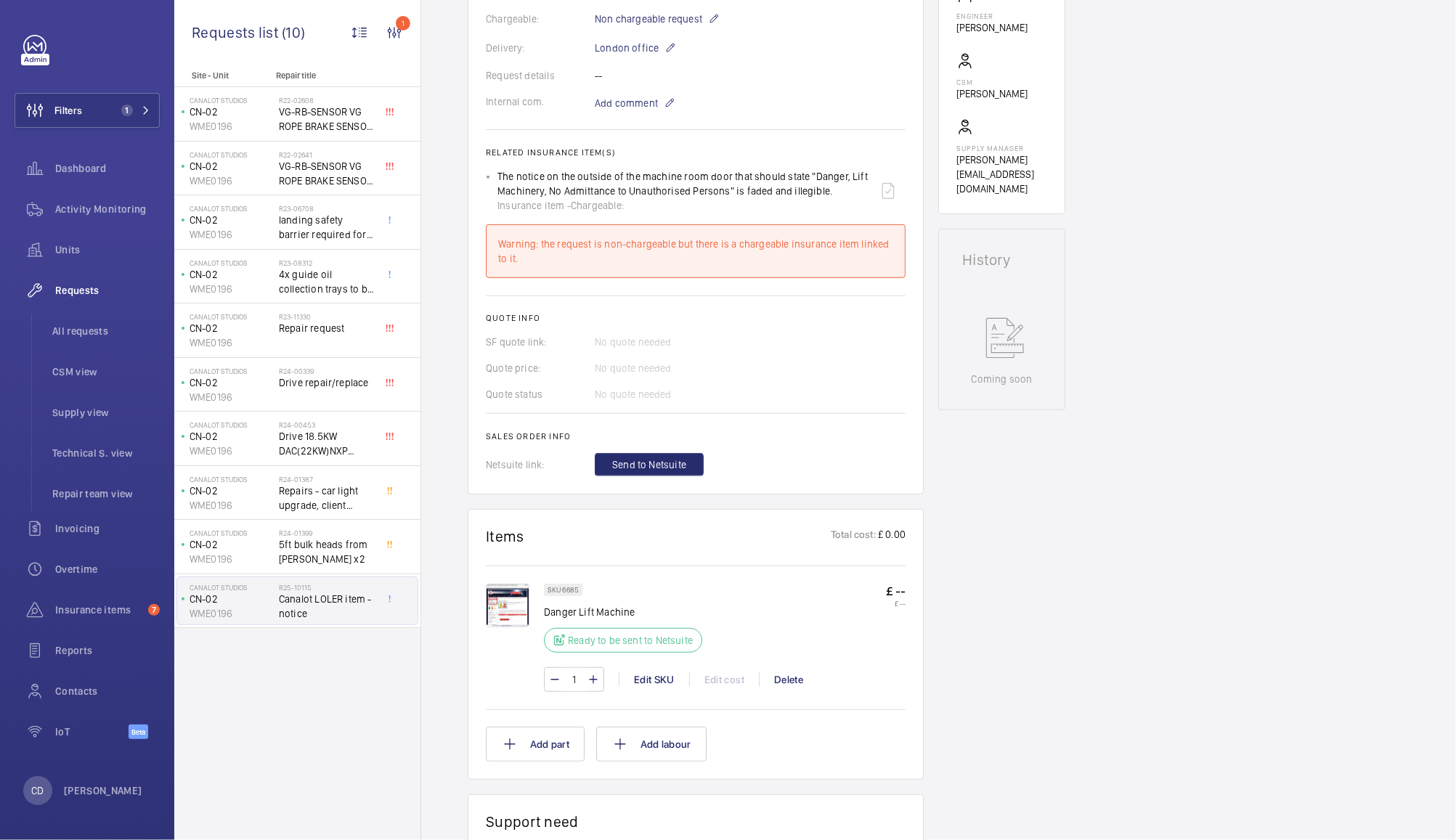
scroll to position [424, 0]
click at [509, 607] on img at bounding box center [508, 606] width 44 height 44
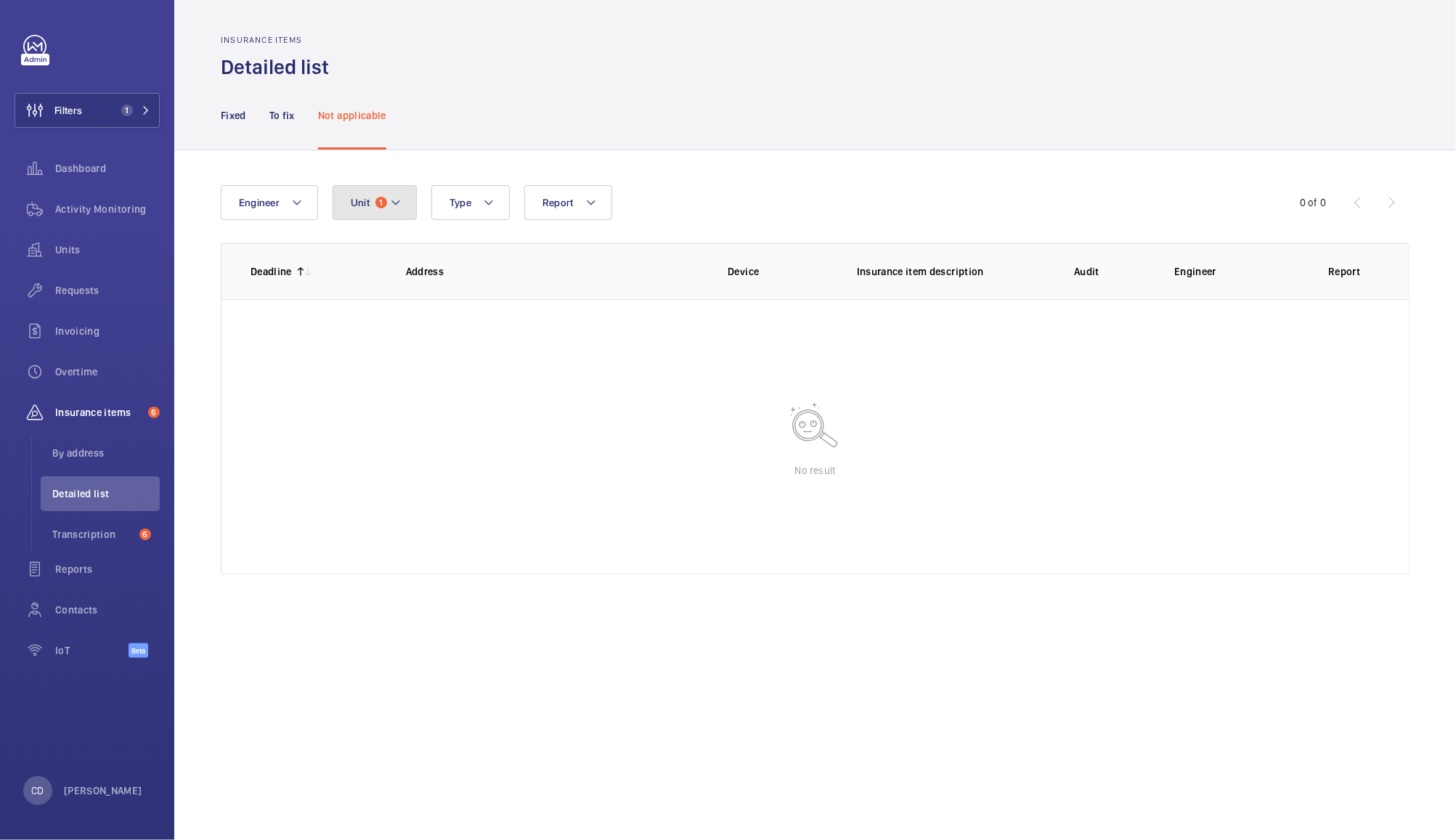
click at [384, 200] on span "1" at bounding box center [381, 202] width 11 height 11
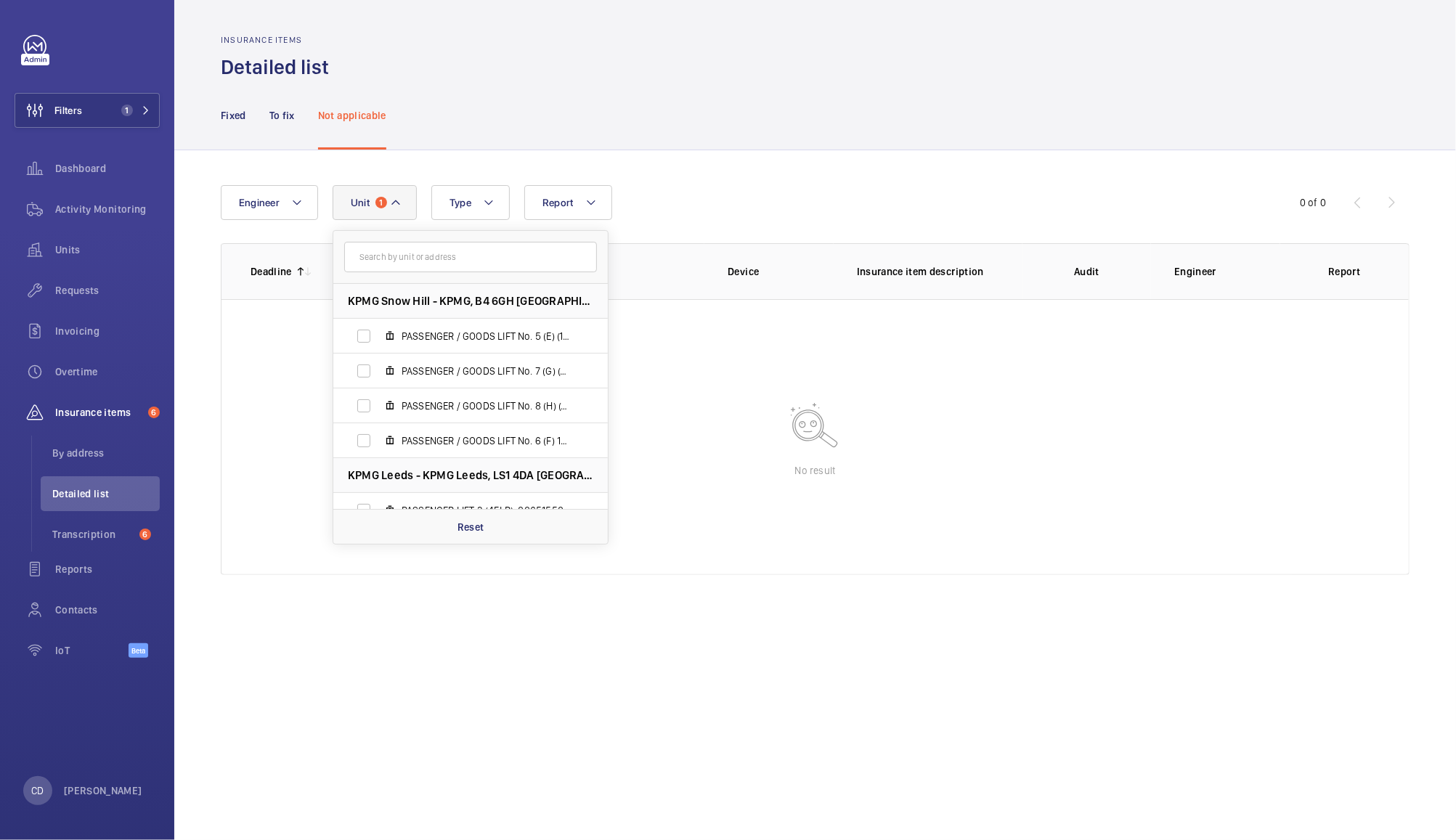
click at [591, 75] on div "Insurance items Detailed list" at bounding box center [815, 57] width 1189 height 46
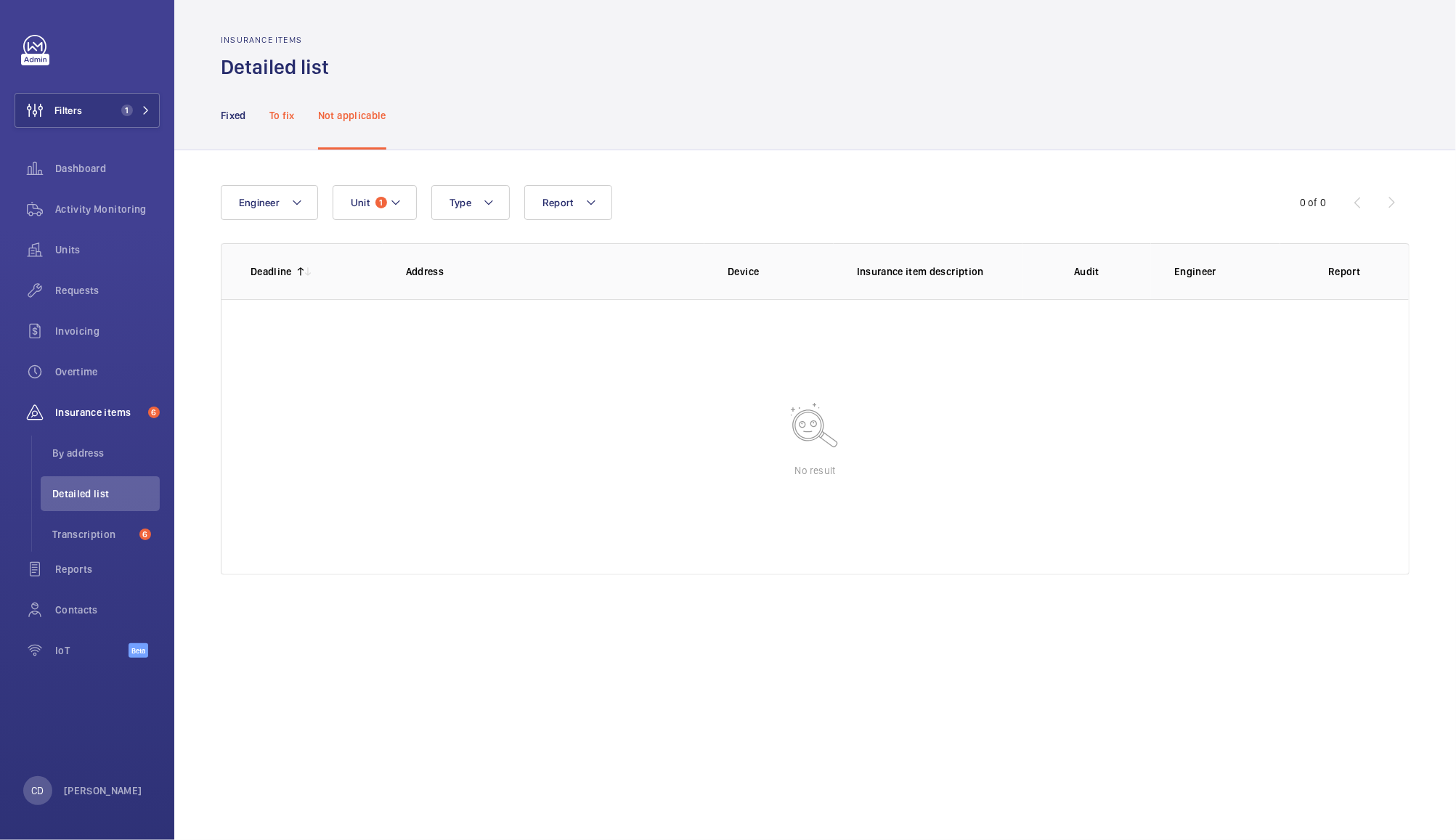
click at [295, 119] on p "To fix" at bounding box center [282, 115] width 26 height 15
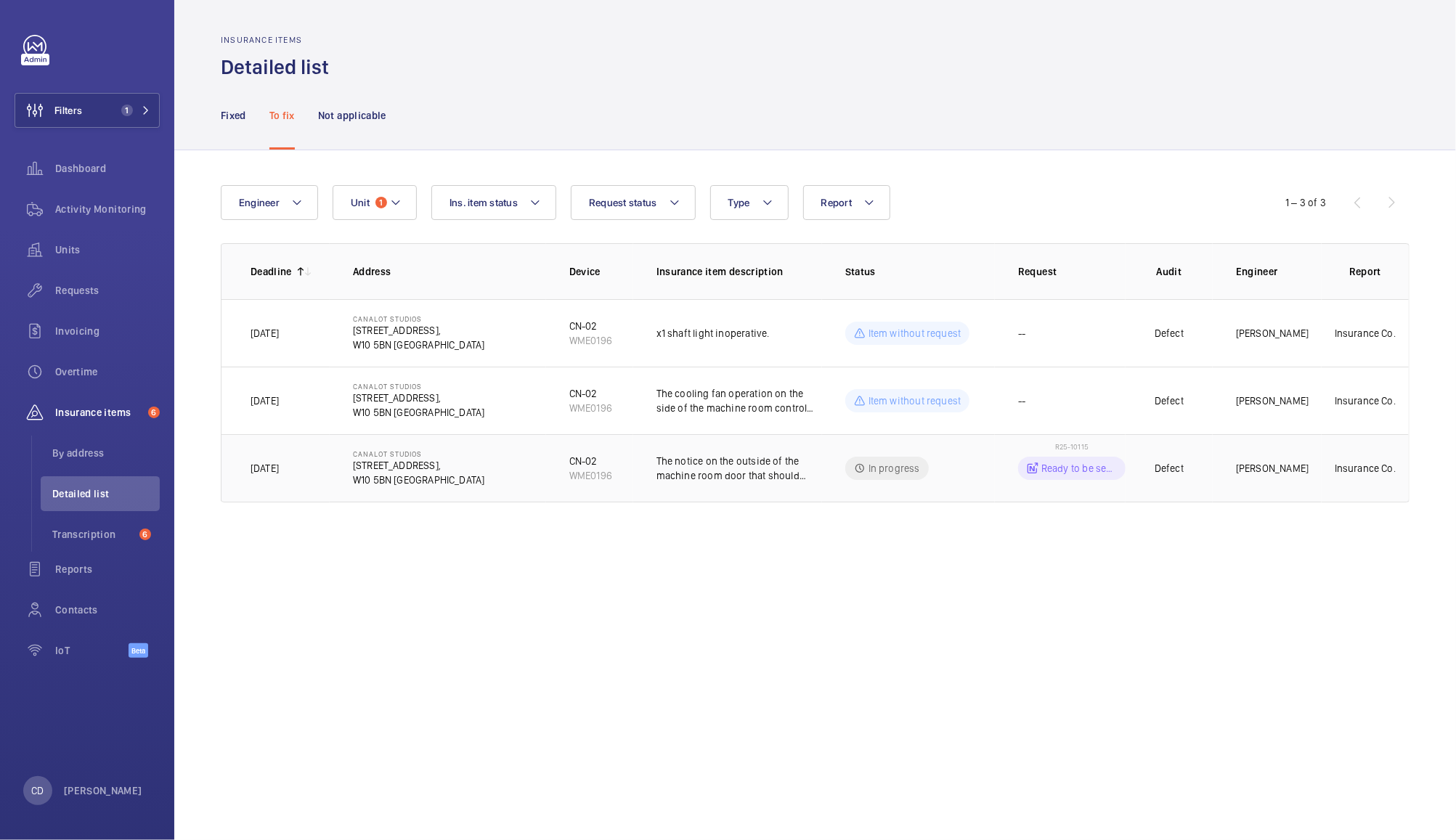
click at [959, 482] on td "In progress" at bounding box center [909, 468] width 173 height 69
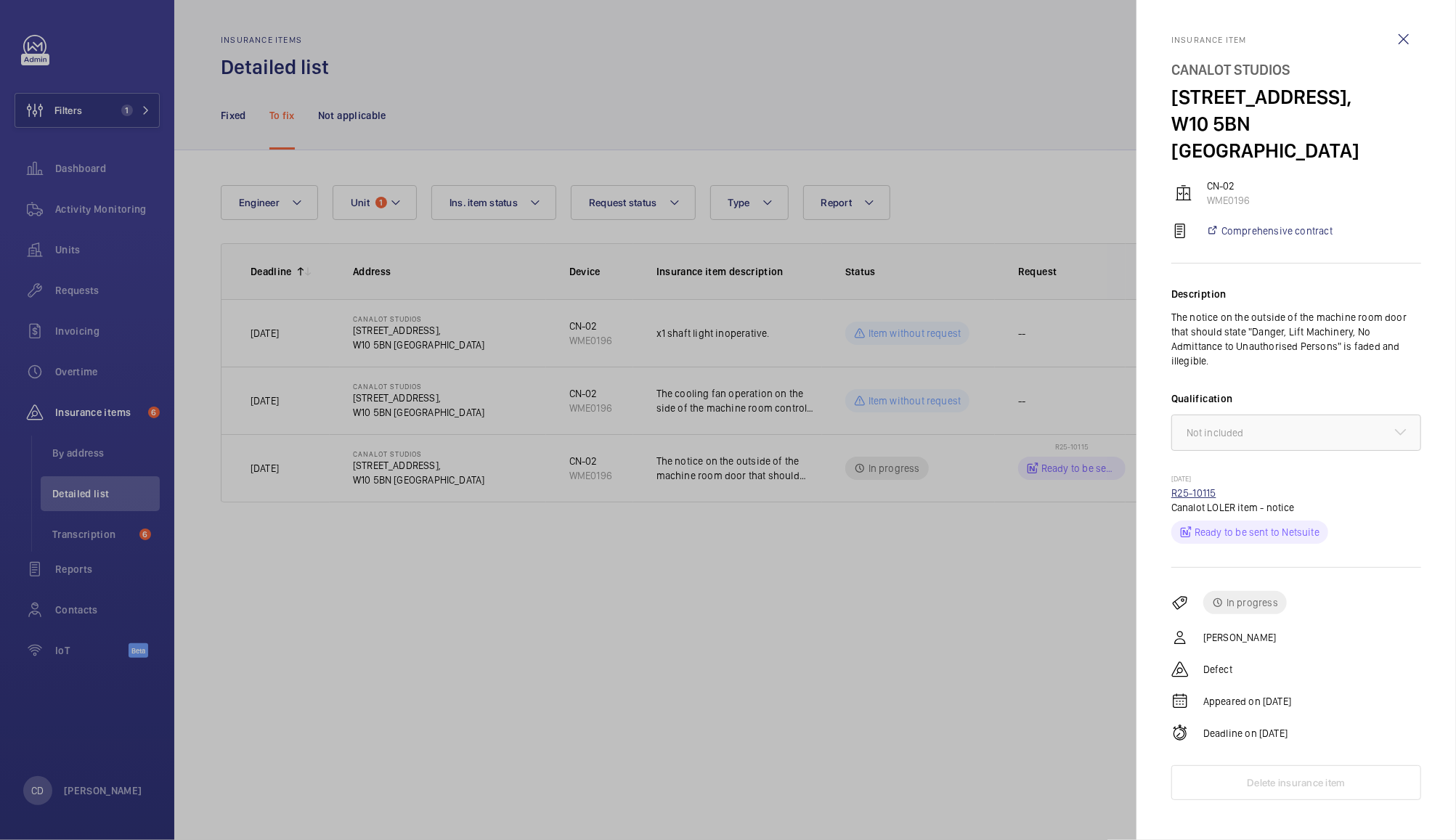
click at [1201, 488] on link "R25-10115" at bounding box center [1194, 493] width 45 height 11
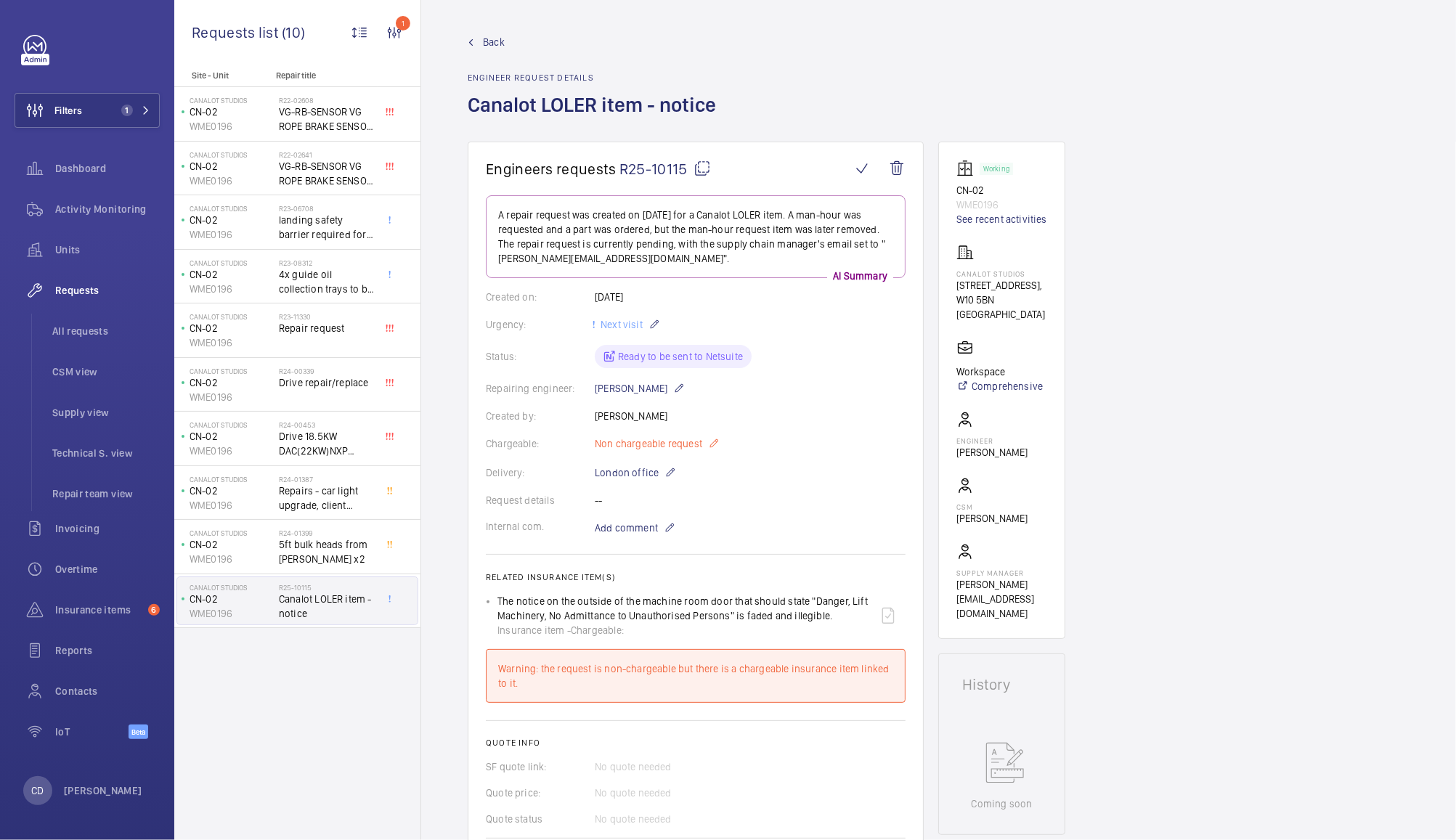
click at [681, 447] on span "Non chargeable request" at bounding box center [648, 443] width 107 height 15
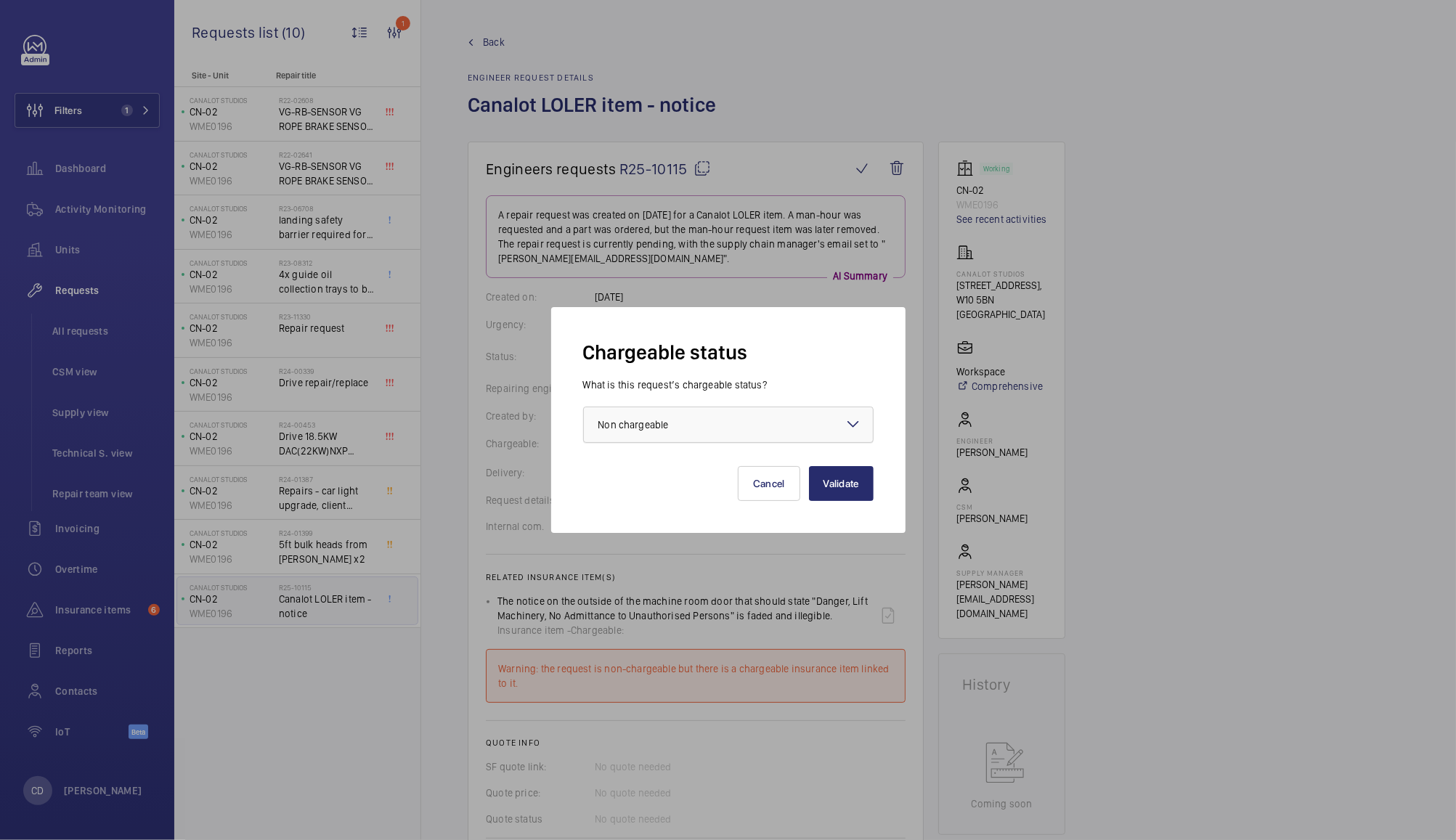
click at [726, 424] on div at bounding box center [728, 424] width 289 height 35
click at [699, 468] on span "Chargeable" at bounding box center [728, 469] width 260 height 15
click at [850, 480] on button "Validate" at bounding box center [842, 483] width 64 height 35
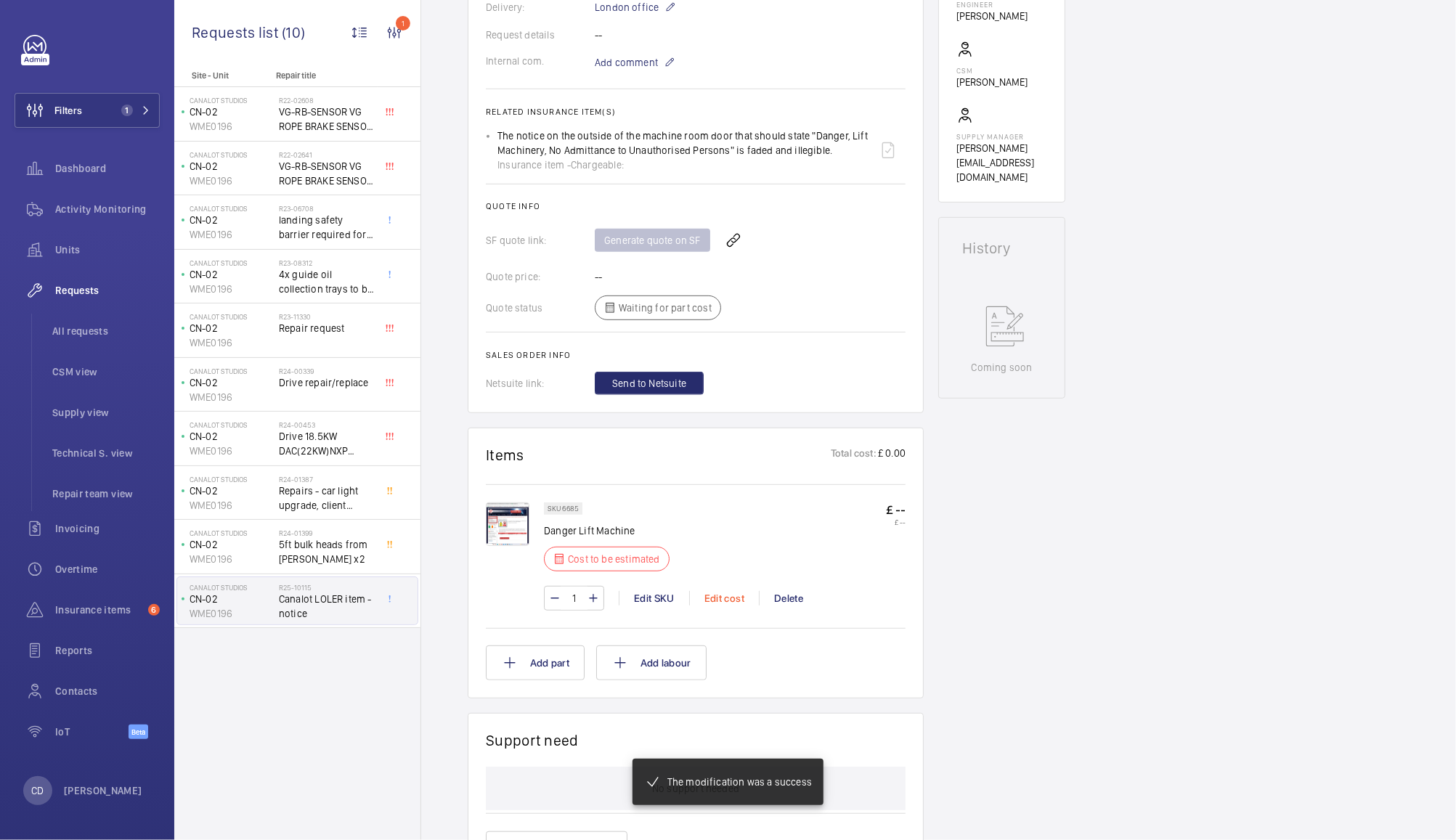
click at [730, 591] on div "Edit cost" at bounding box center [724, 598] width 69 height 15
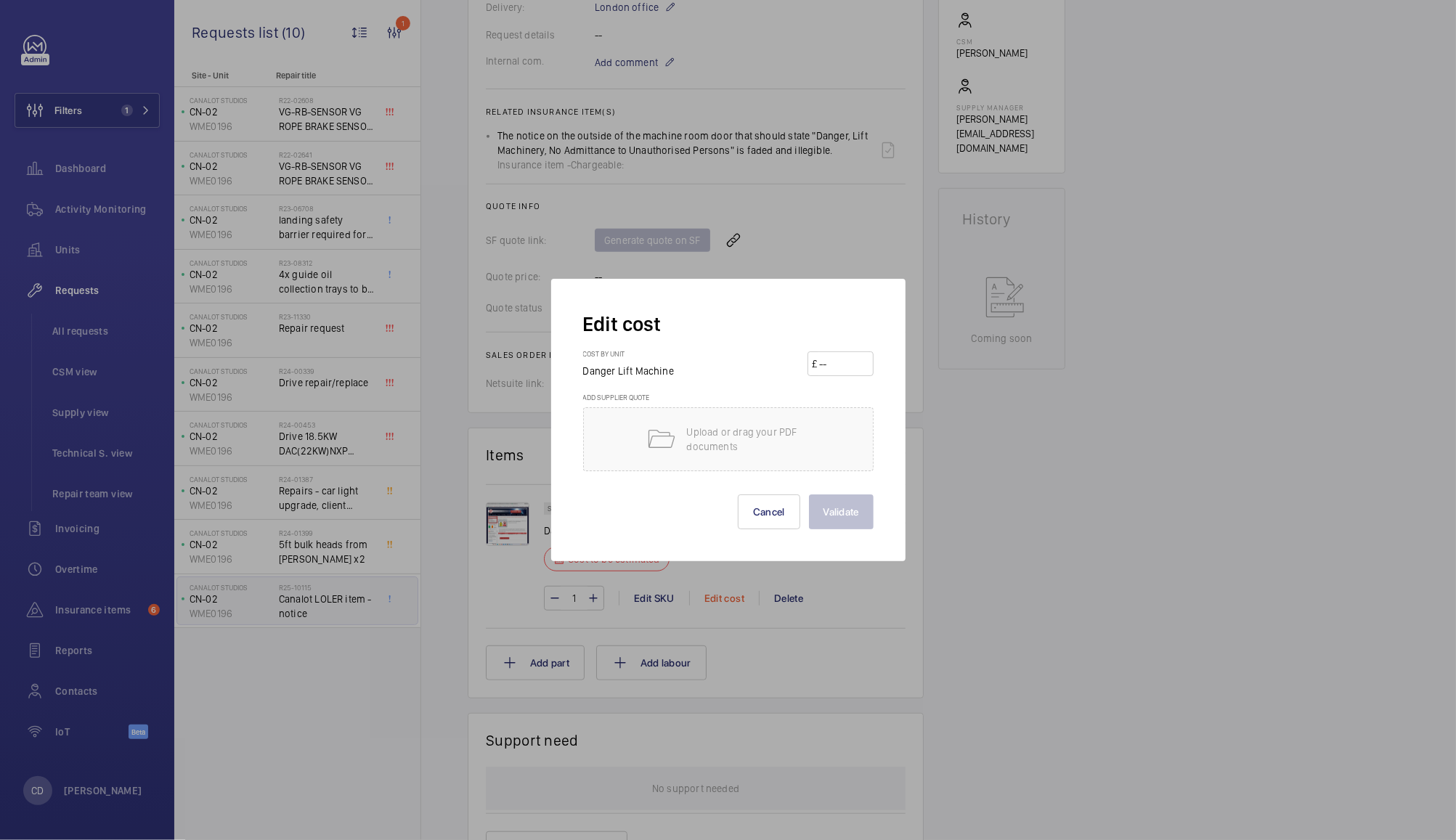
scroll to position [480, 0]
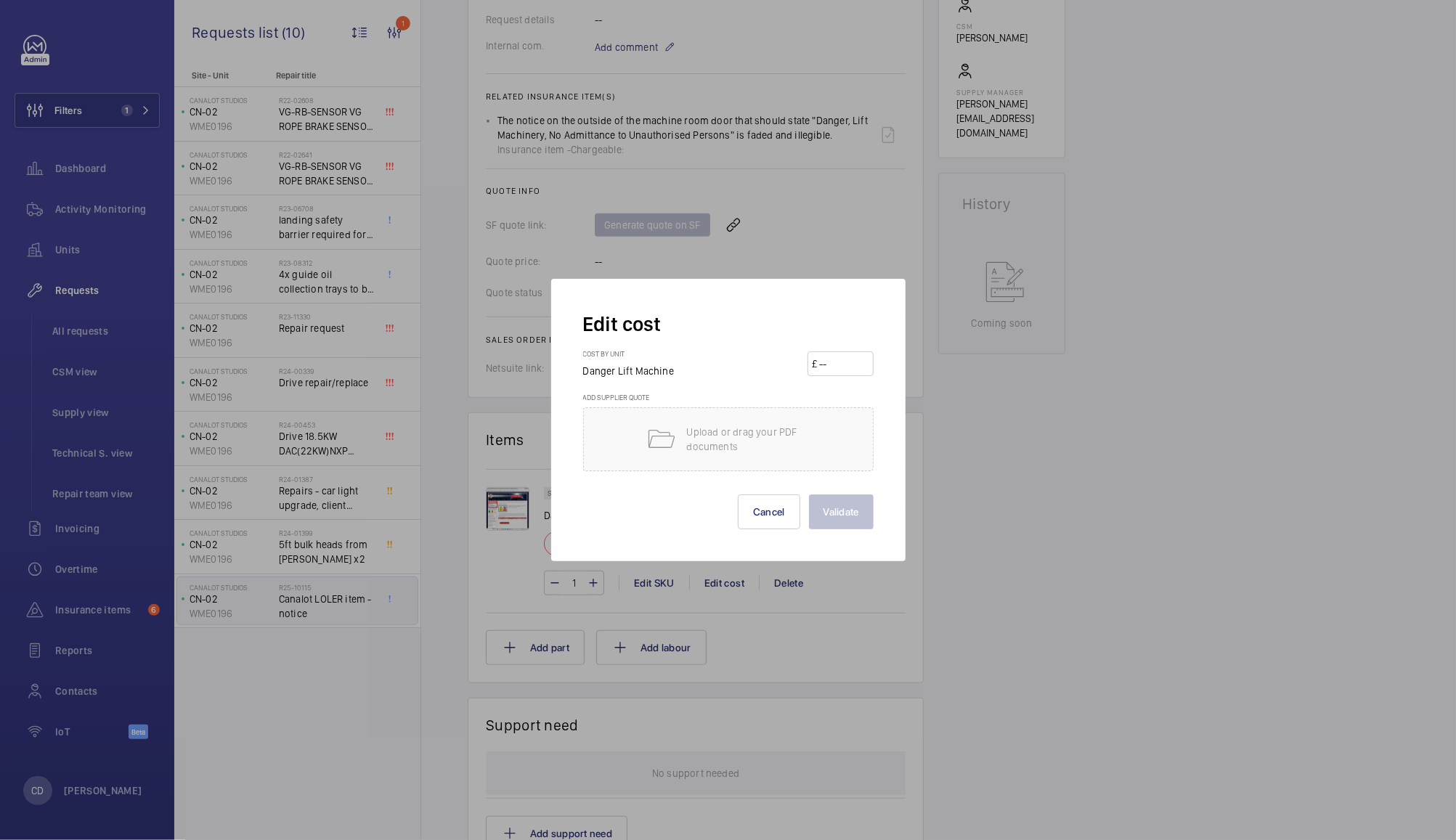
click at [848, 366] on input "number" at bounding box center [842, 364] width 51 height 23
type input "42.80"
click at [851, 509] on button "Validate" at bounding box center [842, 512] width 64 height 35
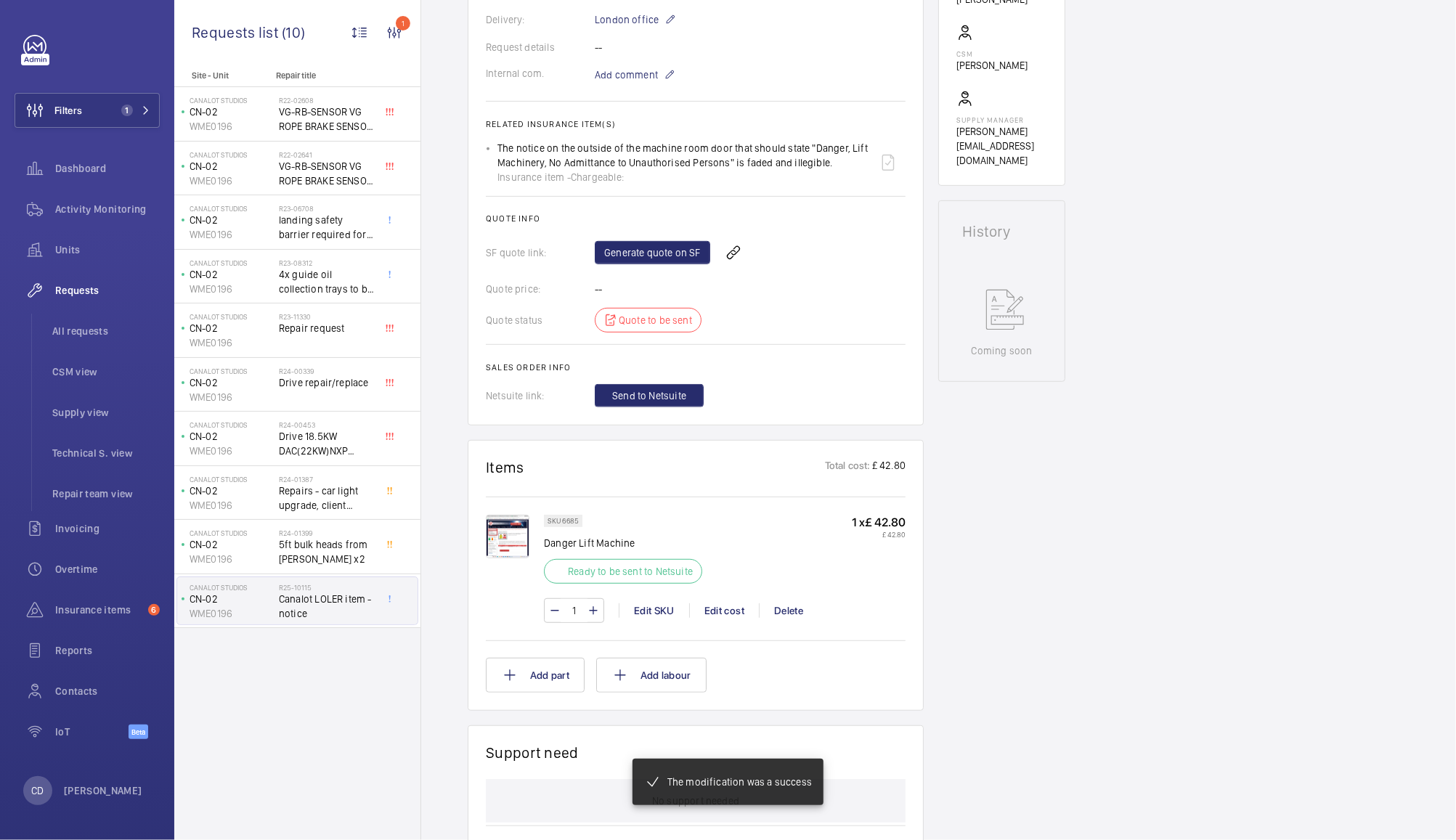
scroll to position [439, 0]
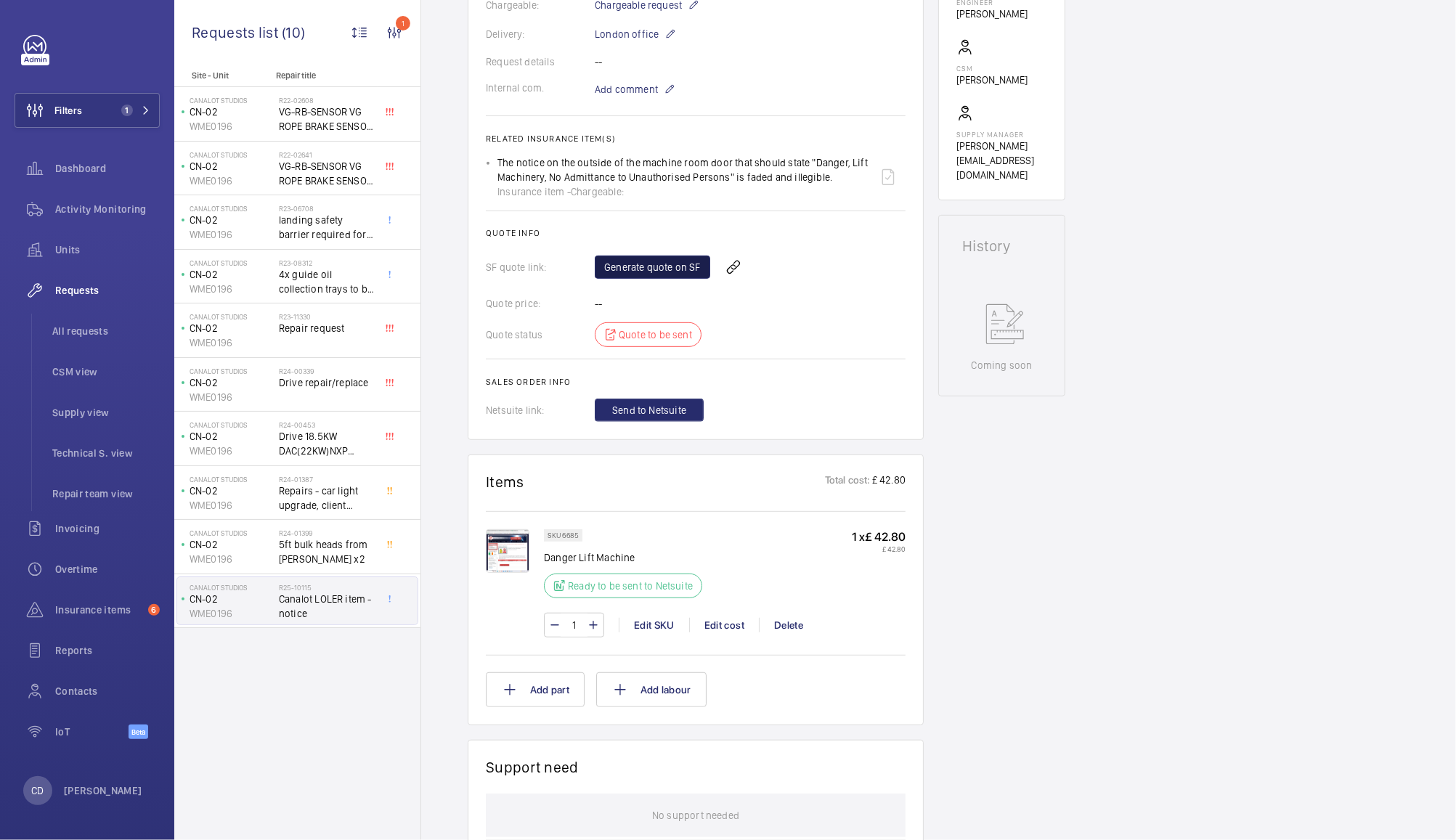
click at [651, 273] on link "Generate quote on SF" at bounding box center [652, 267] width 115 height 23
